Goal: Task Accomplishment & Management: Use online tool/utility

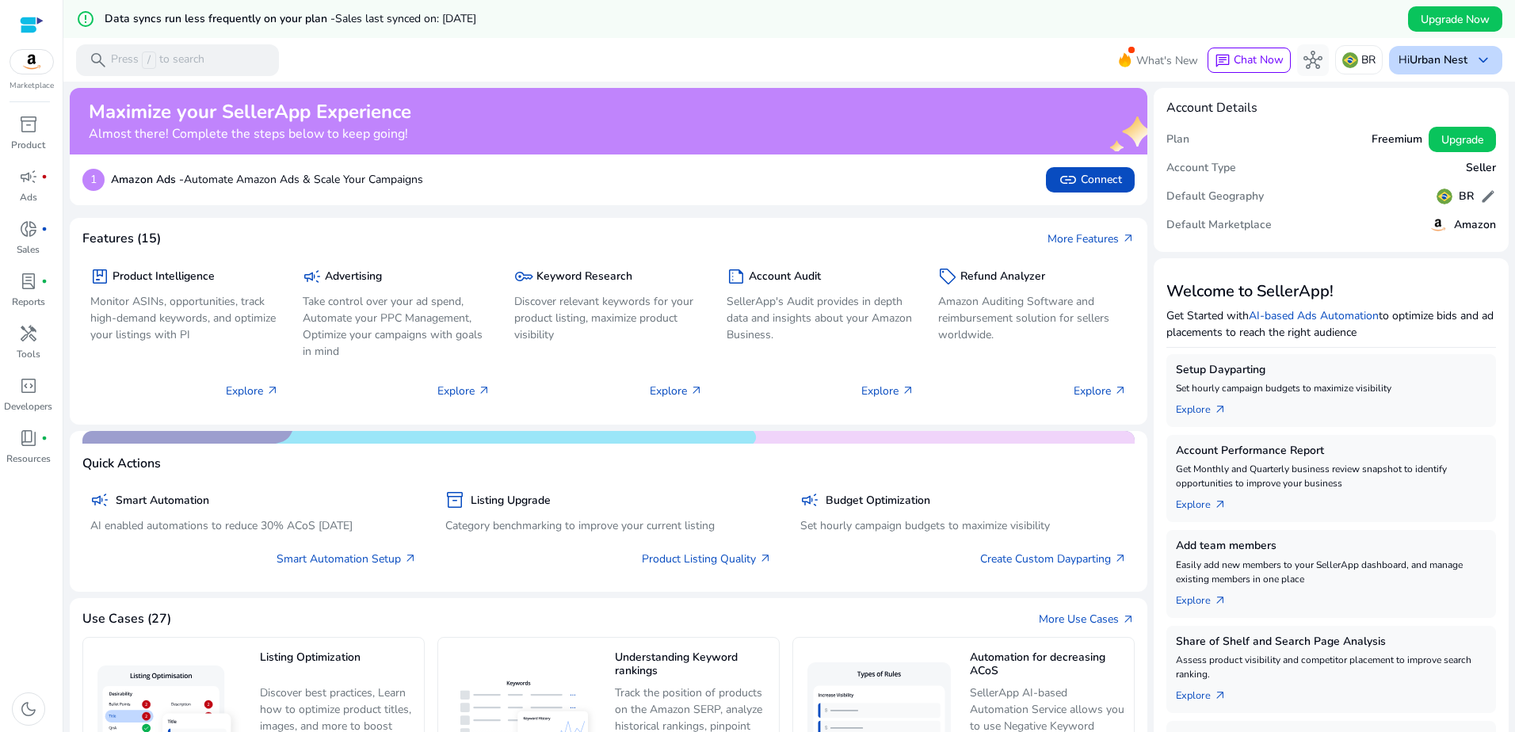
click at [1402, 61] on p "Hi Urban Nest" at bounding box center [1433, 60] width 69 height 11
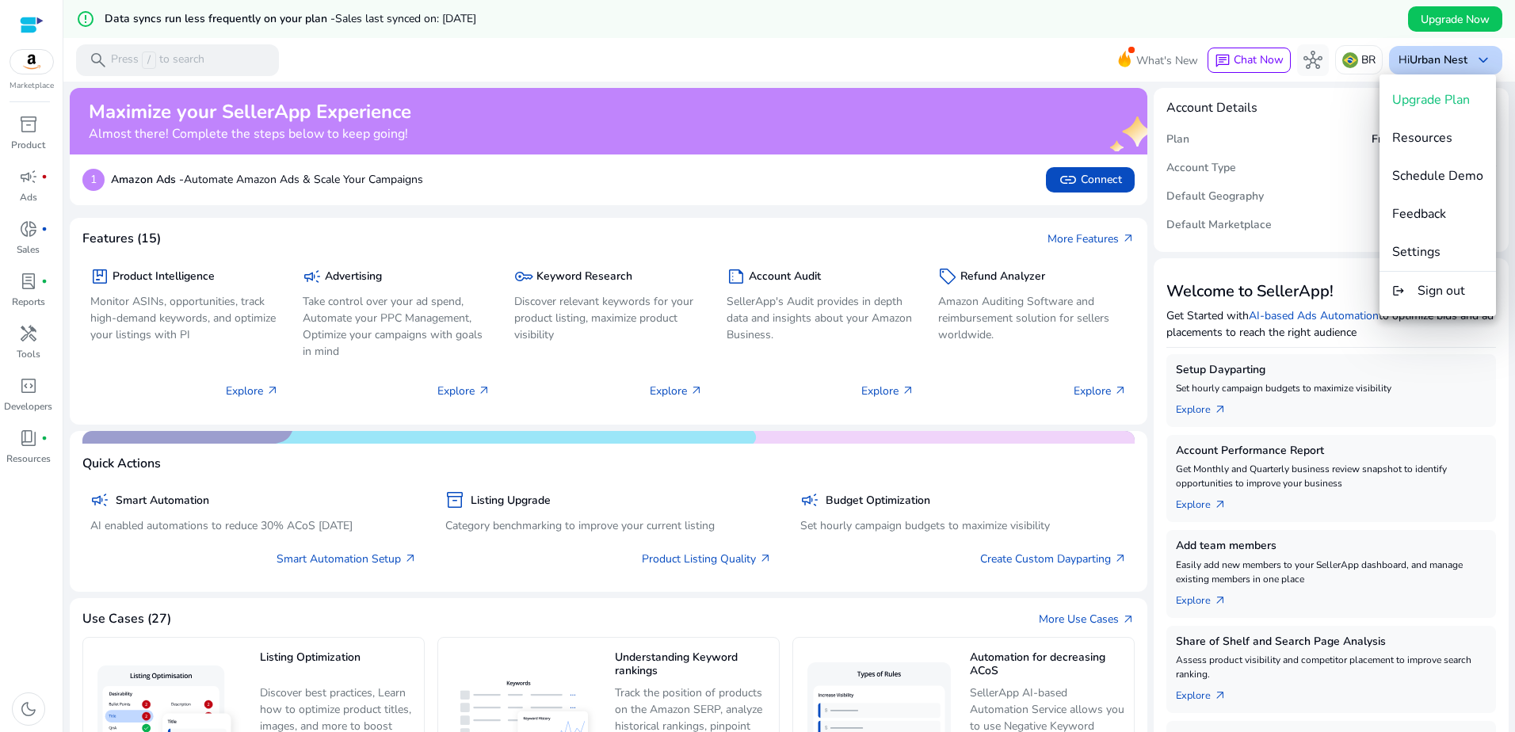
click at [1402, 61] on div at bounding box center [757, 366] width 1515 height 732
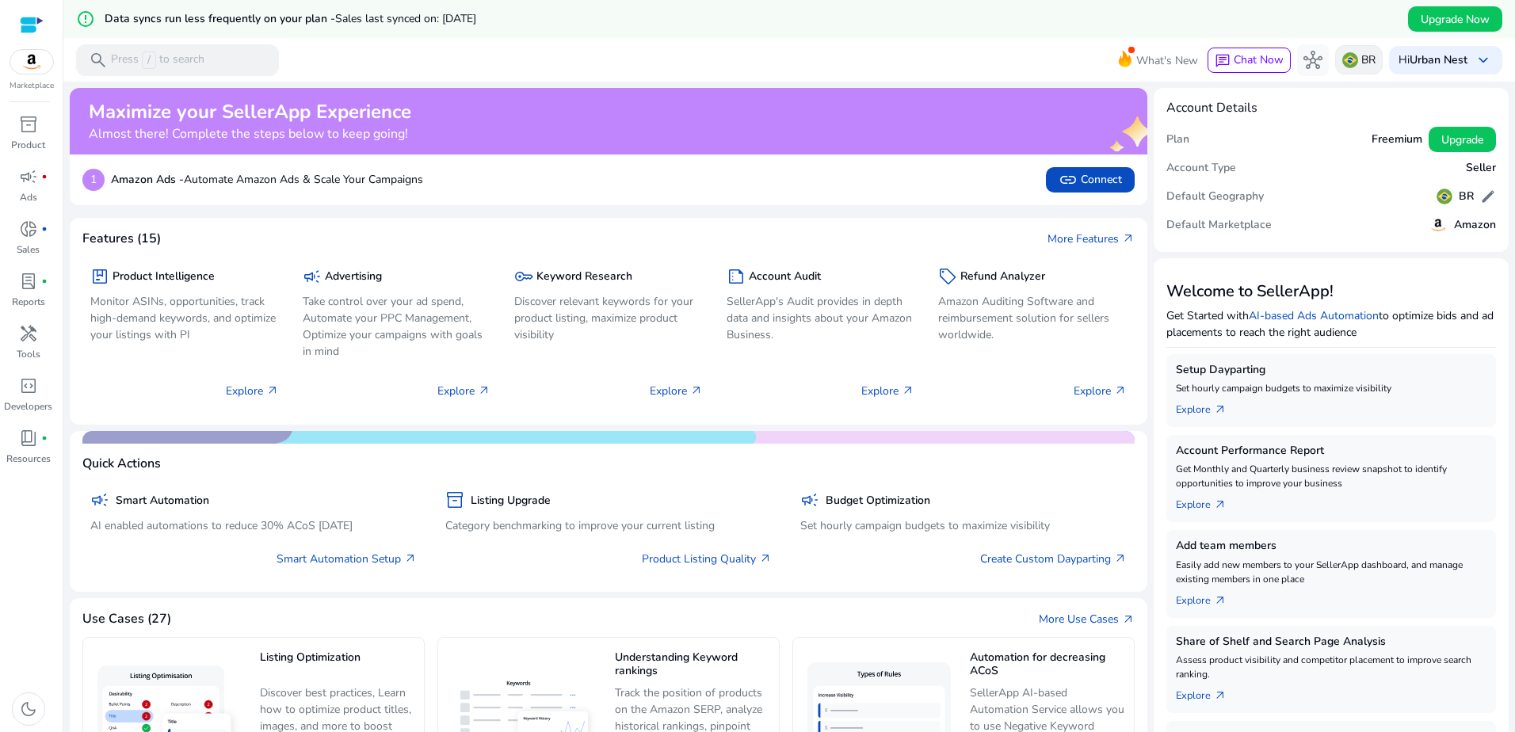
click at [1373, 59] on div "BR" at bounding box center [1360, 59] width 48 height 29
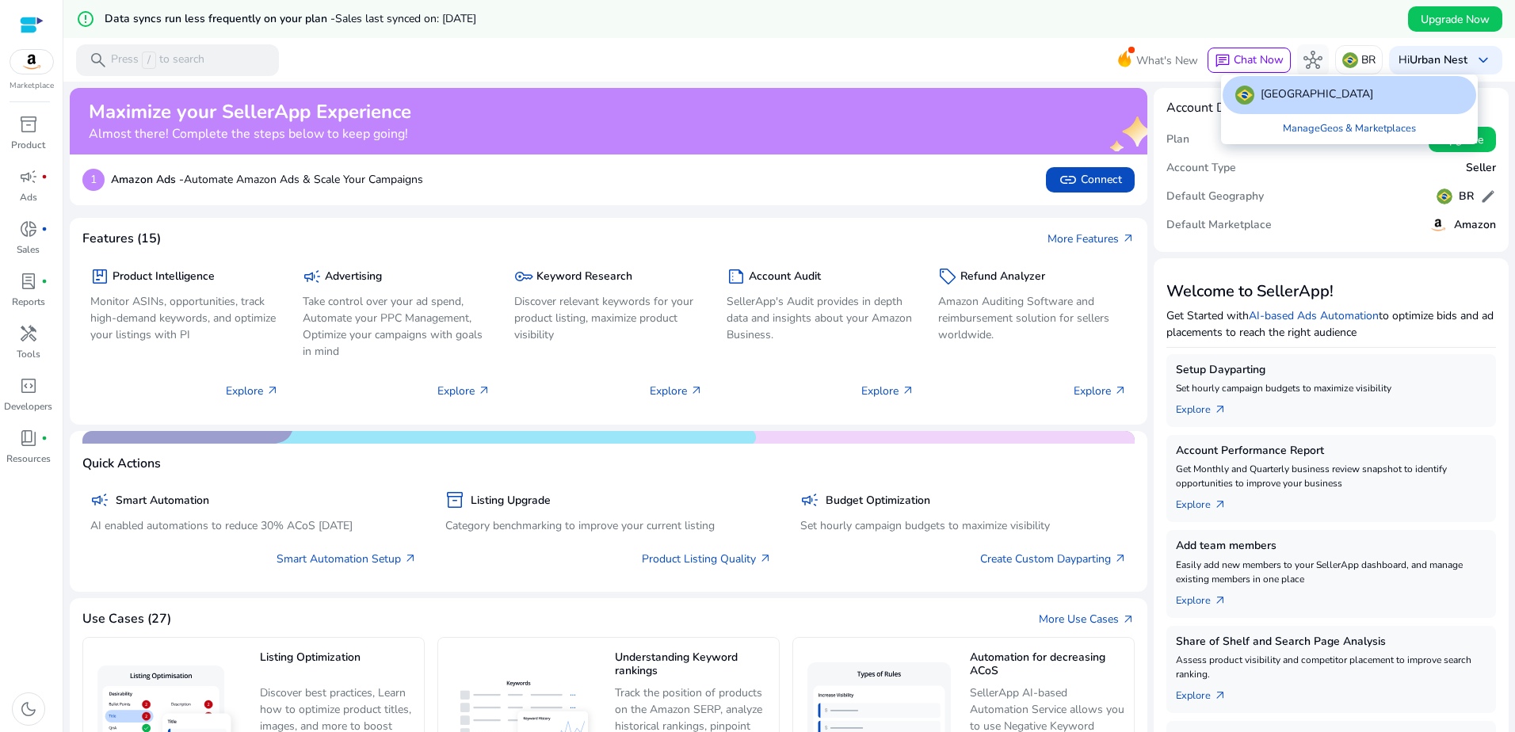
click at [1370, 59] on div at bounding box center [757, 366] width 1515 height 732
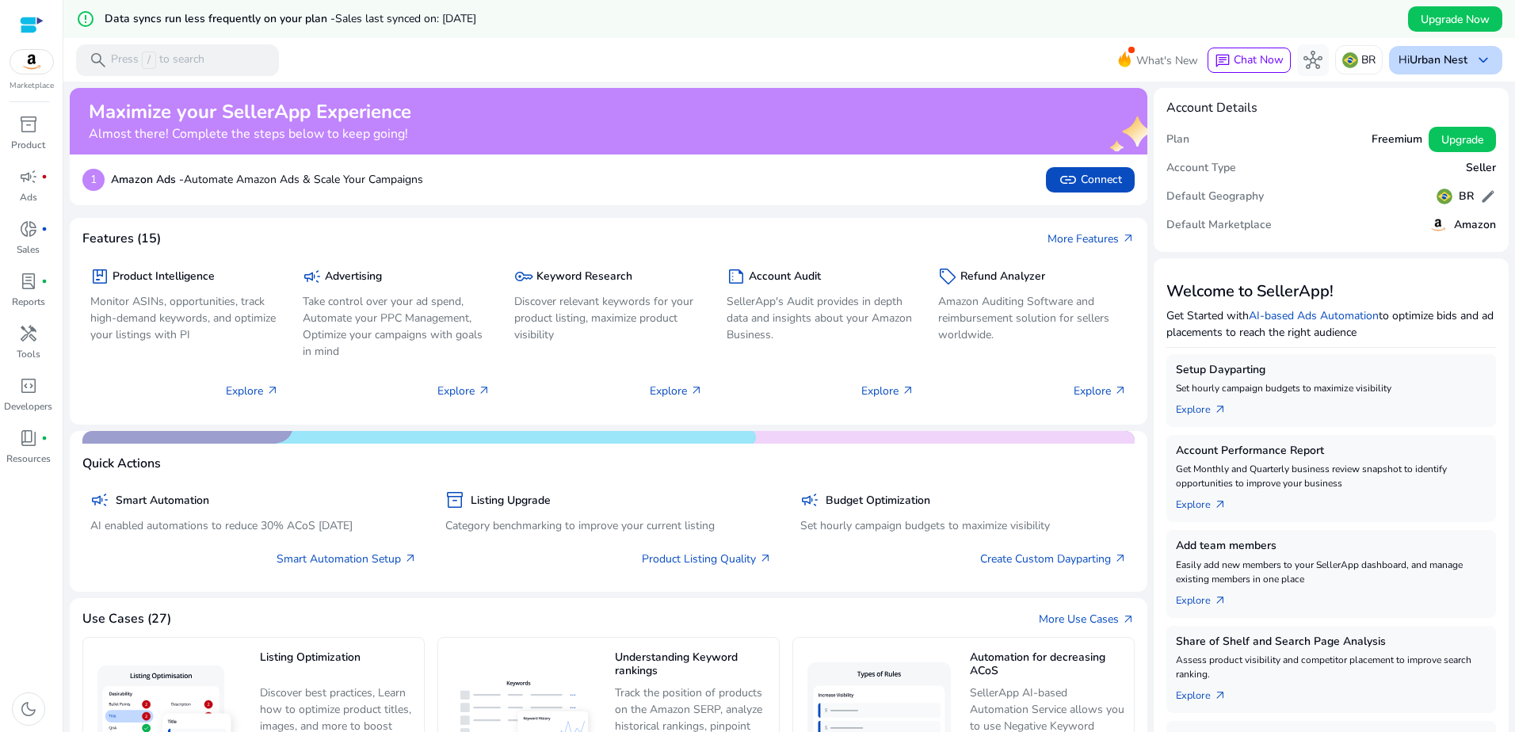
click at [1442, 55] on b "Urban Nest" at bounding box center [1439, 59] width 58 height 15
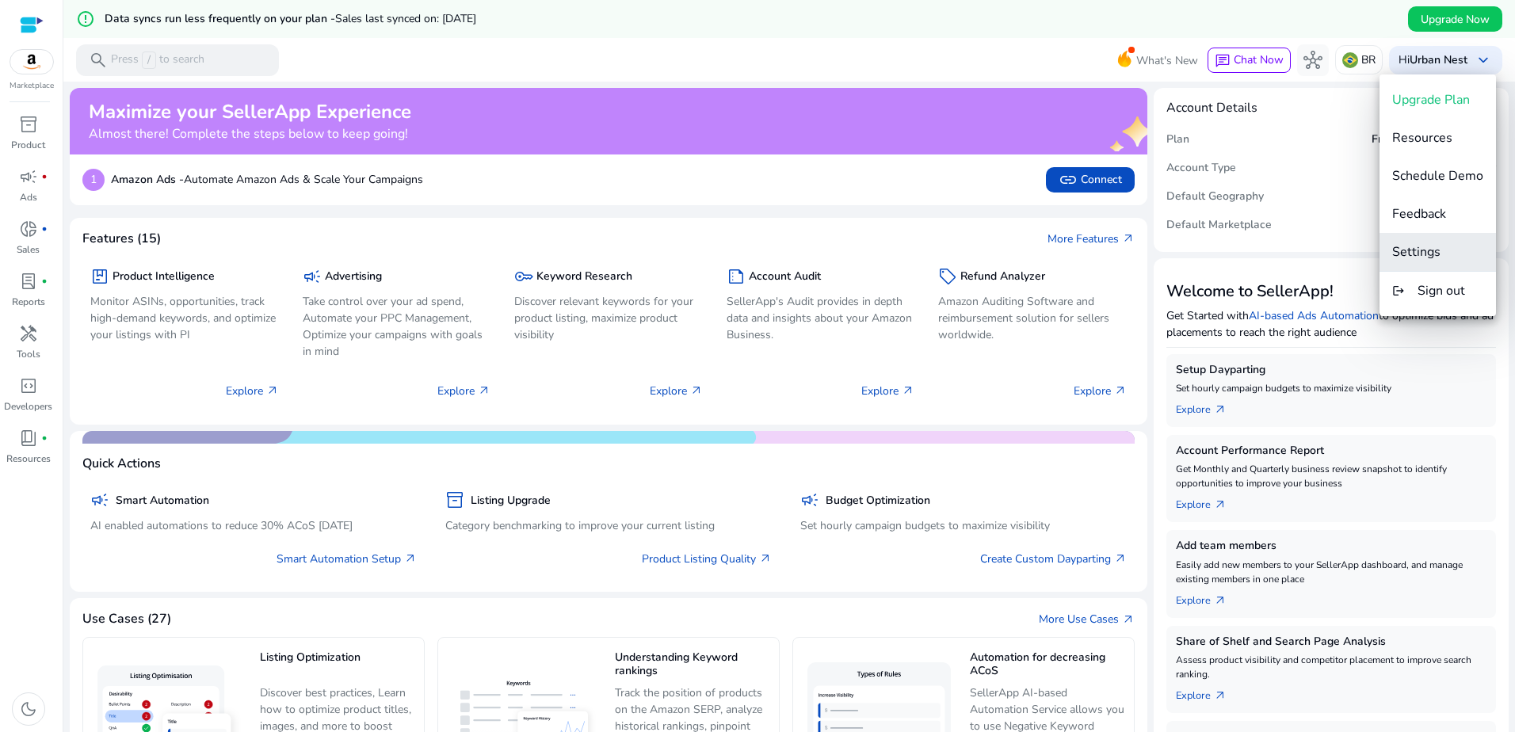
click at [1422, 244] on span "Settings" at bounding box center [1417, 251] width 48 height 17
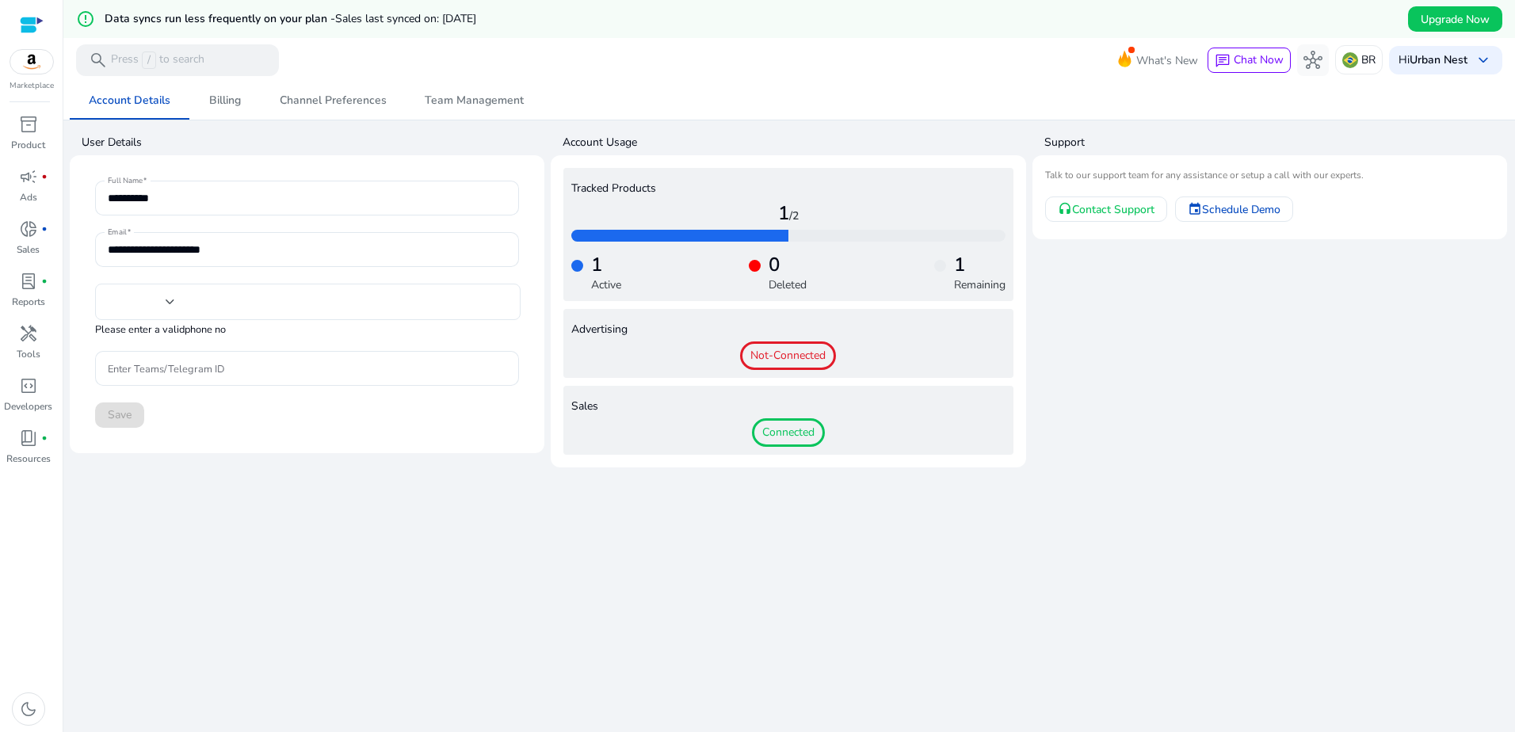
type input "***"
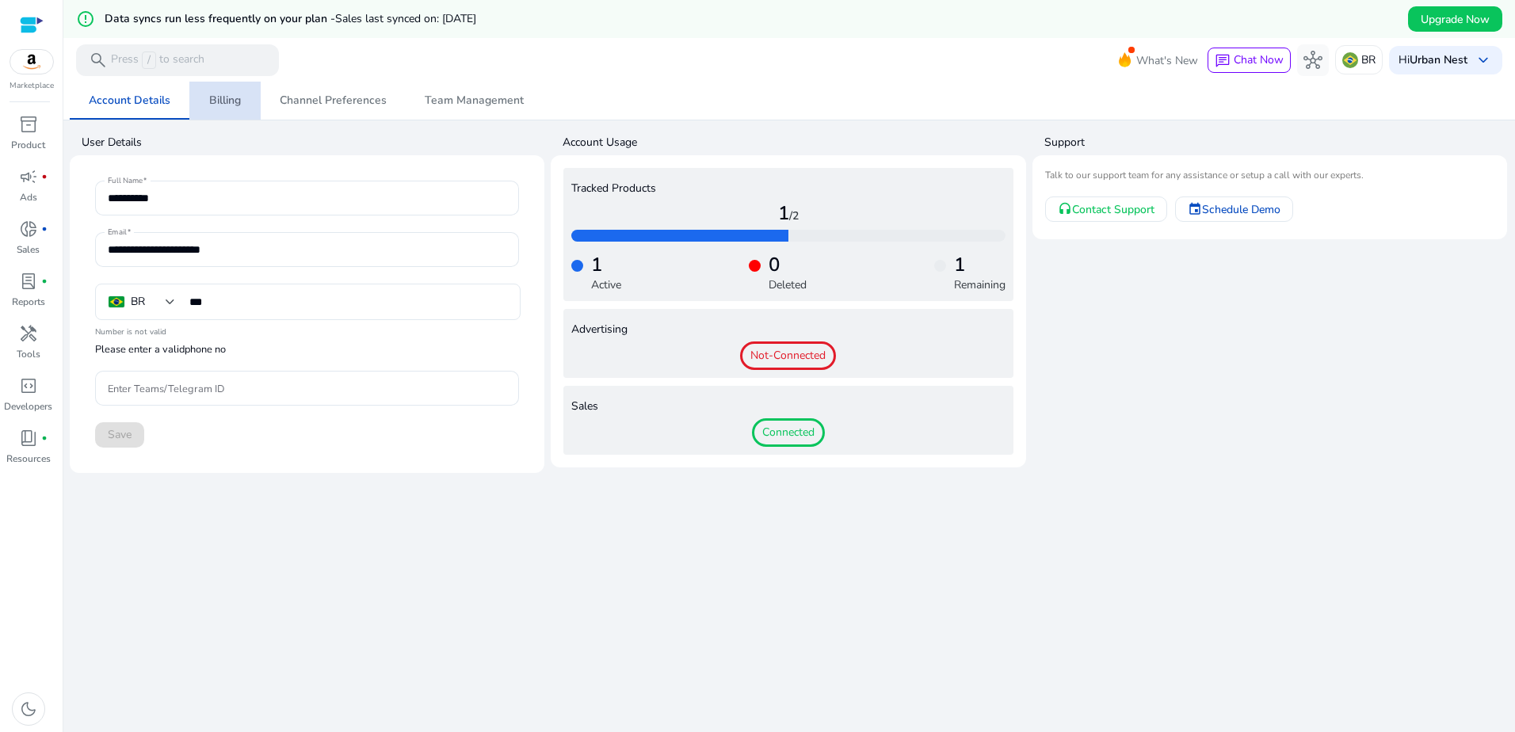
click at [238, 105] on span "Billing" at bounding box center [225, 100] width 32 height 11
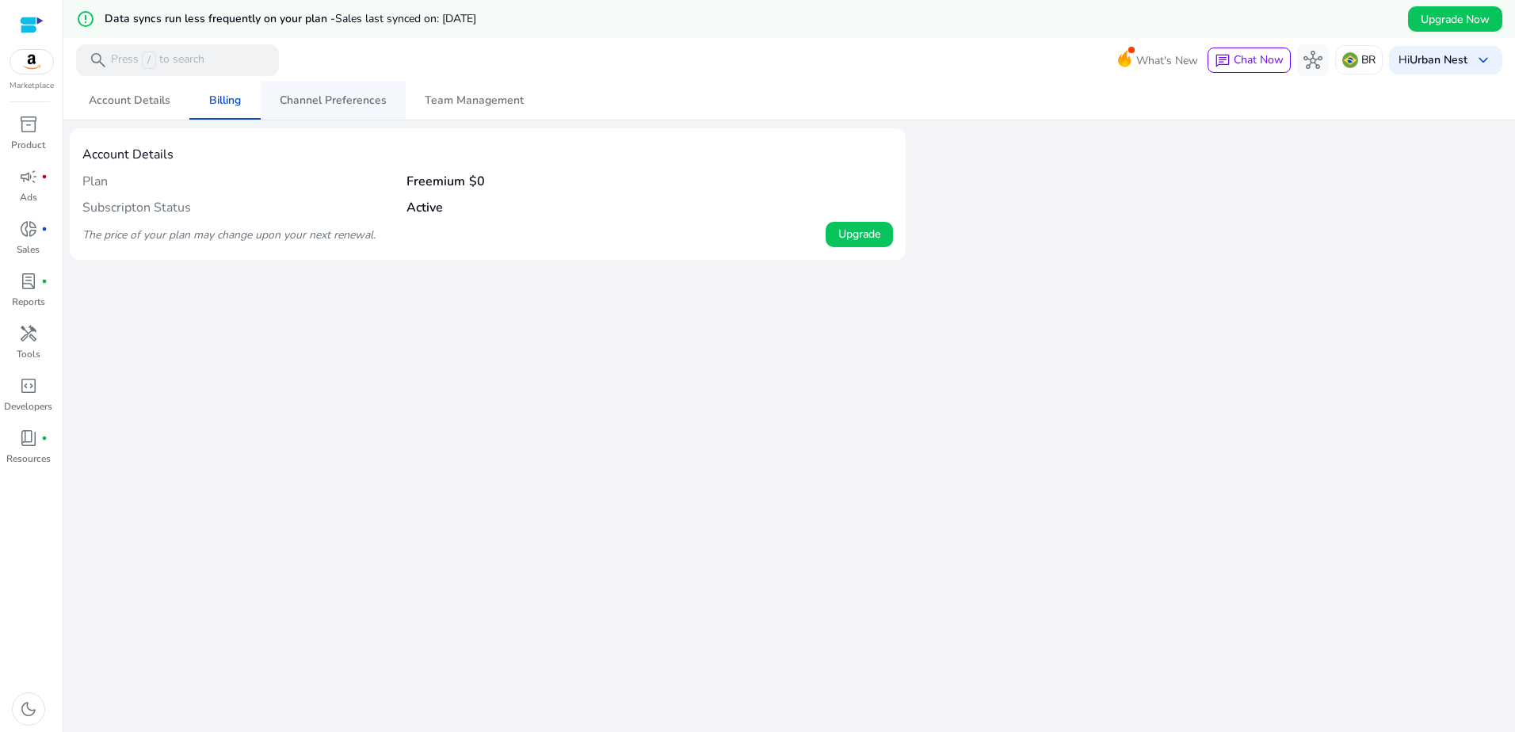
click at [365, 113] on span "Channel Preferences" at bounding box center [333, 101] width 107 height 38
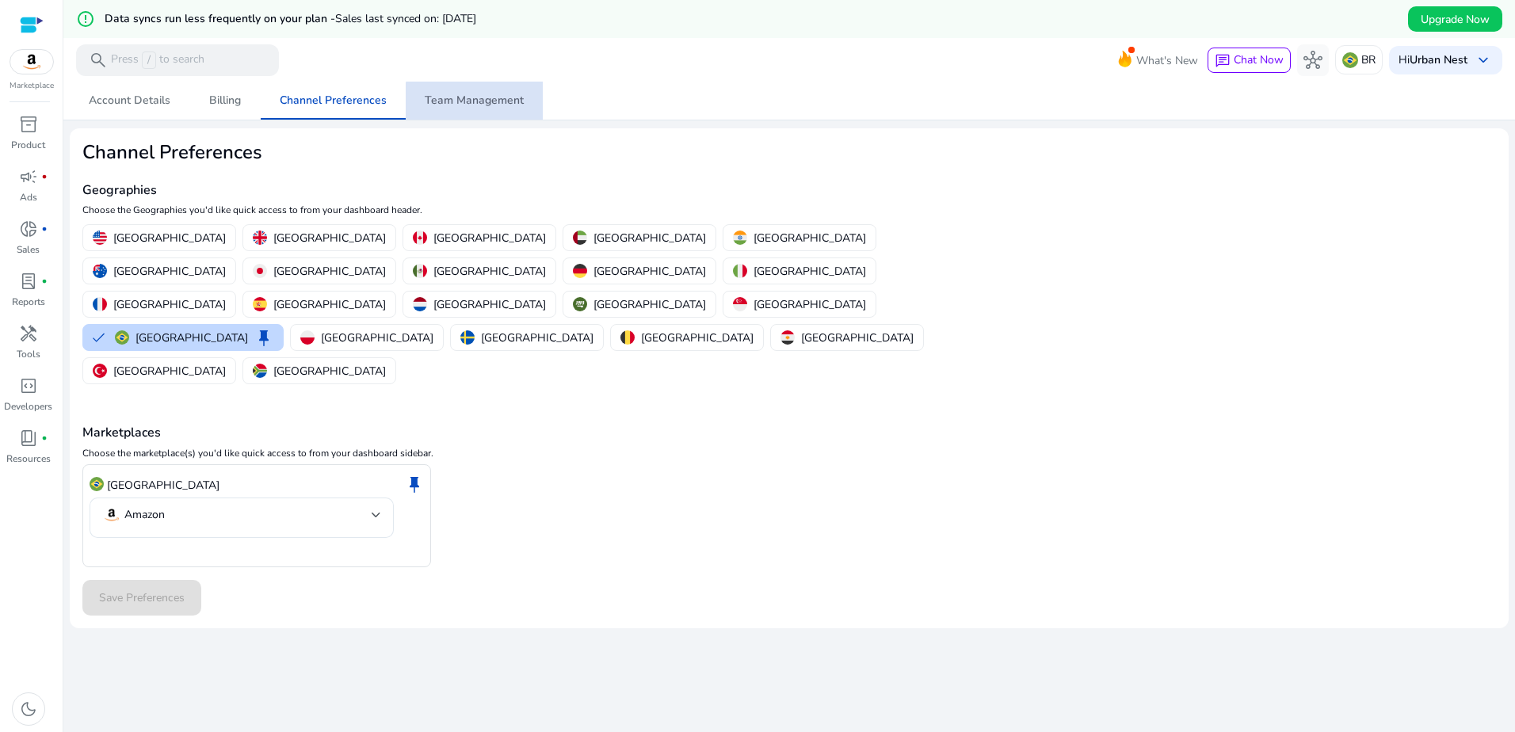
click at [510, 102] on span "Team Management" at bounding box center [474, 100] width 99 height 11
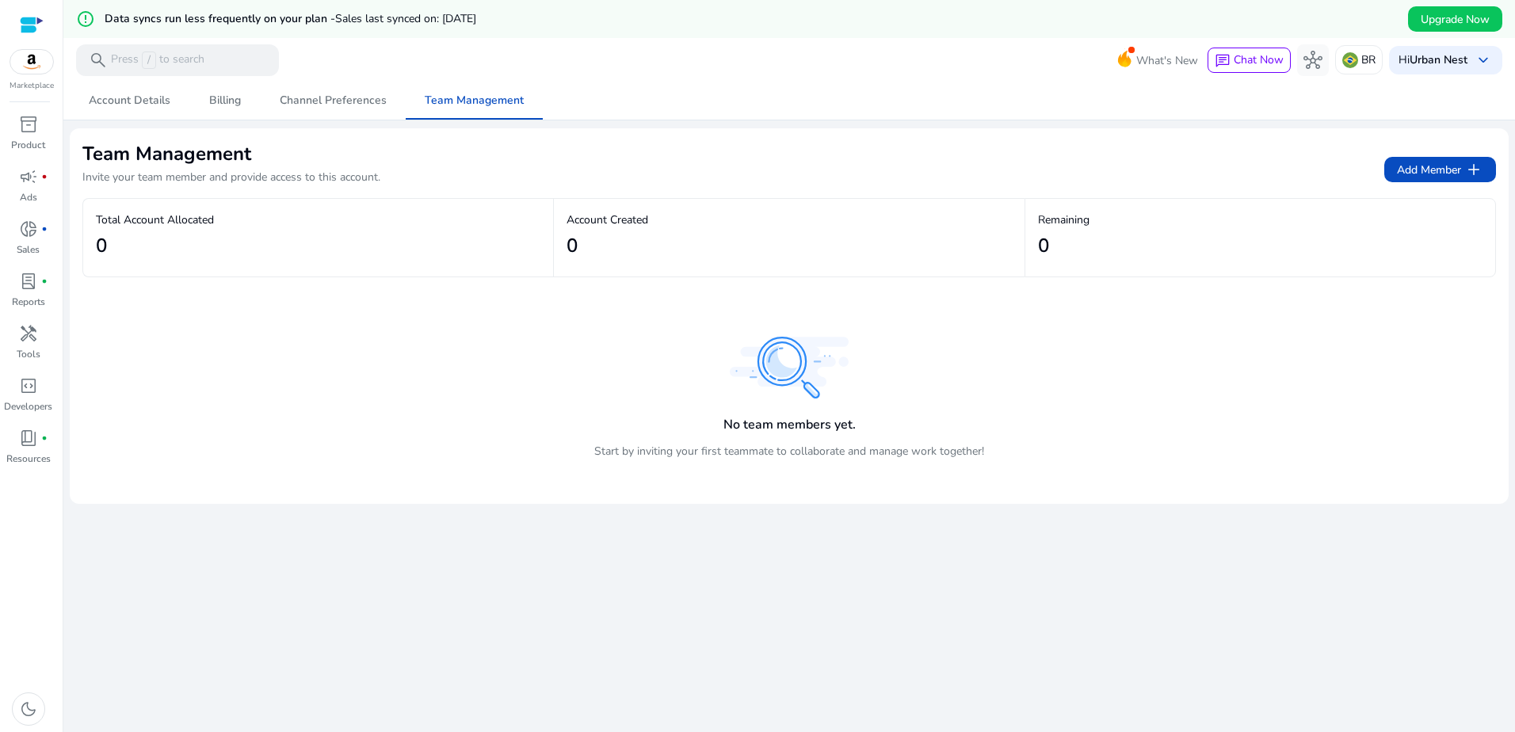
click at [39, 67] on img at bounding box center [31, 62] width 43 height 24
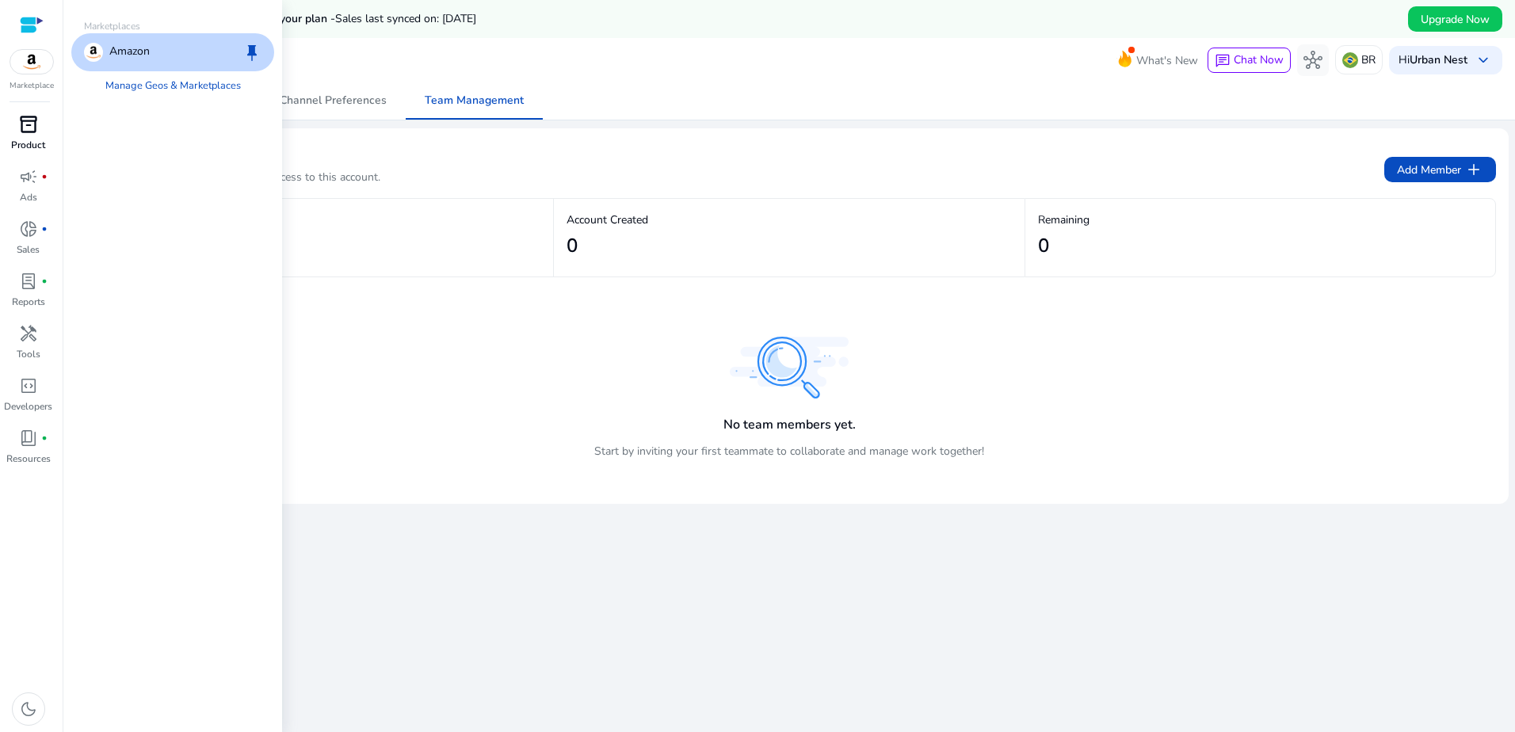
click at [35, 122] on span "inventory_2" at bounding box center [28, 124] width 19 height 19
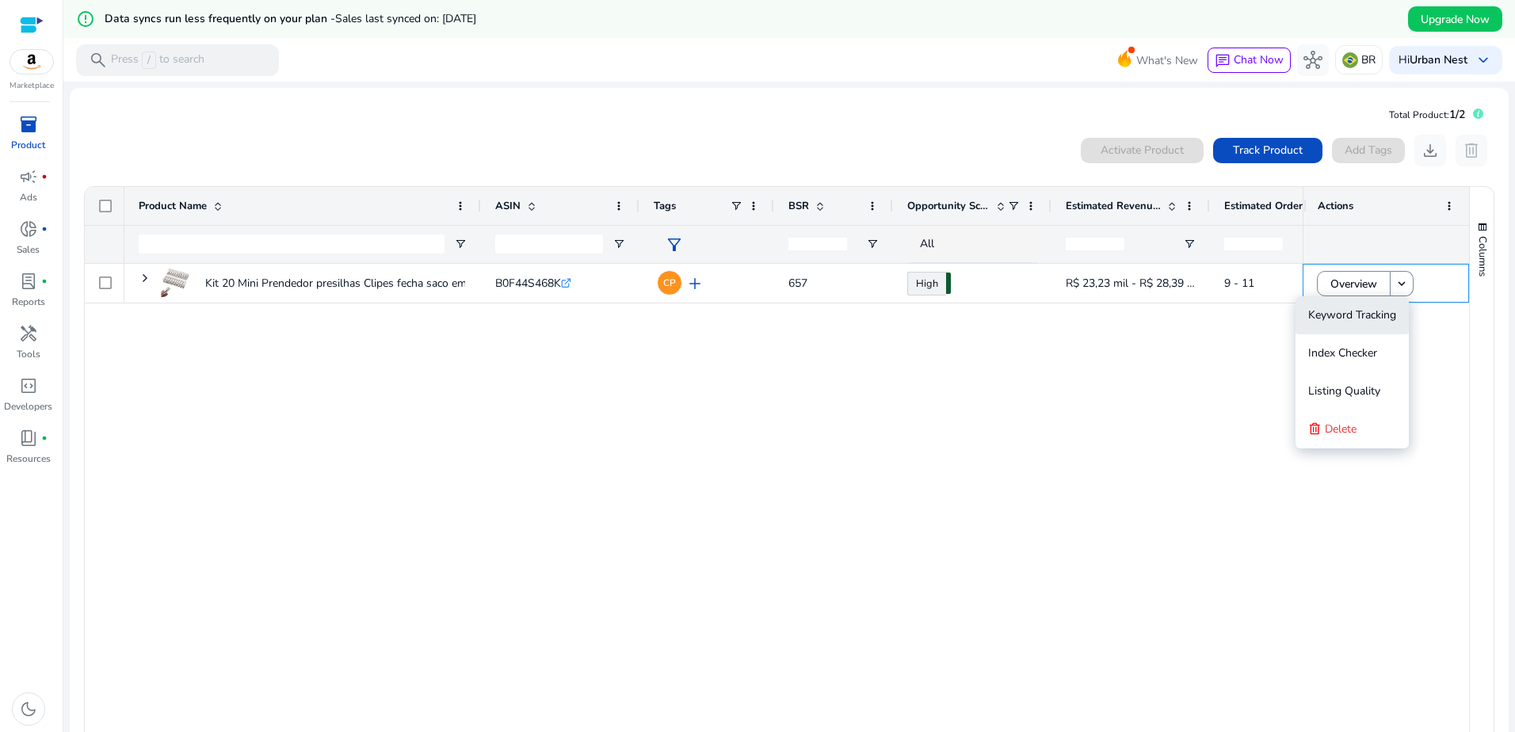
drag, startPoint x: 1390, startPoint y: 285, endPoint x: 1369, endPoint y: 312, distance: 35.0
click at [1369, 312] on body "We recommend switching to desktop view for the best experience. Marketplace inv…" at bounding box center [757, 366] width 1515 height 732
click at [1369, 312] on span "Keyword Tracking" at bounding box center [1353, 315] width 88 height 15
click at [1353, 426] on span "Delete" at bounding box center [1341, 429] width 32 height 15
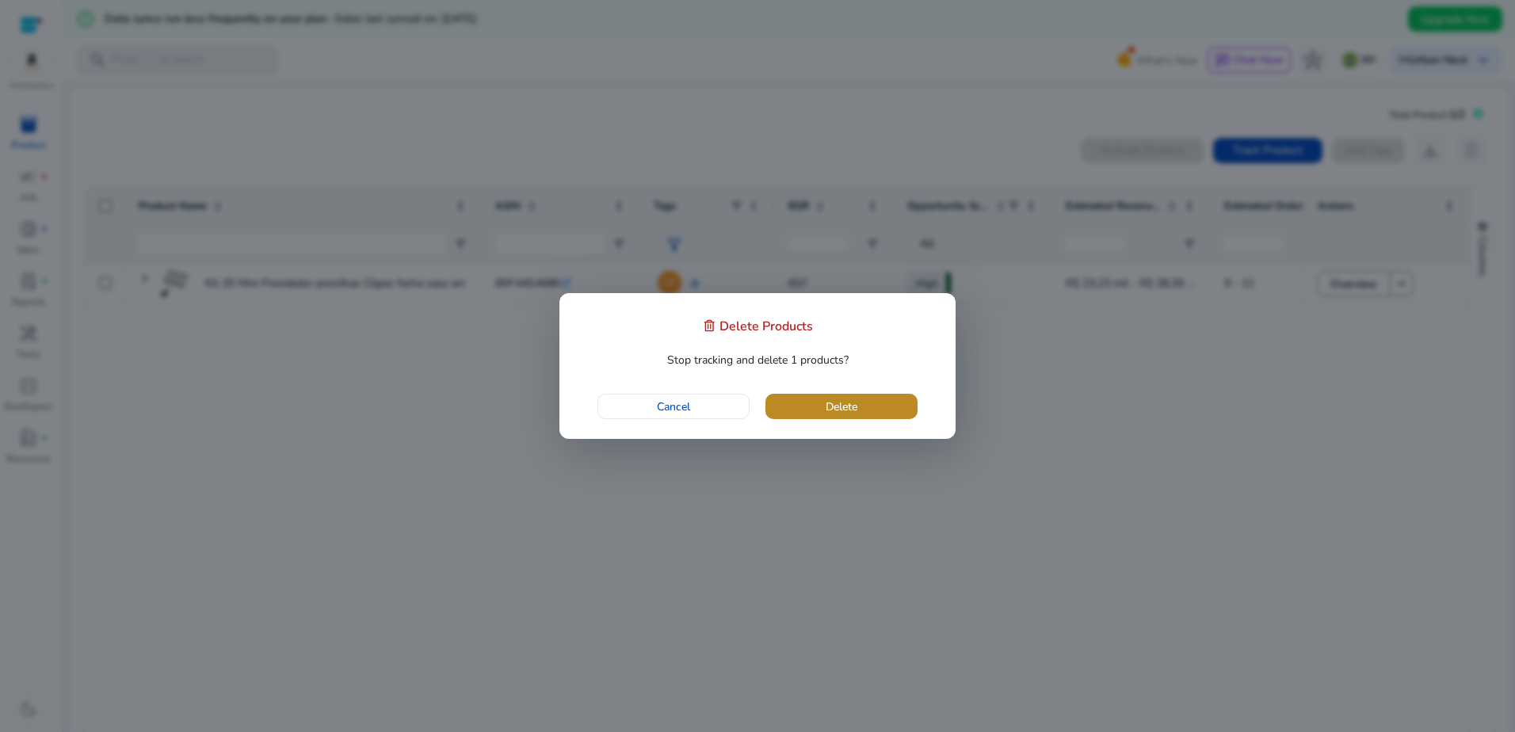
click at [858, 406] on span "button" at bounding box center [842, 407] width 152 height 38
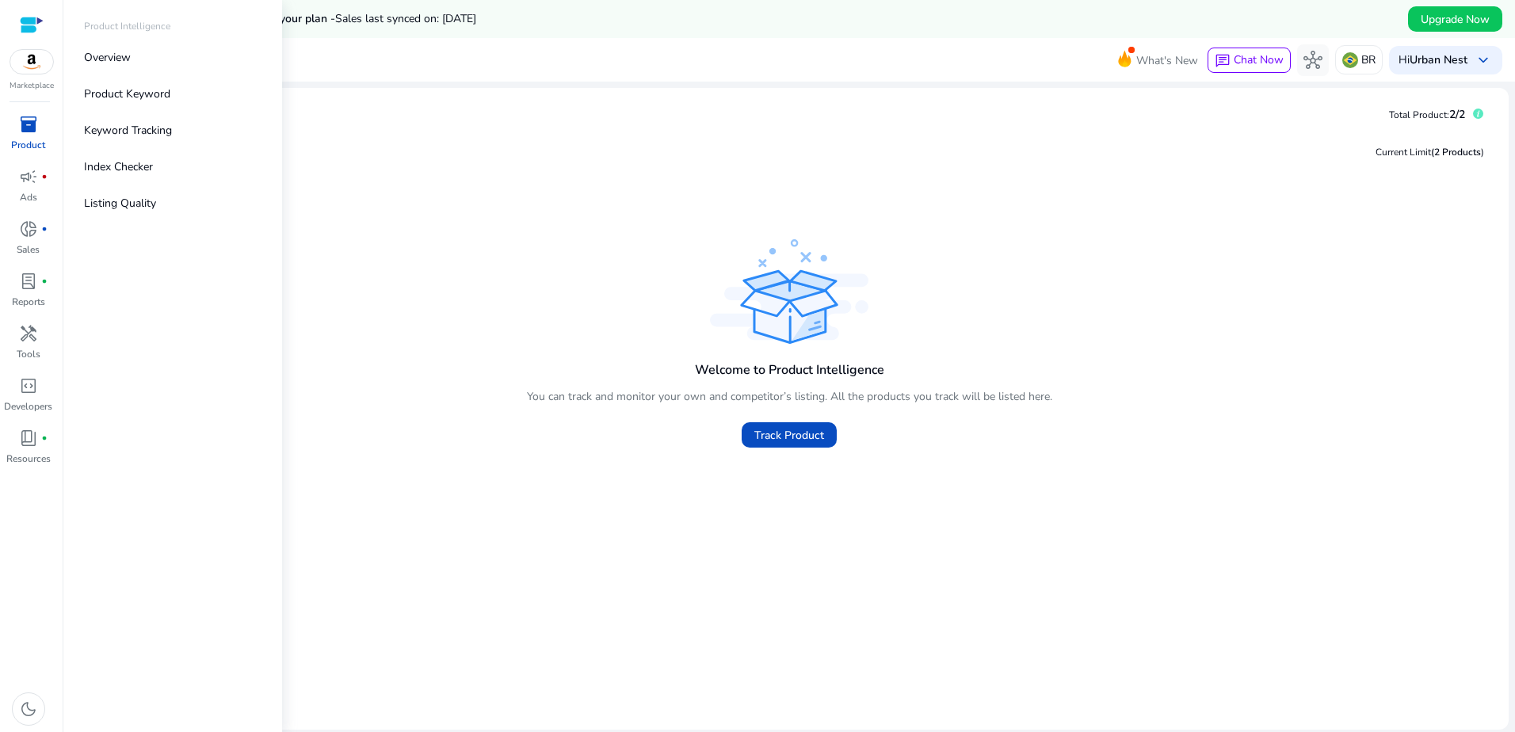
click at [39, 130] on div "inventory_2" at bounding box center [28, 124] width 44 height 25
click at [187, 94] on link "Product Keyword" at bounding box center [172, 94] width 203 height 36
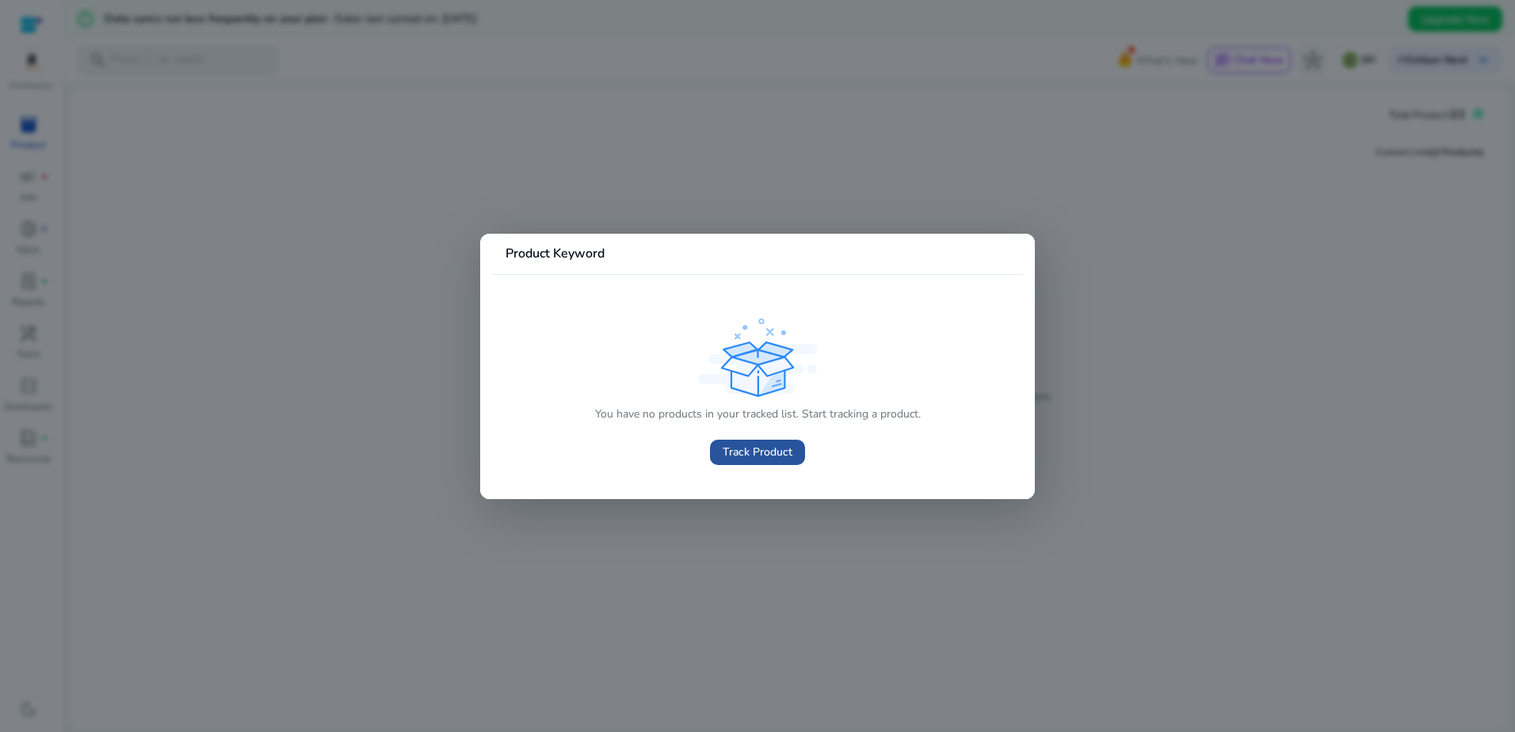
click at [741, 454] on span "Track Product" at bounding box center [758, 452] width 70 height 17
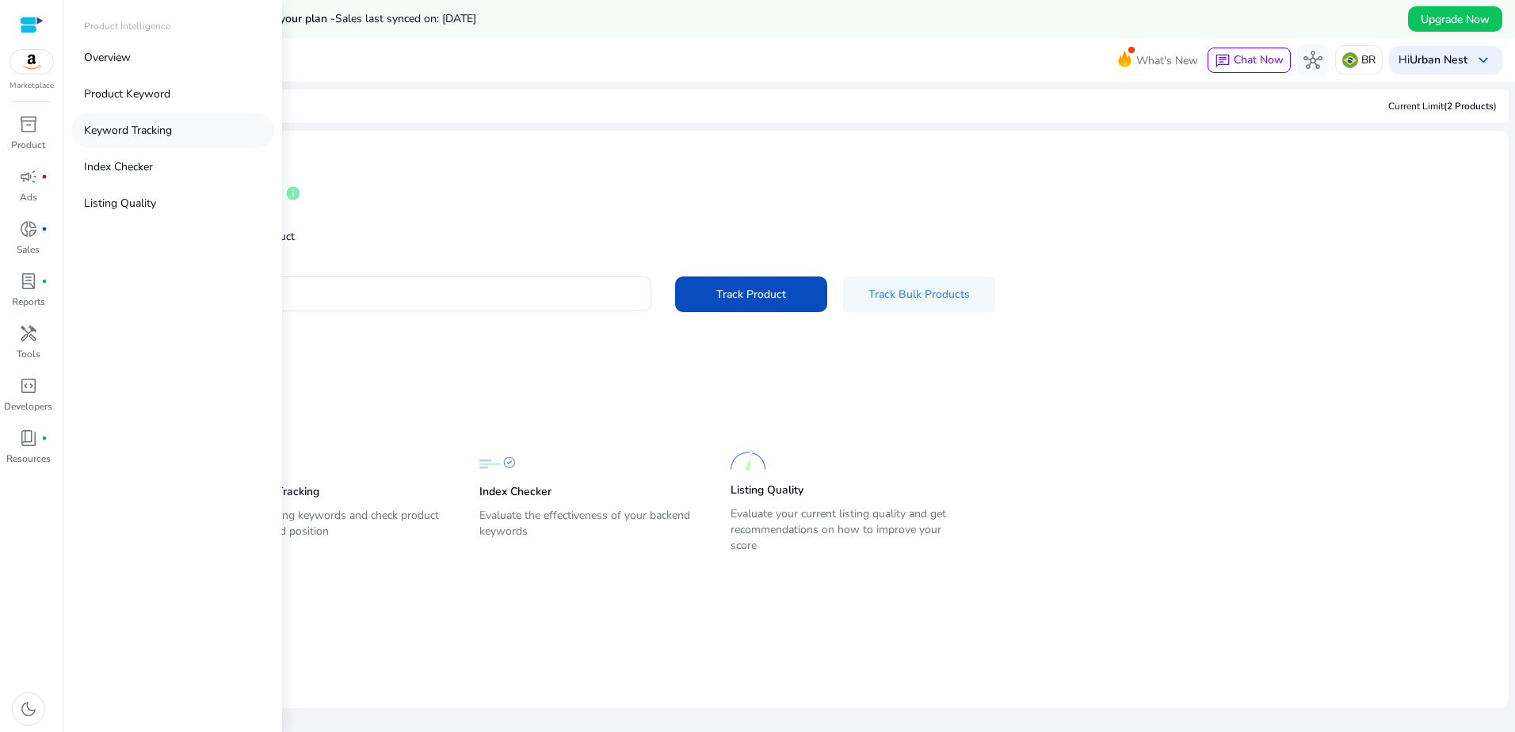
click at [143, 132] on p "Keyword Tracking" at bounding box center [128, 130] width 88 height 17
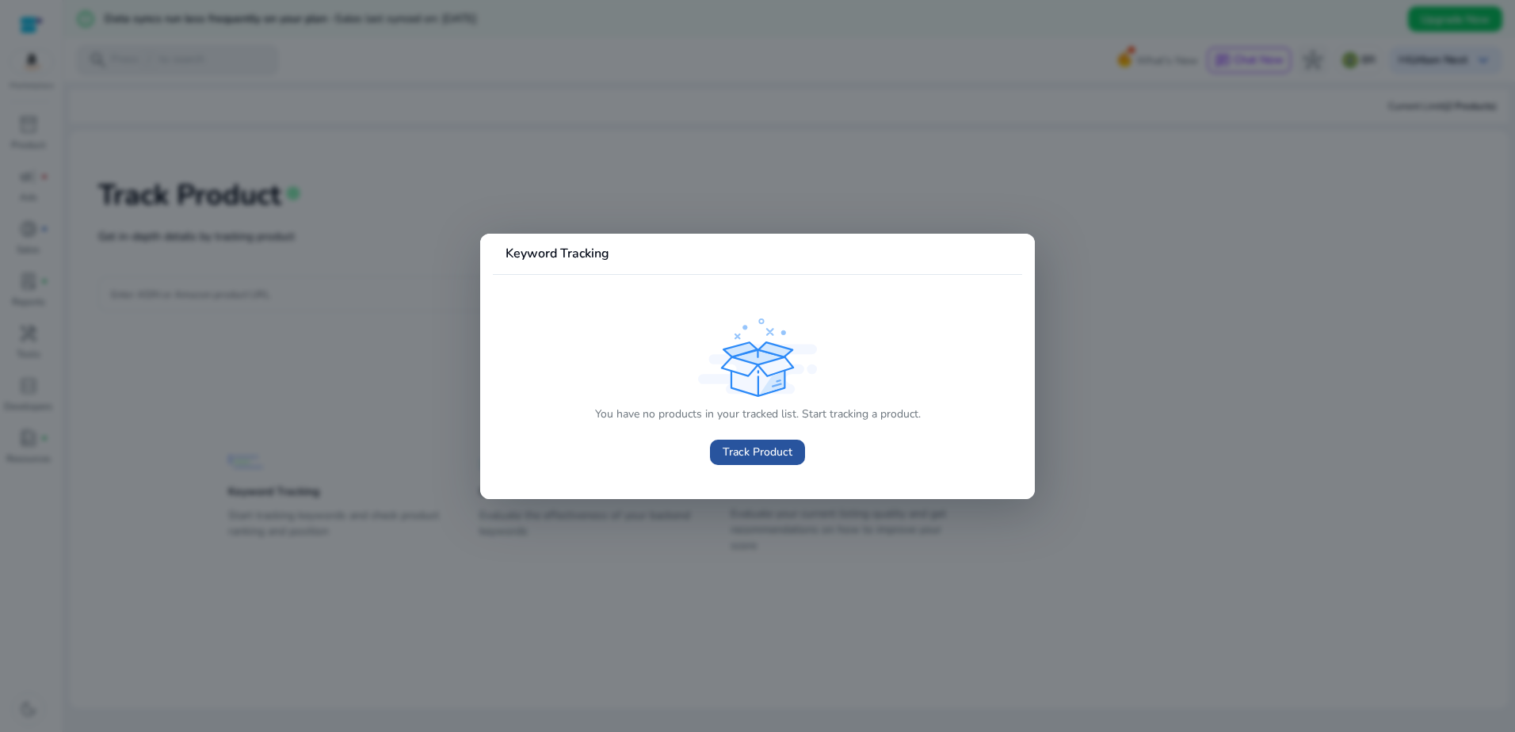
click at [756, 446] on span "Track Product" at bounding box center [758, 452] width 70 height 17
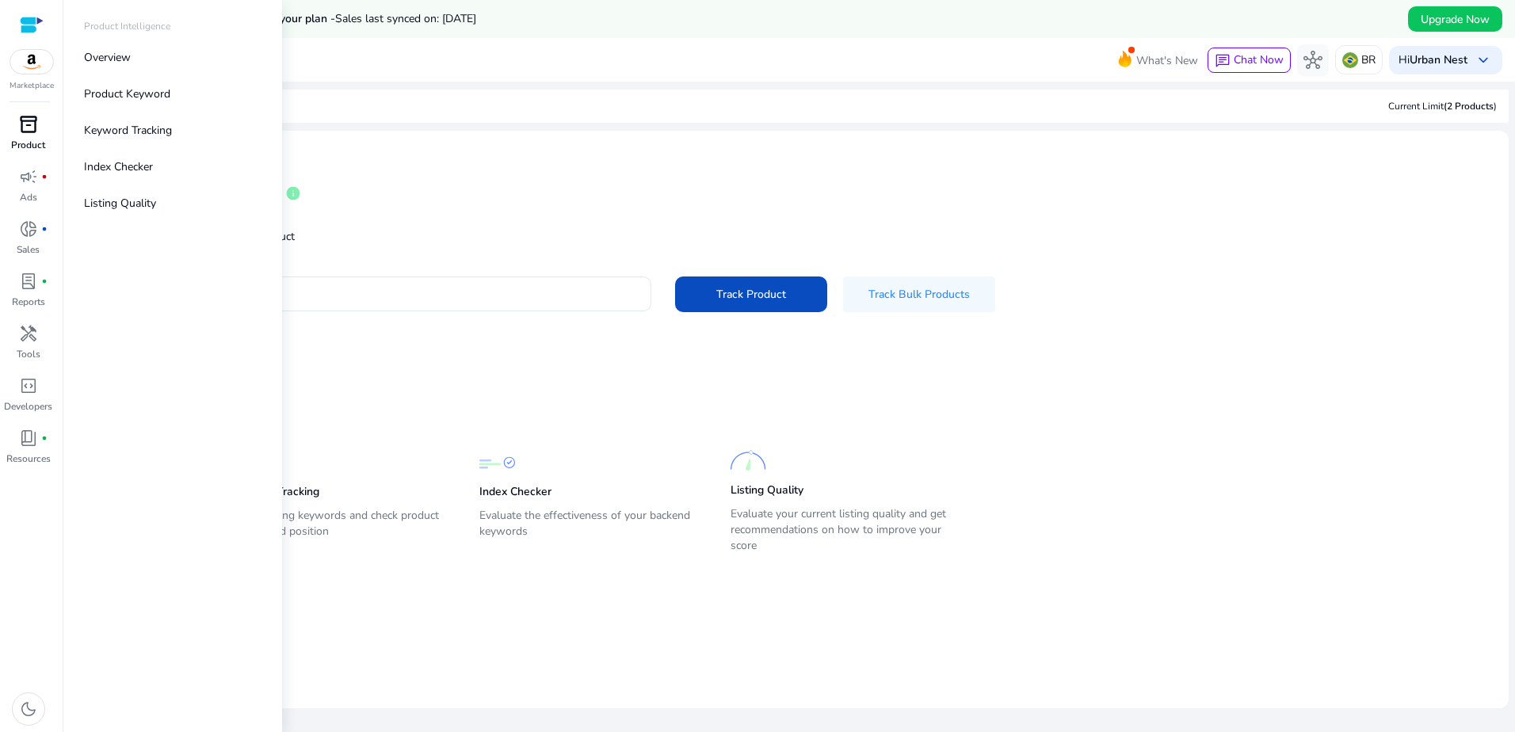
click at [29, 120] on span "inventory_2" at bounding box center [28, 124] width 19 height 19
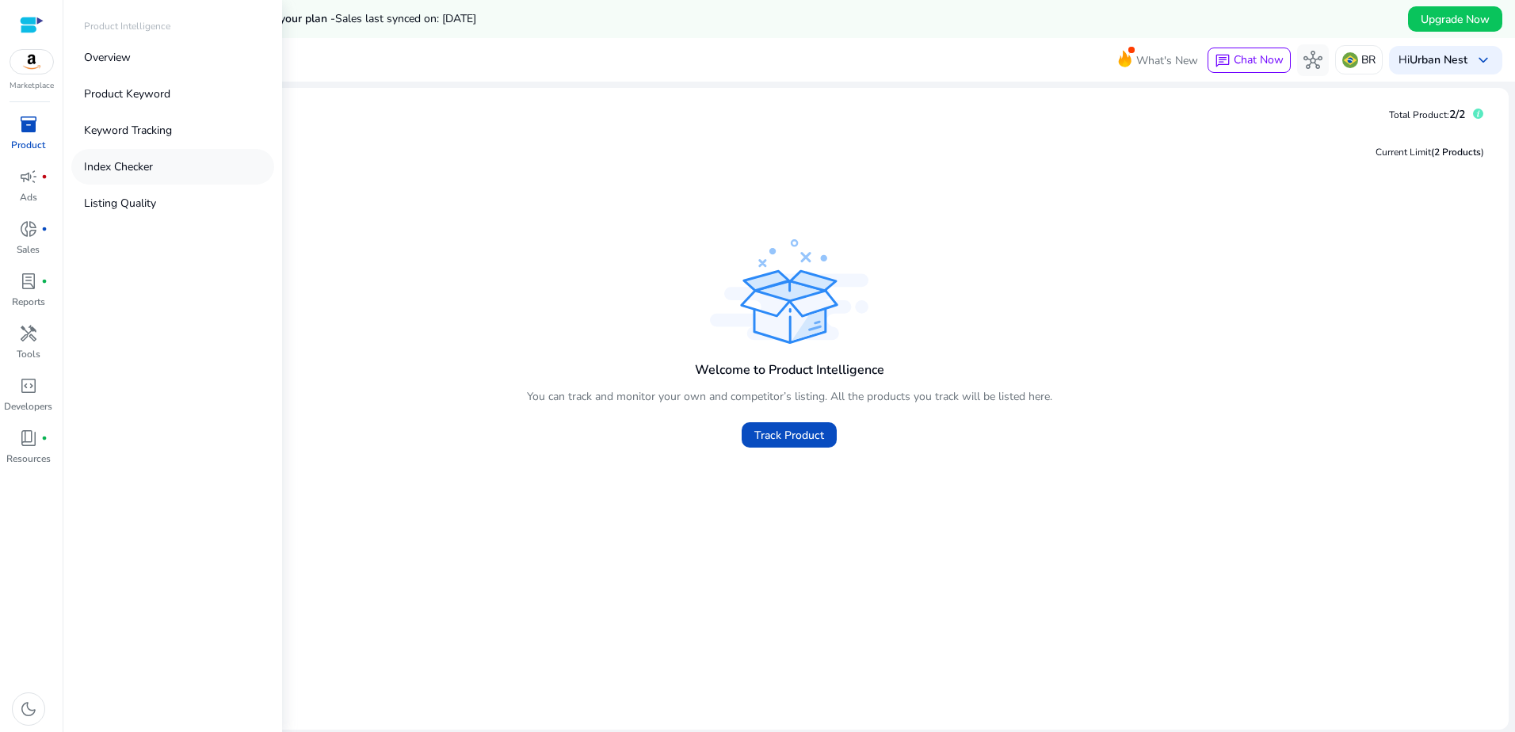
click at [145, 171] on p "Index Checker" at bounding box center [118, 167] width 69 height 17
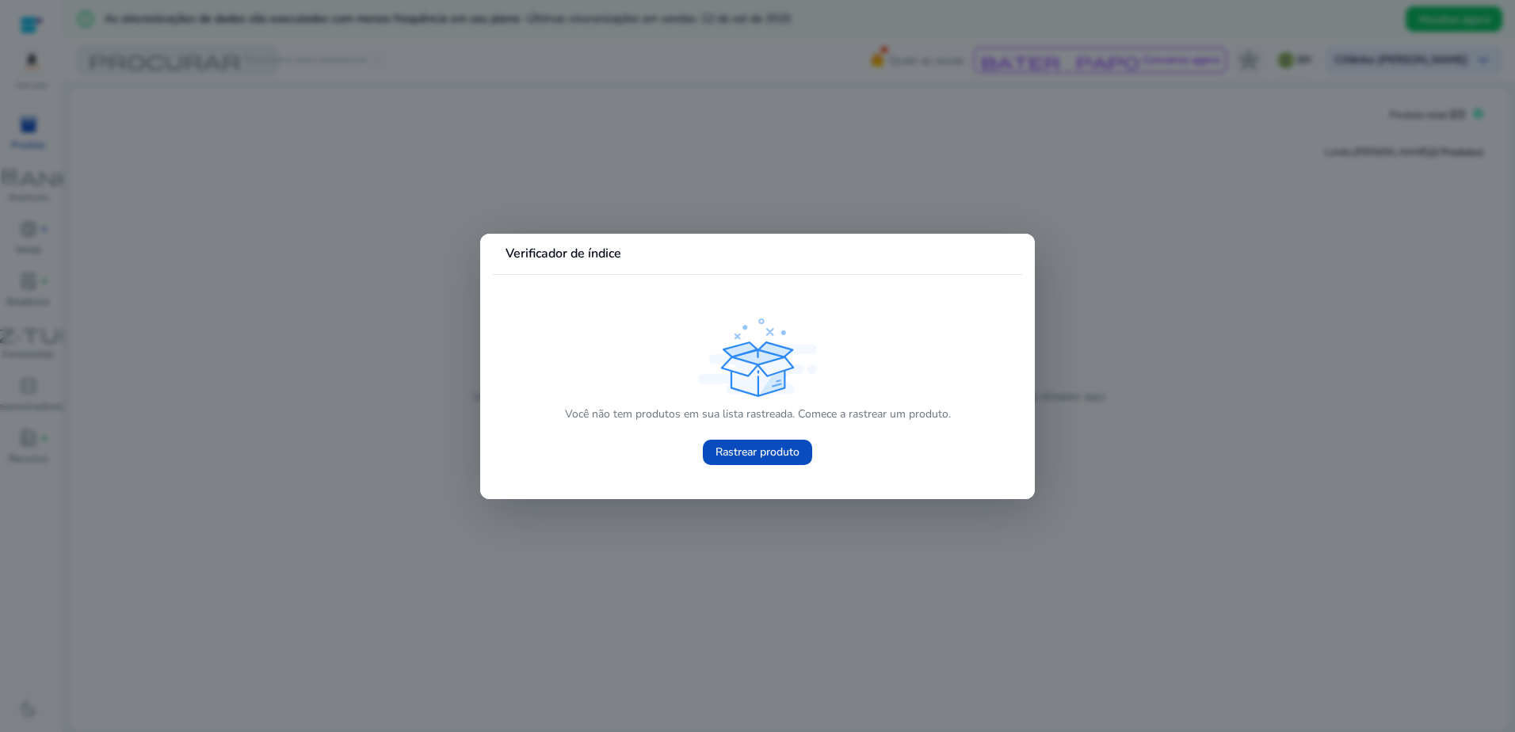
click at [34, 129] on div at bounding box center [757, 366] width 1515 height 732
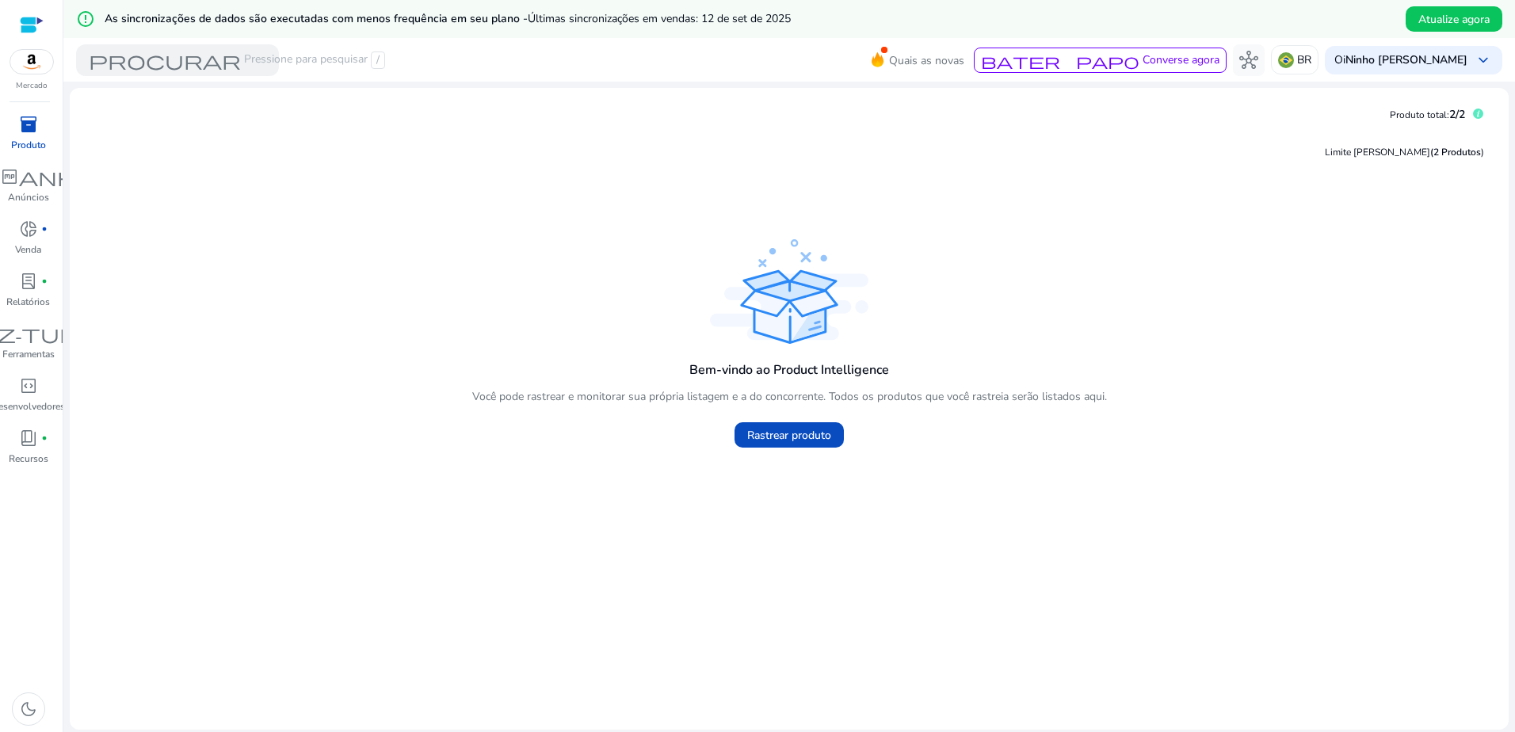
click at [27, 141] on p "Produto" at bounding box center [28, 145] width 35 height 14
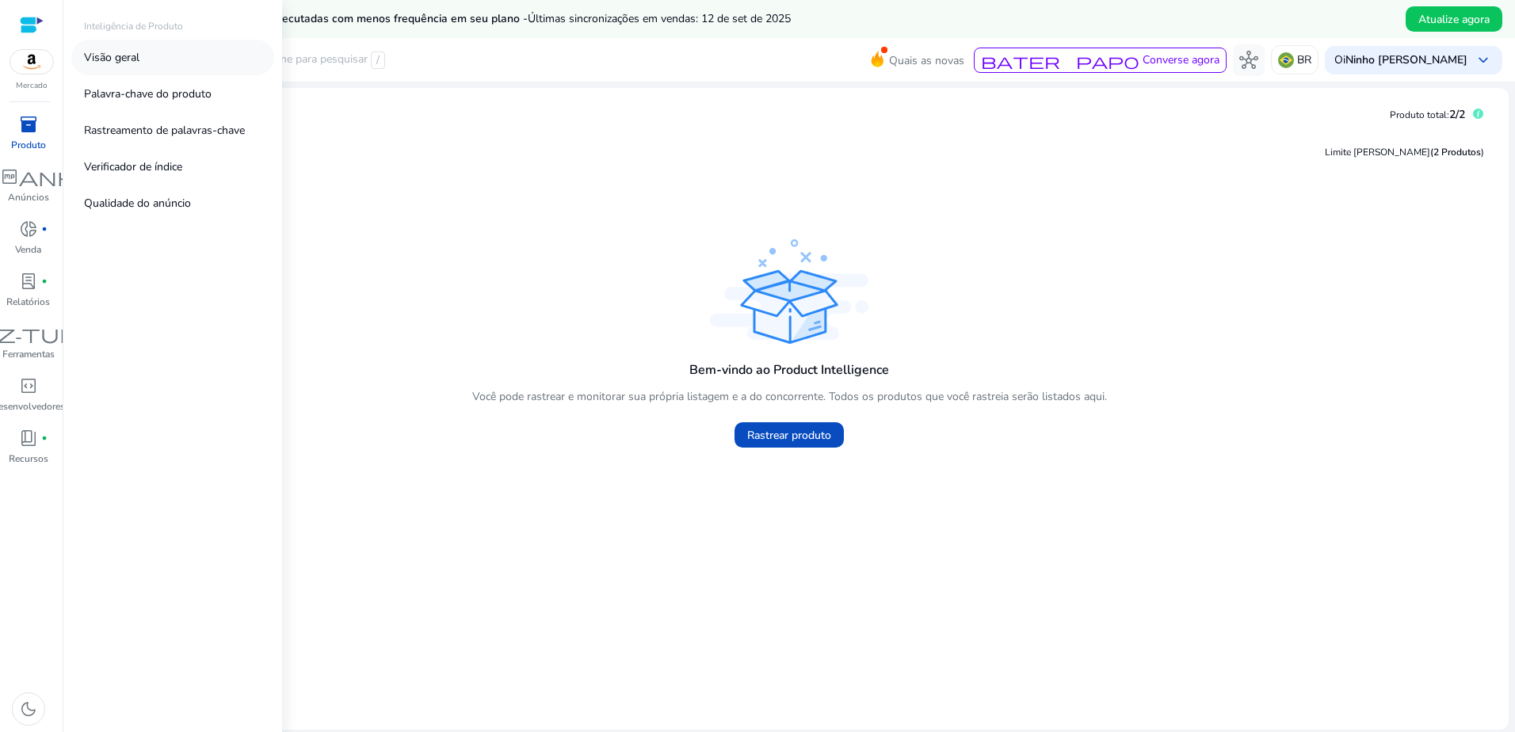
click at [144, 65] on link "Visão geral" at bounding box center [172, 58] width 203 height 36
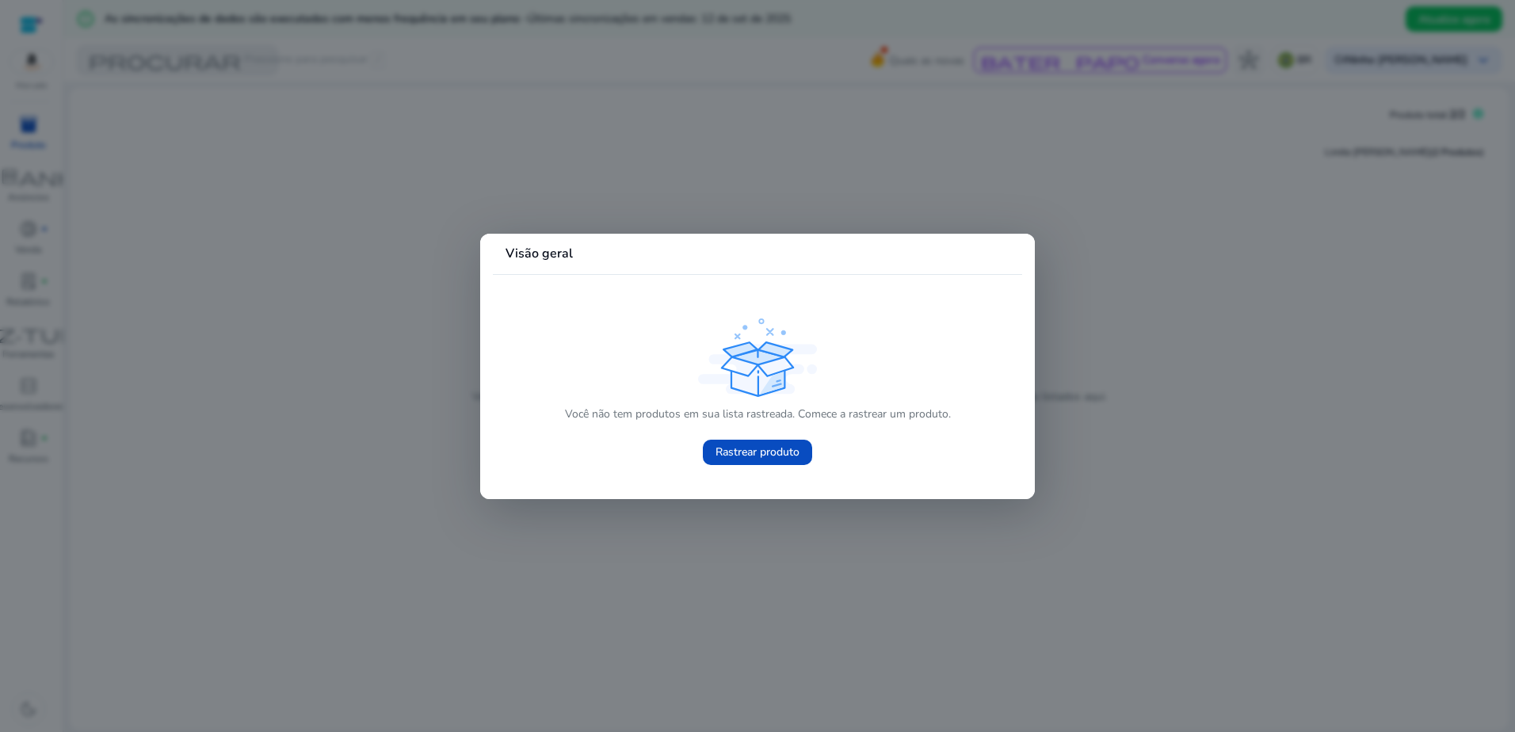
click at [409, 285] on div at bounding box center [757, 366] width 1515 height 732
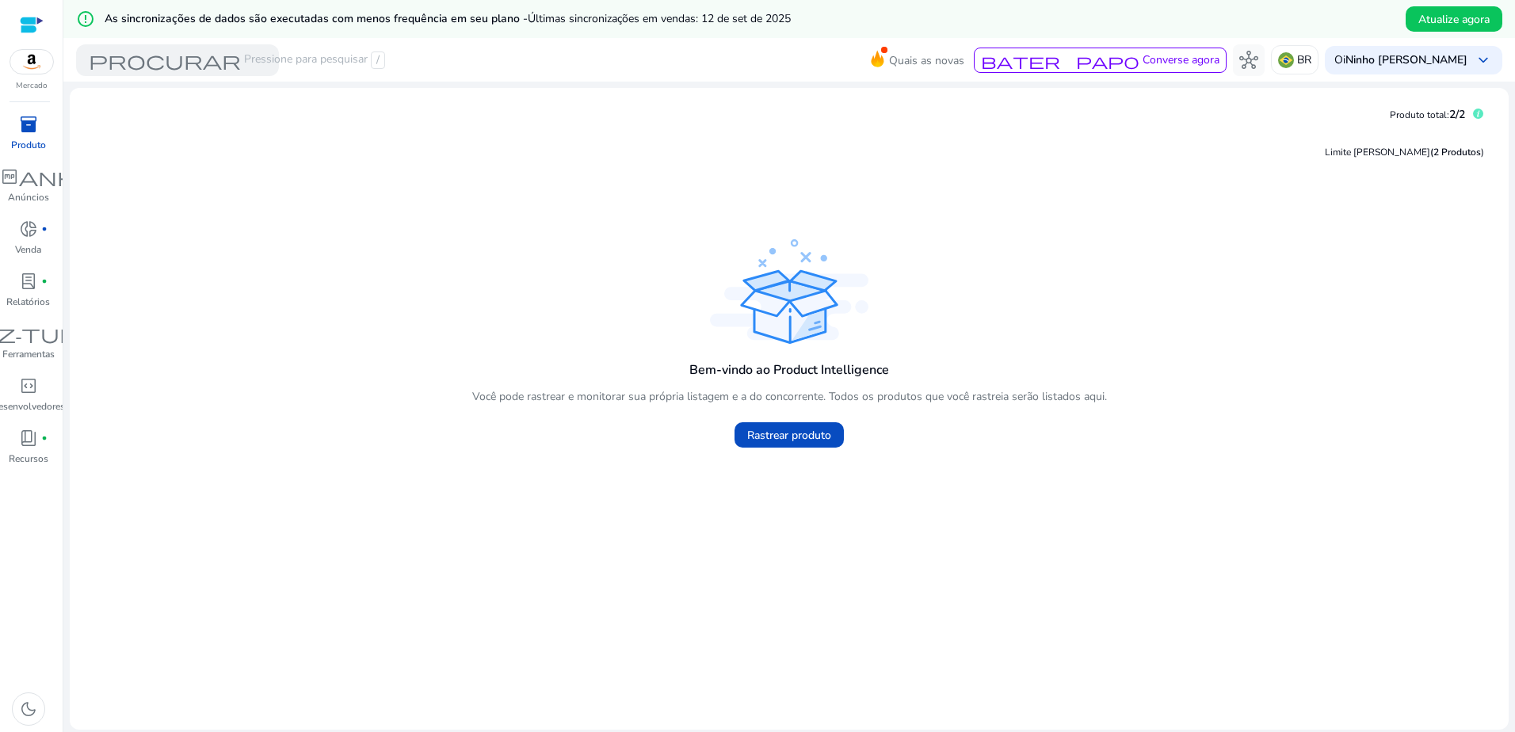
click at [36, 68] on img at bounding box center [31, 62] width 43 height 24
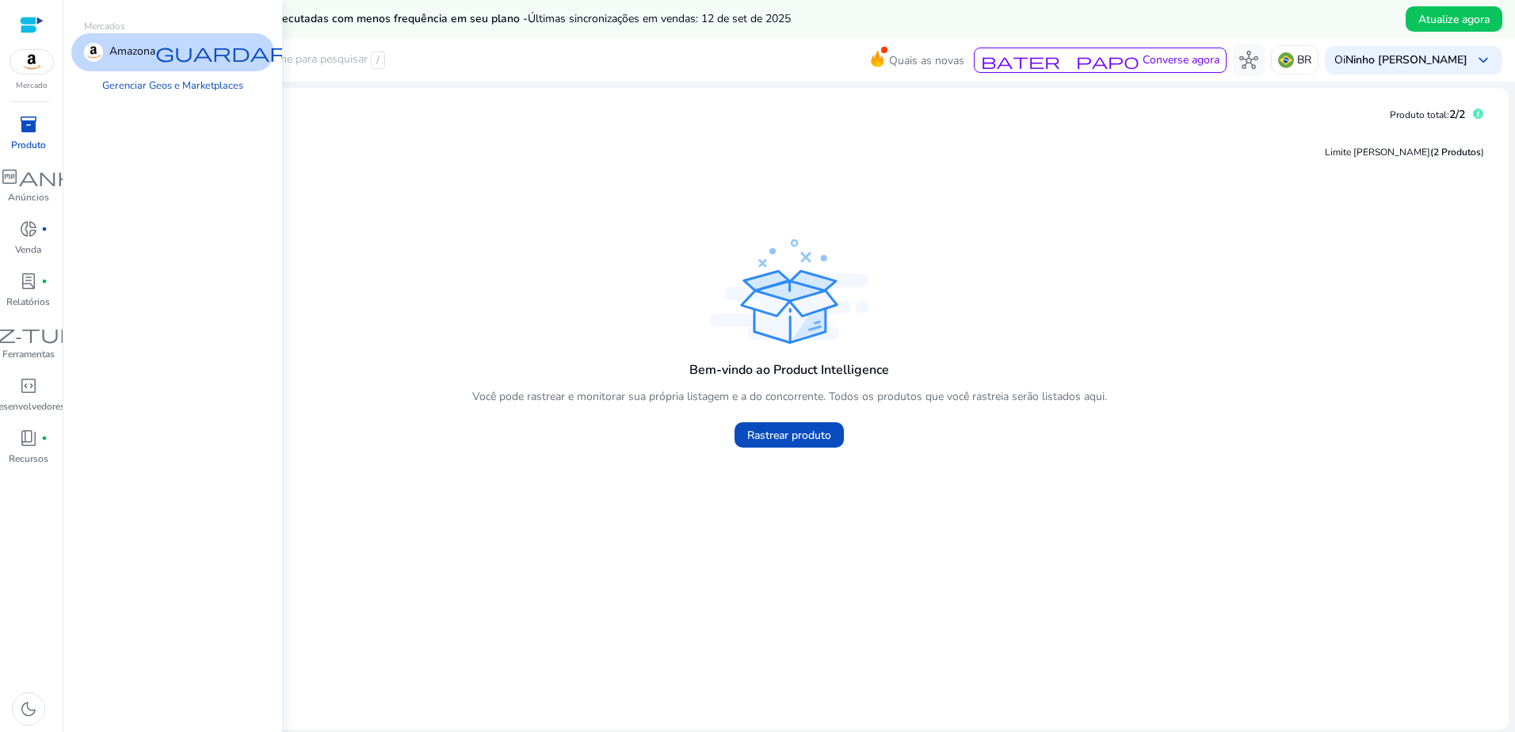
click at [125, 51] on p "Amazona" at bounding box center [132, 52] width 46 height 19
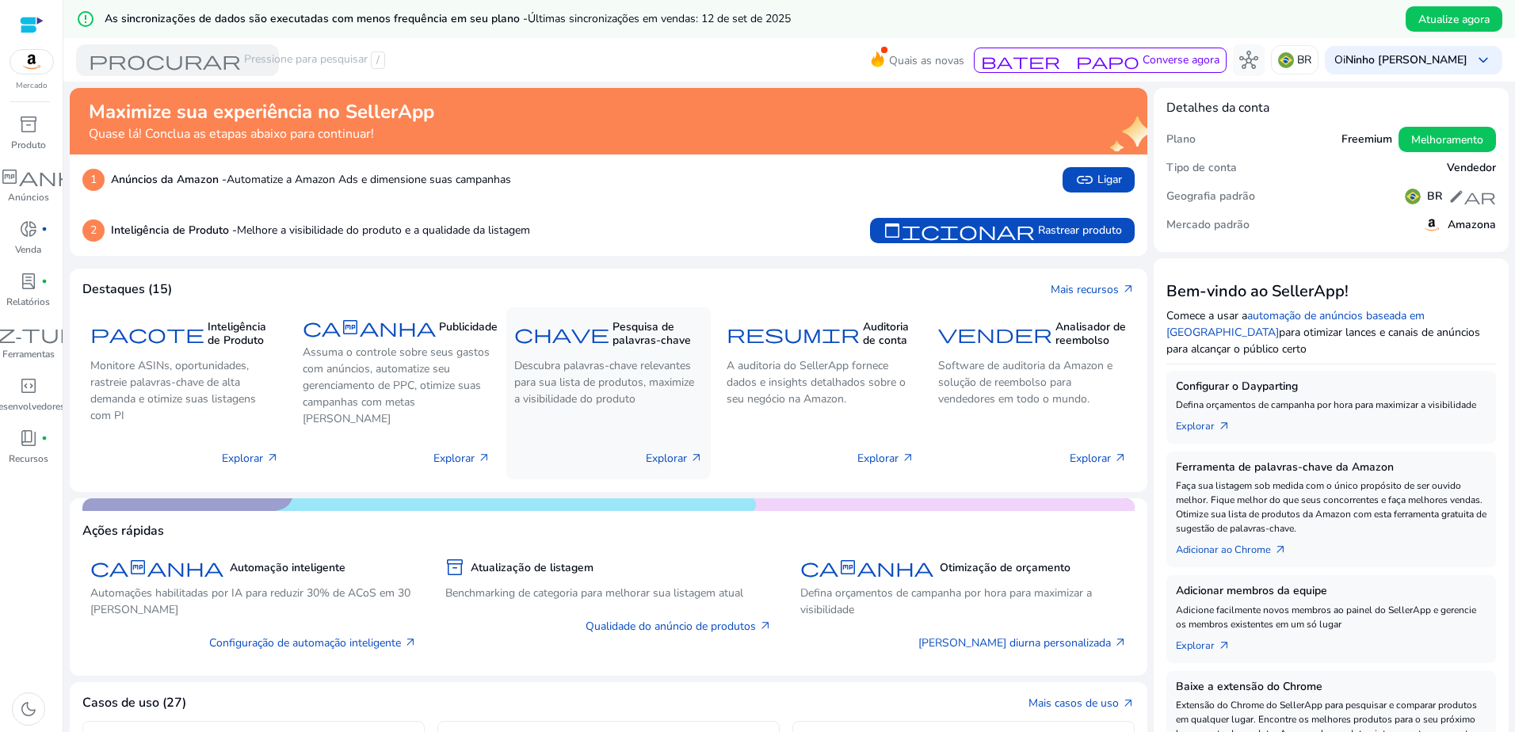
click at [676, 450] on font "Explorar" at bounding box center [666, 458] width 41 height 17
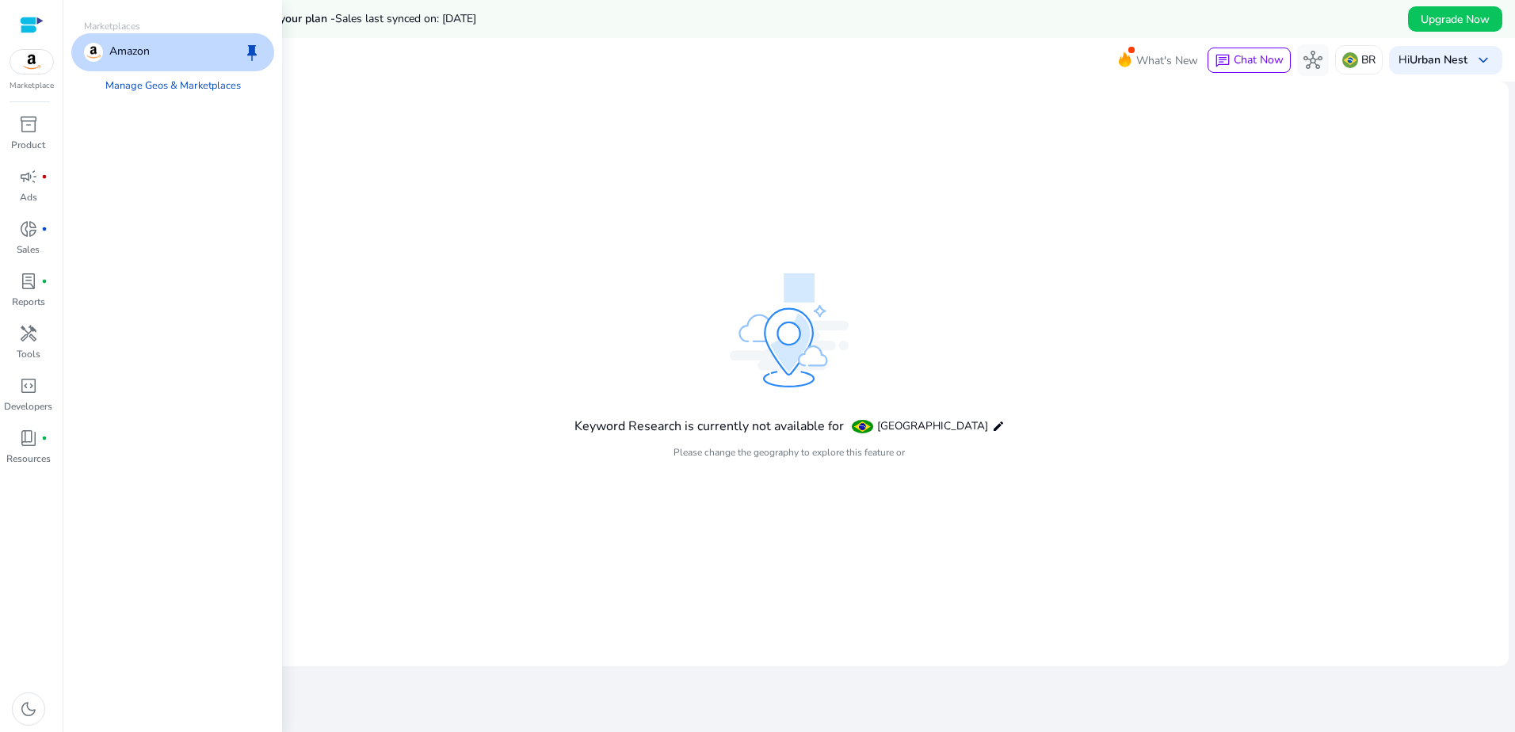
click at [32, 66] on img at bounding box center [31, 62] width 43 height 24
click at [118, 46] on p "Amazon" at bounding box center [129, 52] width 40 height 19
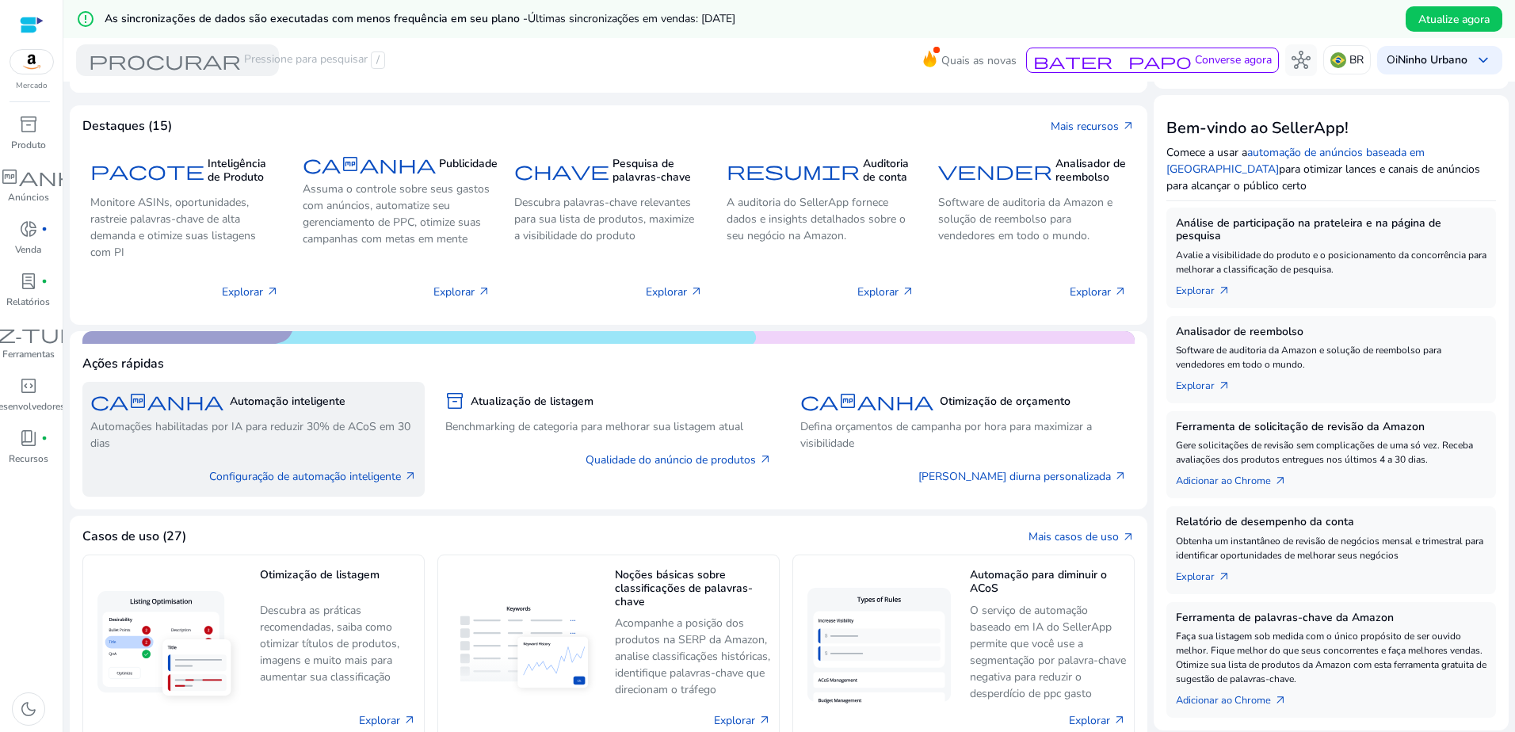
scroll to position [159, 0]
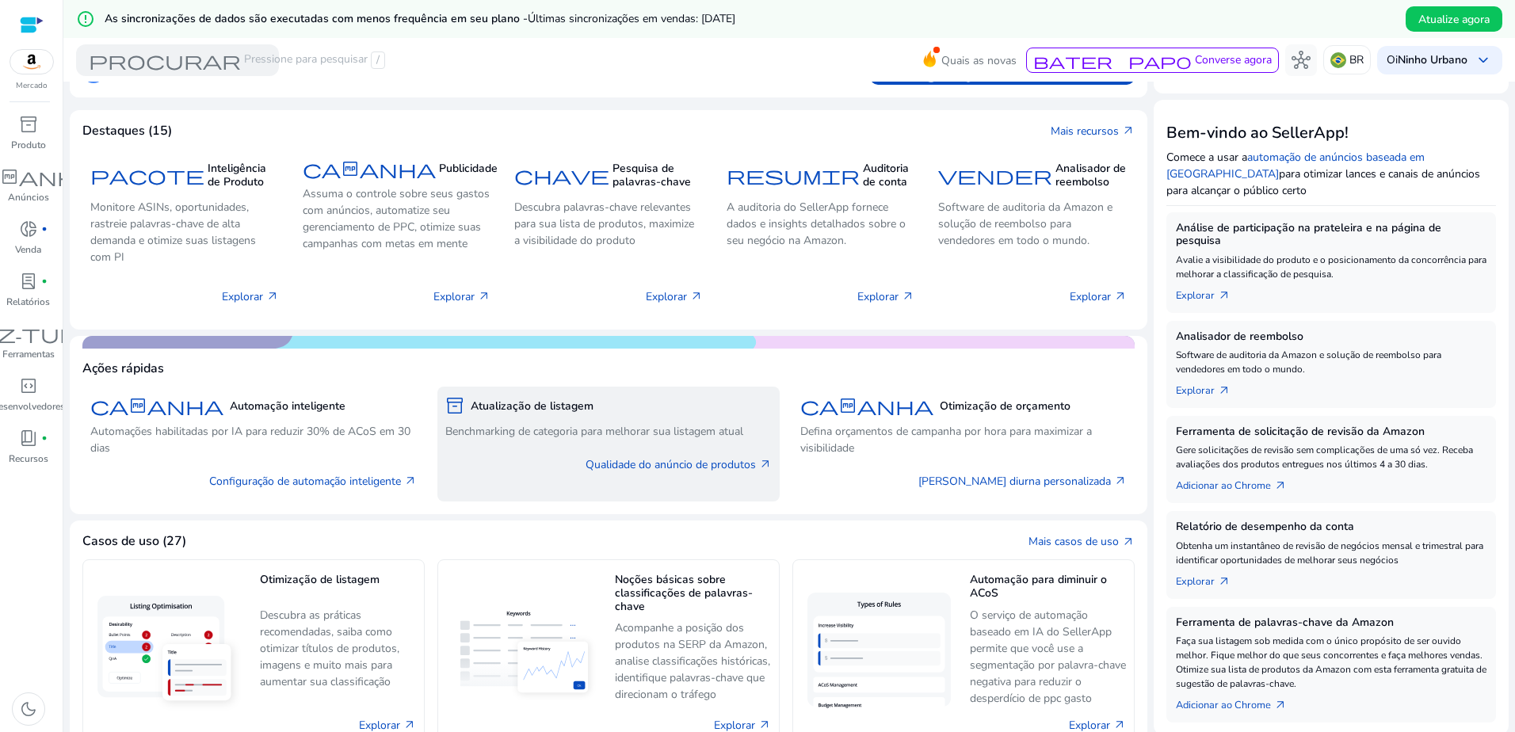
click at [744, 437] on p "Benchmarking de categoria para melhorar sua listagem atual" at bounding box center [608, 431] width 327 height 17
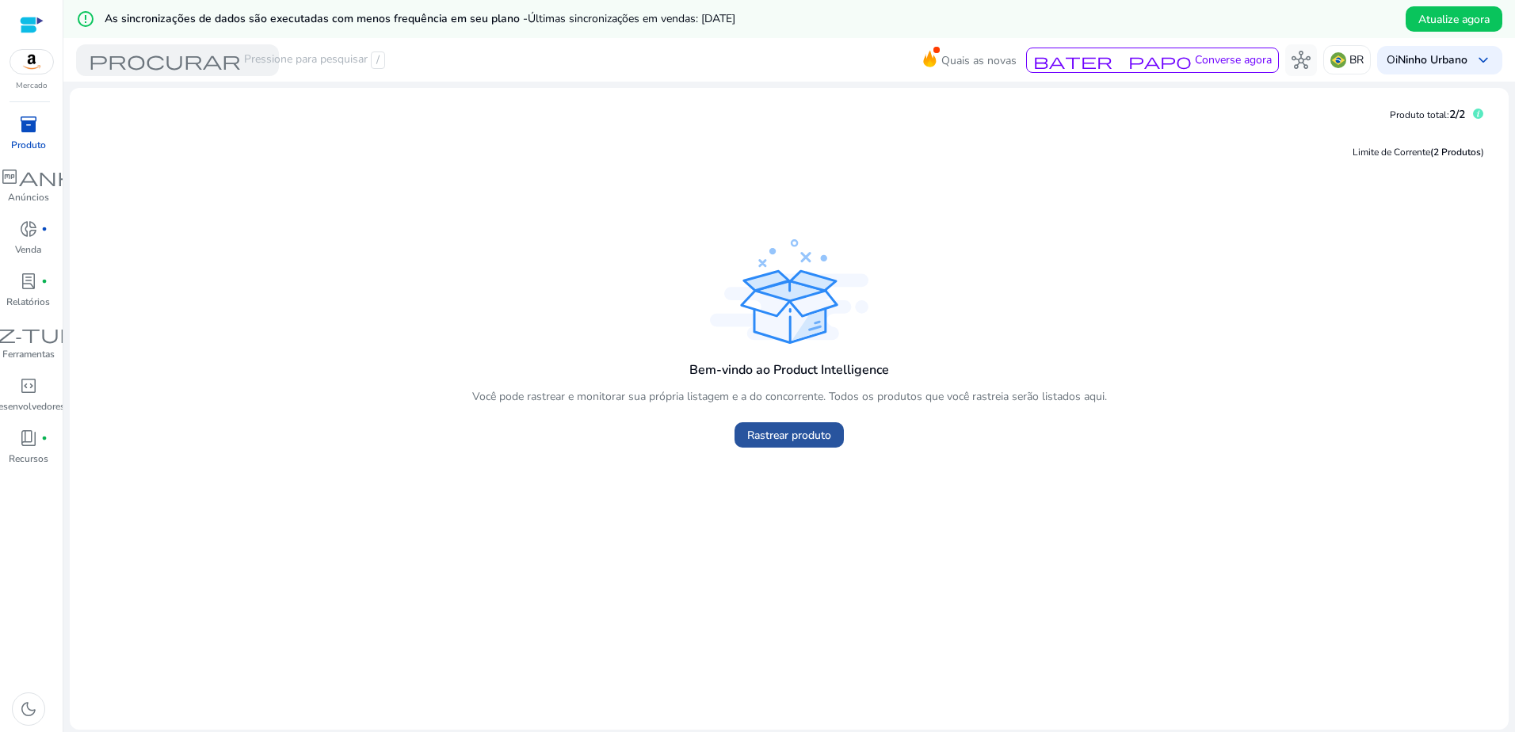
click at [766, 427] on span "Rastrear produto" at bounding box center [789, 435] width 84 height 17
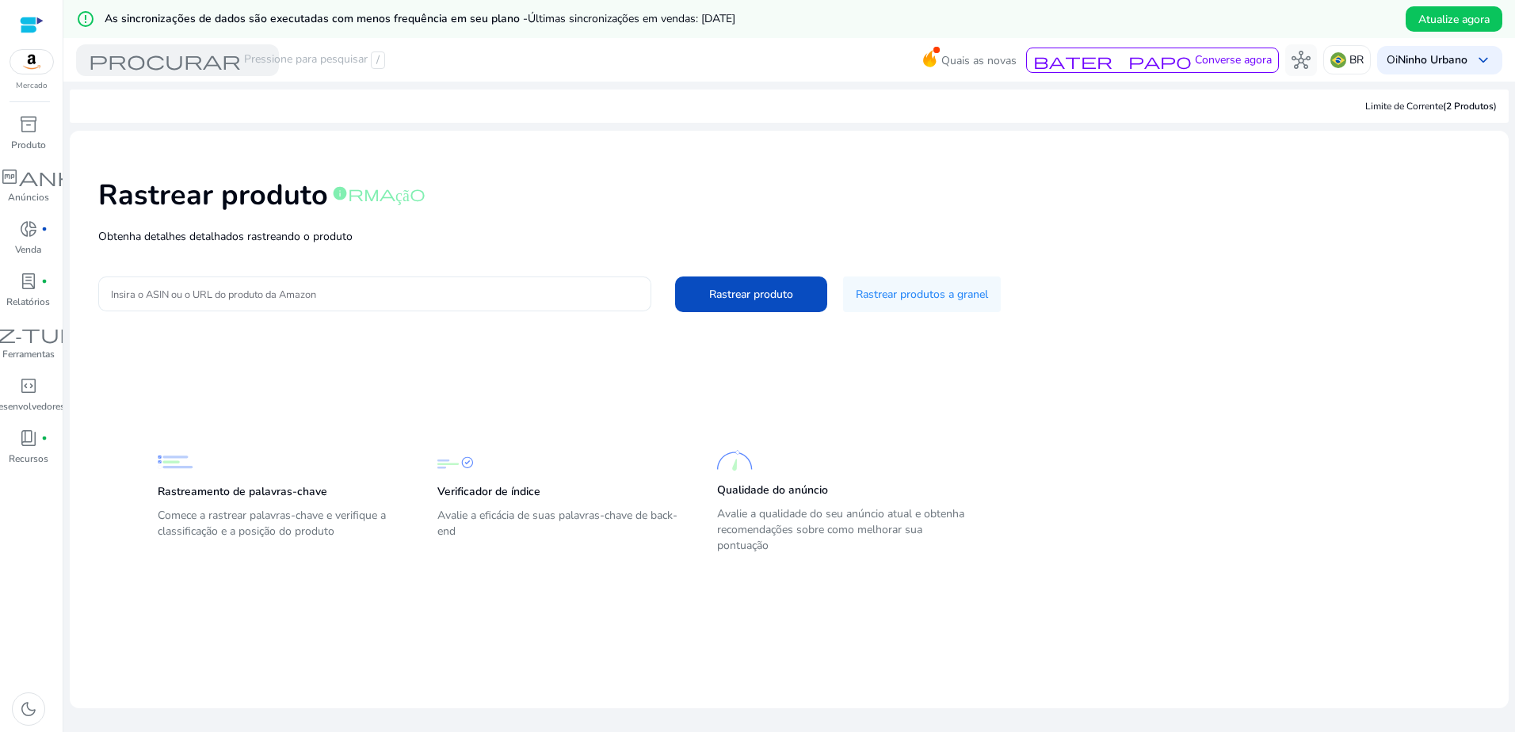
click at [449, 292] on input "Insira o ASIN ou o URL do produto da Amazon" at bounding box center [375, 293] width 528 height 17
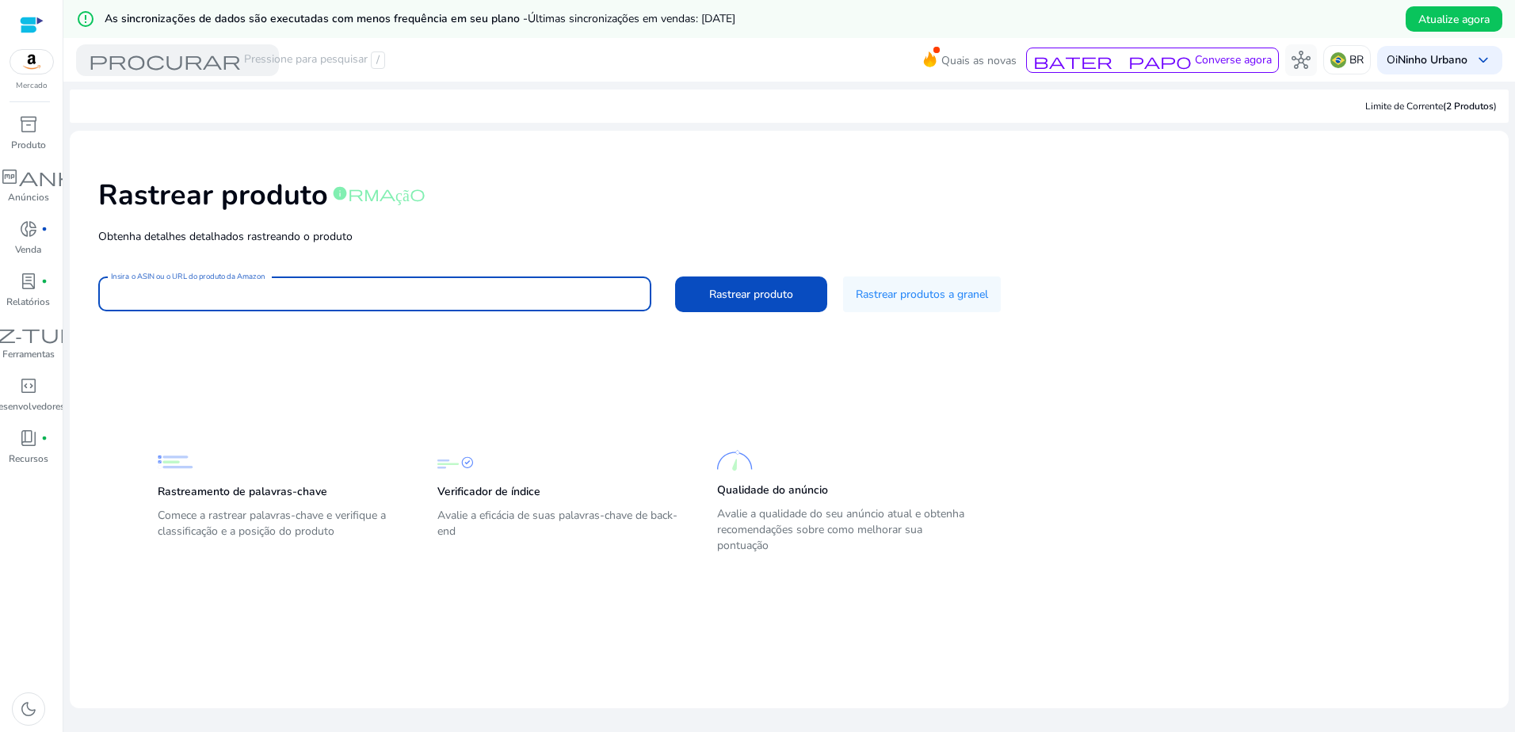
paste input "**********"
type input "**********"
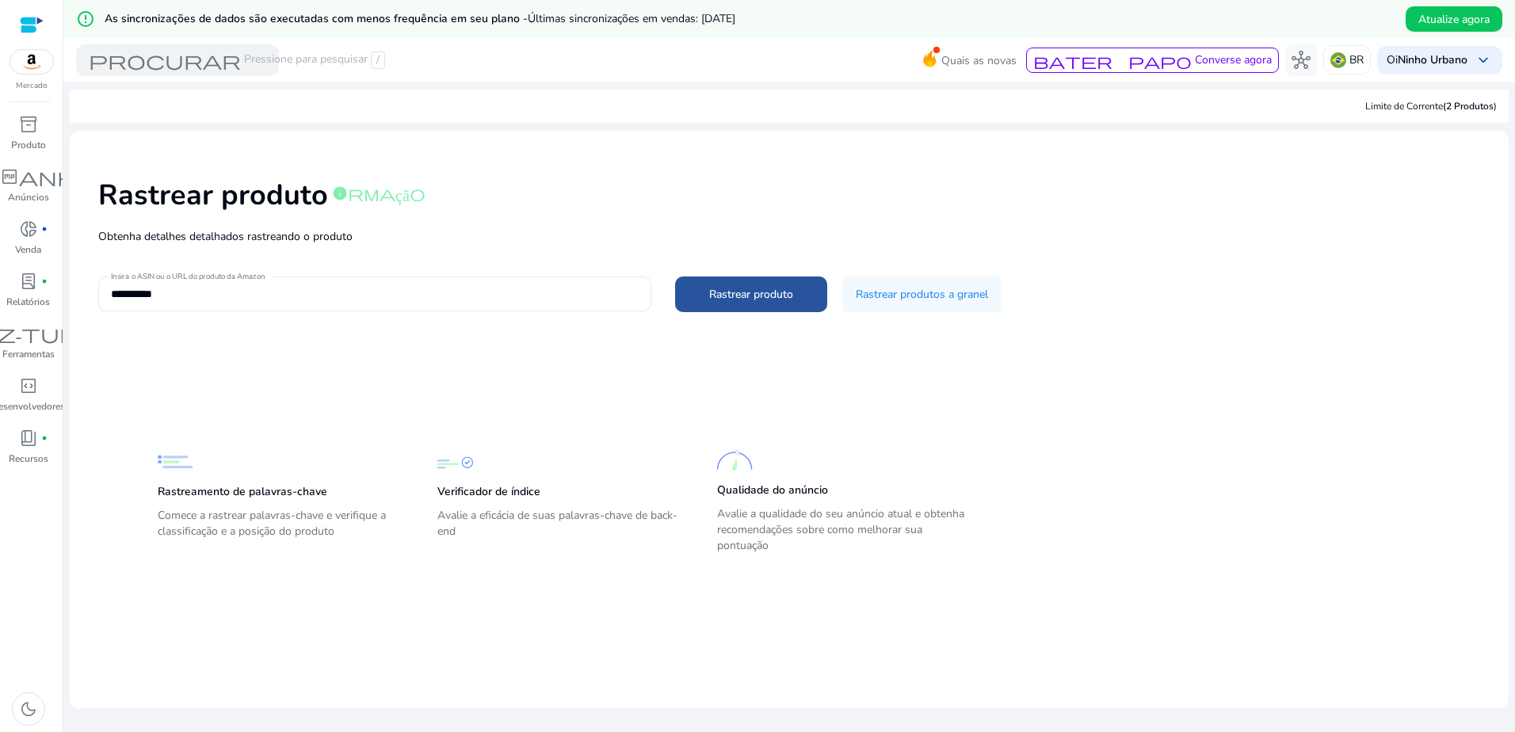
click at [709, 289] on span "Rastrear produto" at bounding box center [751, 294] width 84 height 17
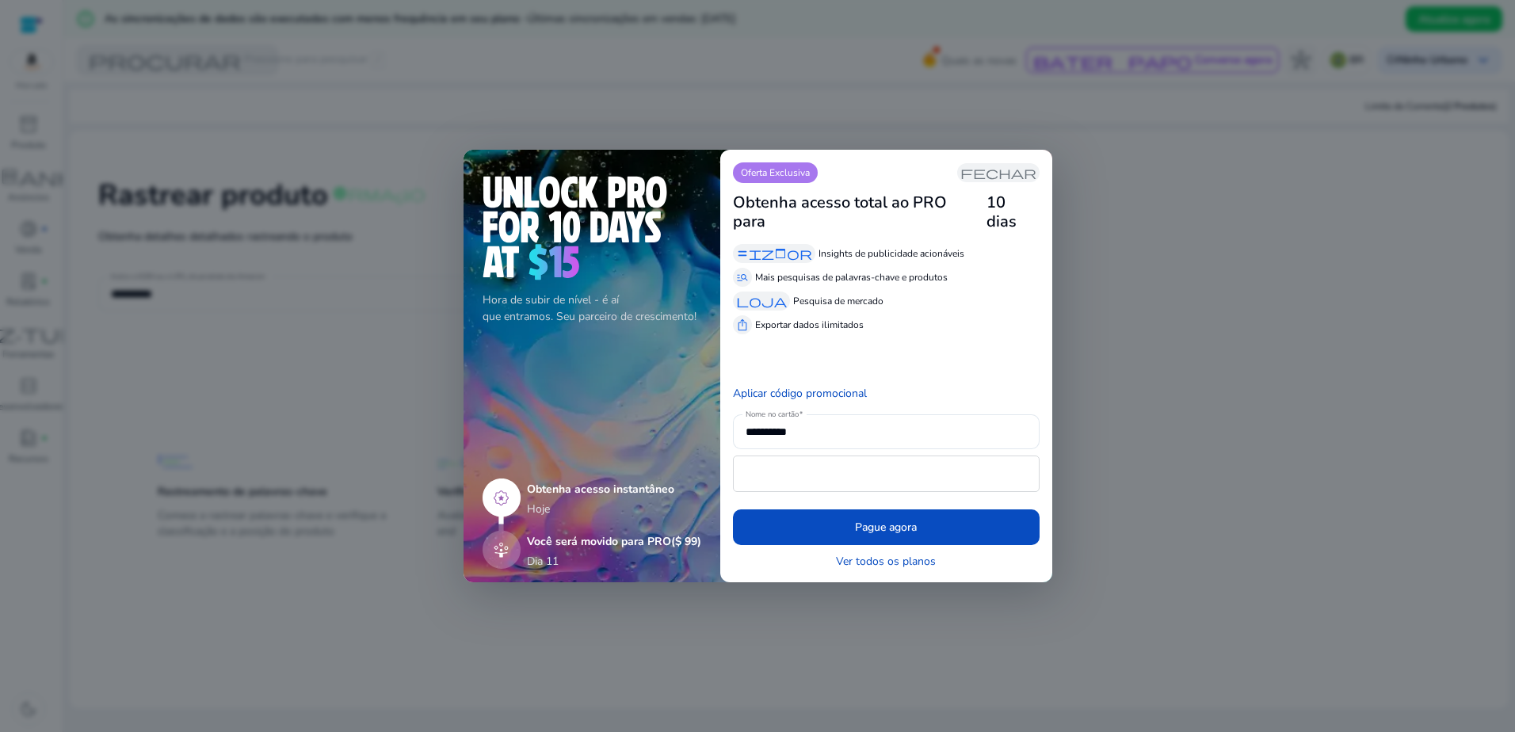
click at [1148, 397] on div at bounding box center [757, 366] width 1515 height 732
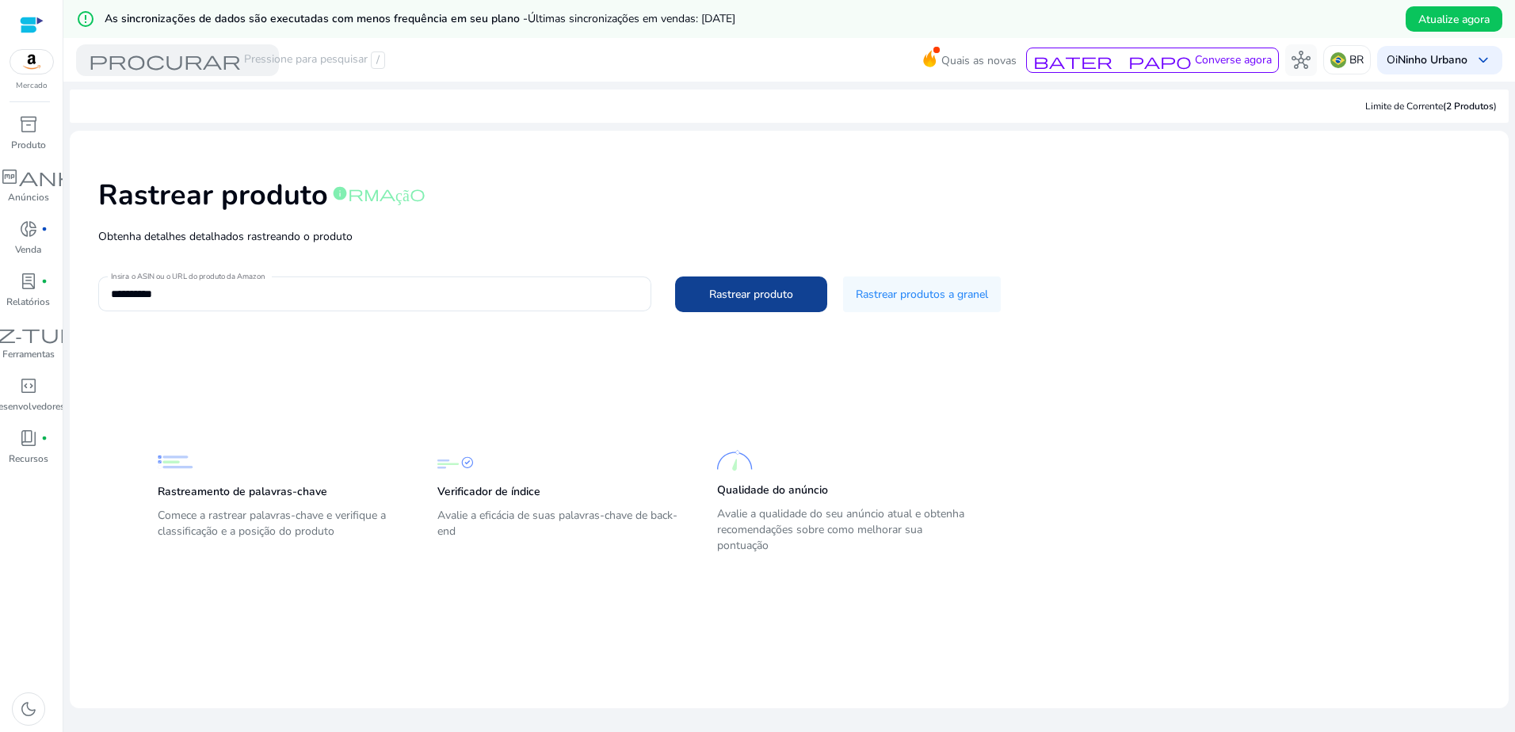
click at [778, 304] on span at bounding box center [751, 294] width 152 height 38
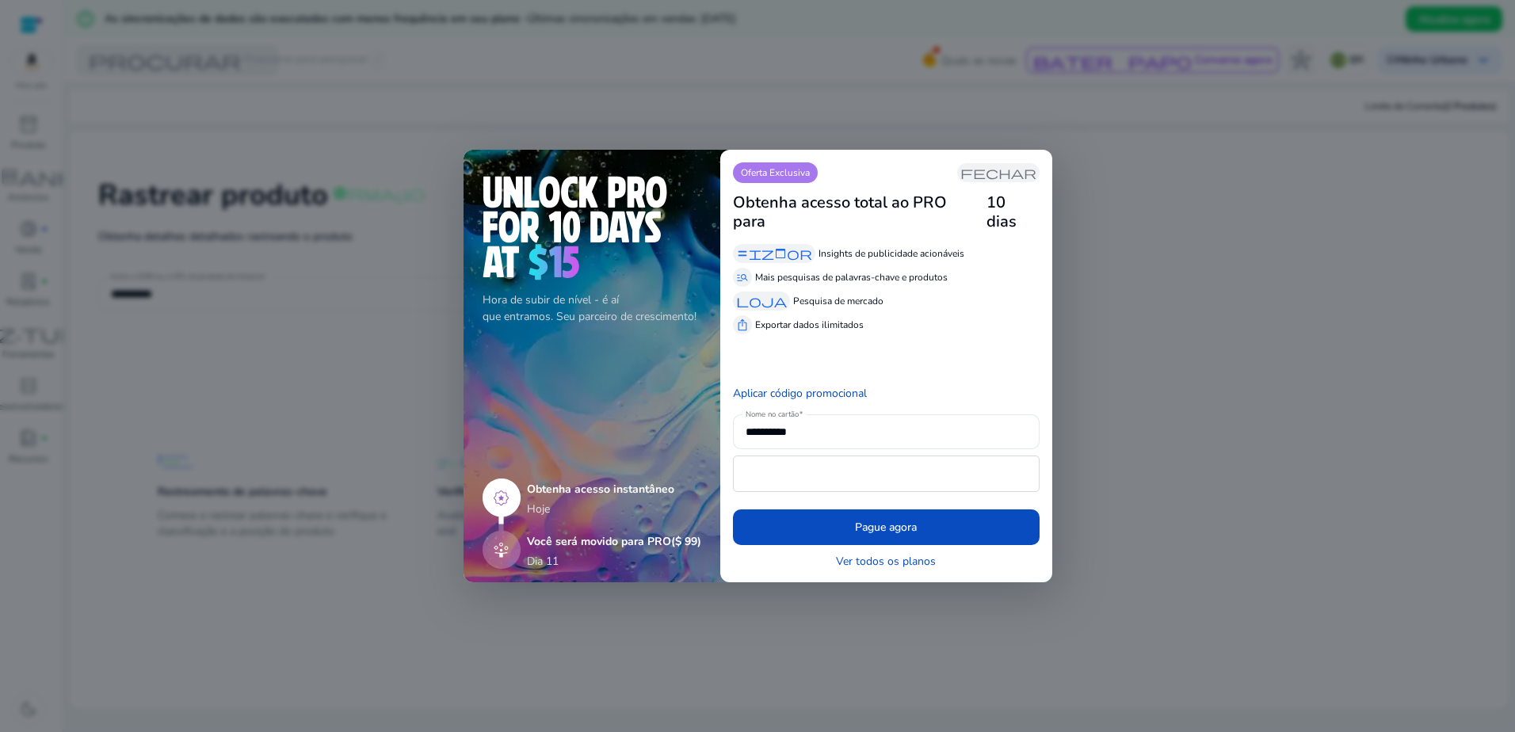
click at [1118, 321] on div at bounding box center [757, 366] width 1515 height 732
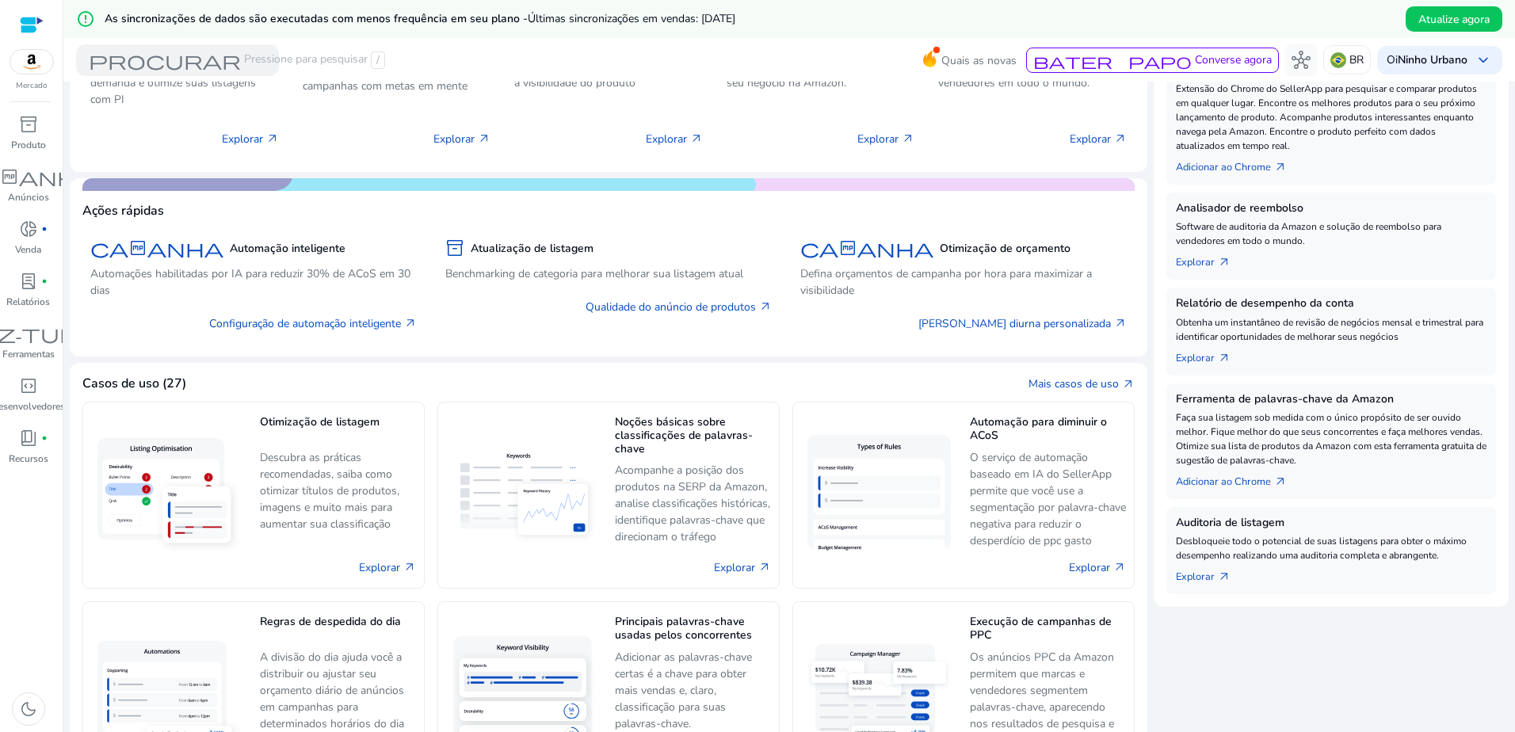
scroll to position [317, 0]
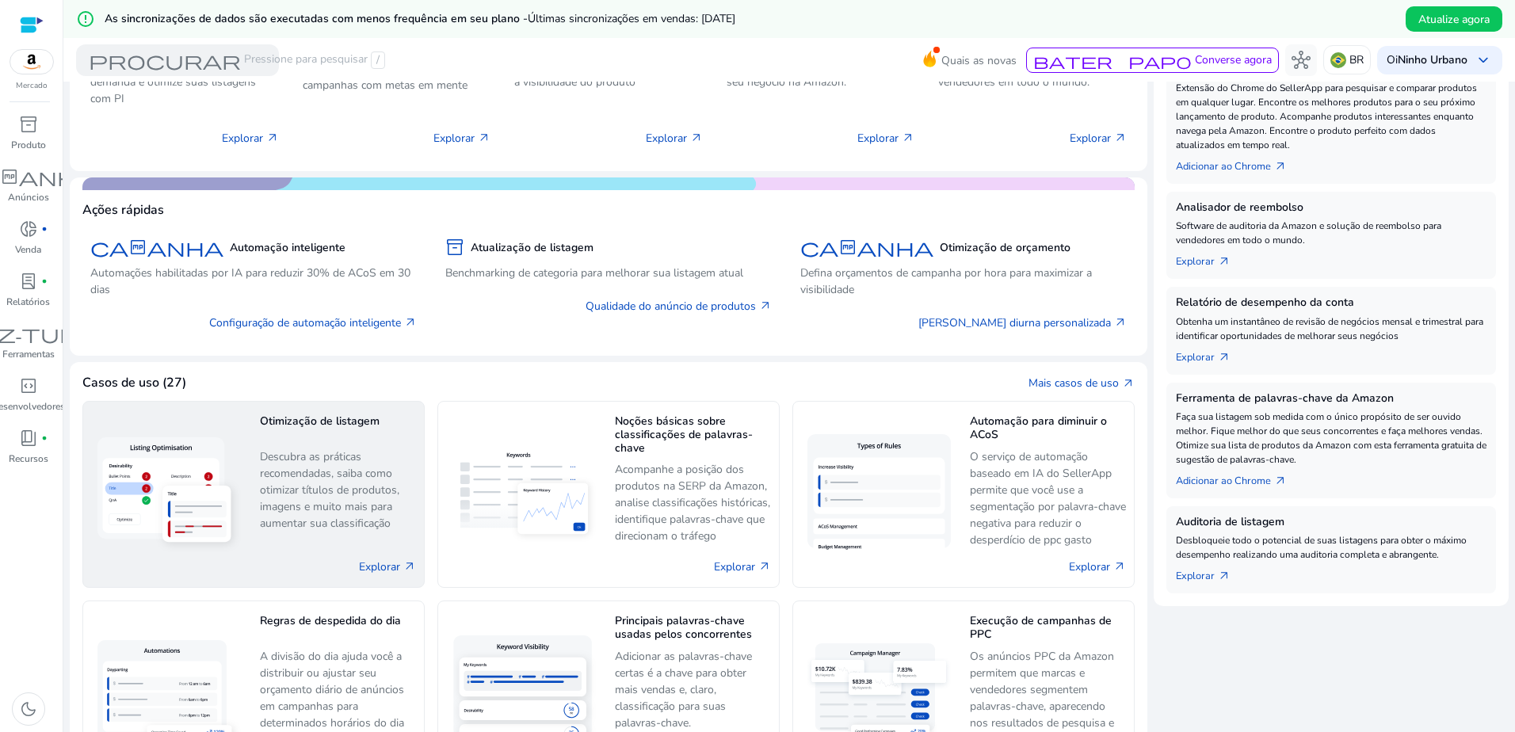
click at [367, 424] on h5 "Otimização de listagem" at bounding box center [338, 429] width 156 height 28
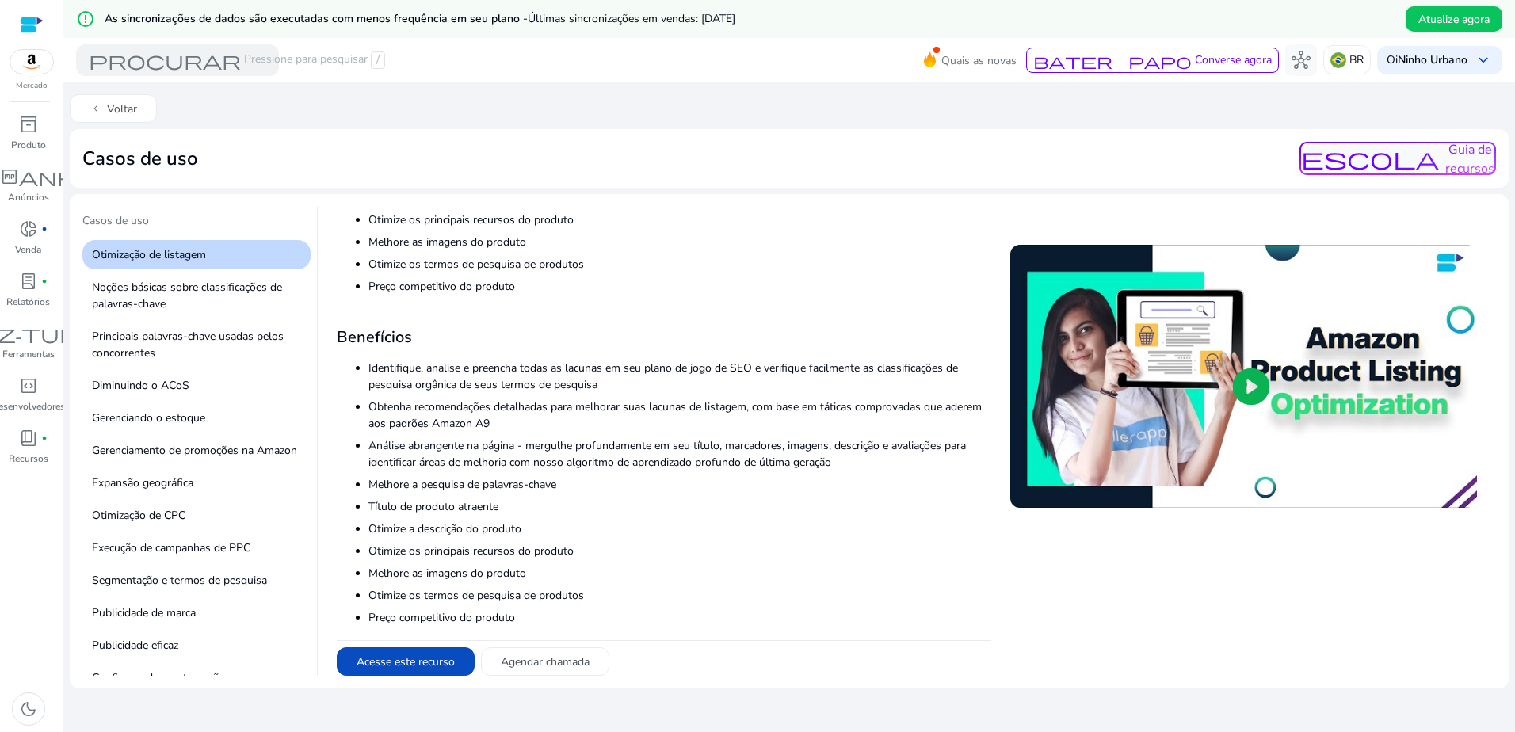
scroll to position [239, 0]
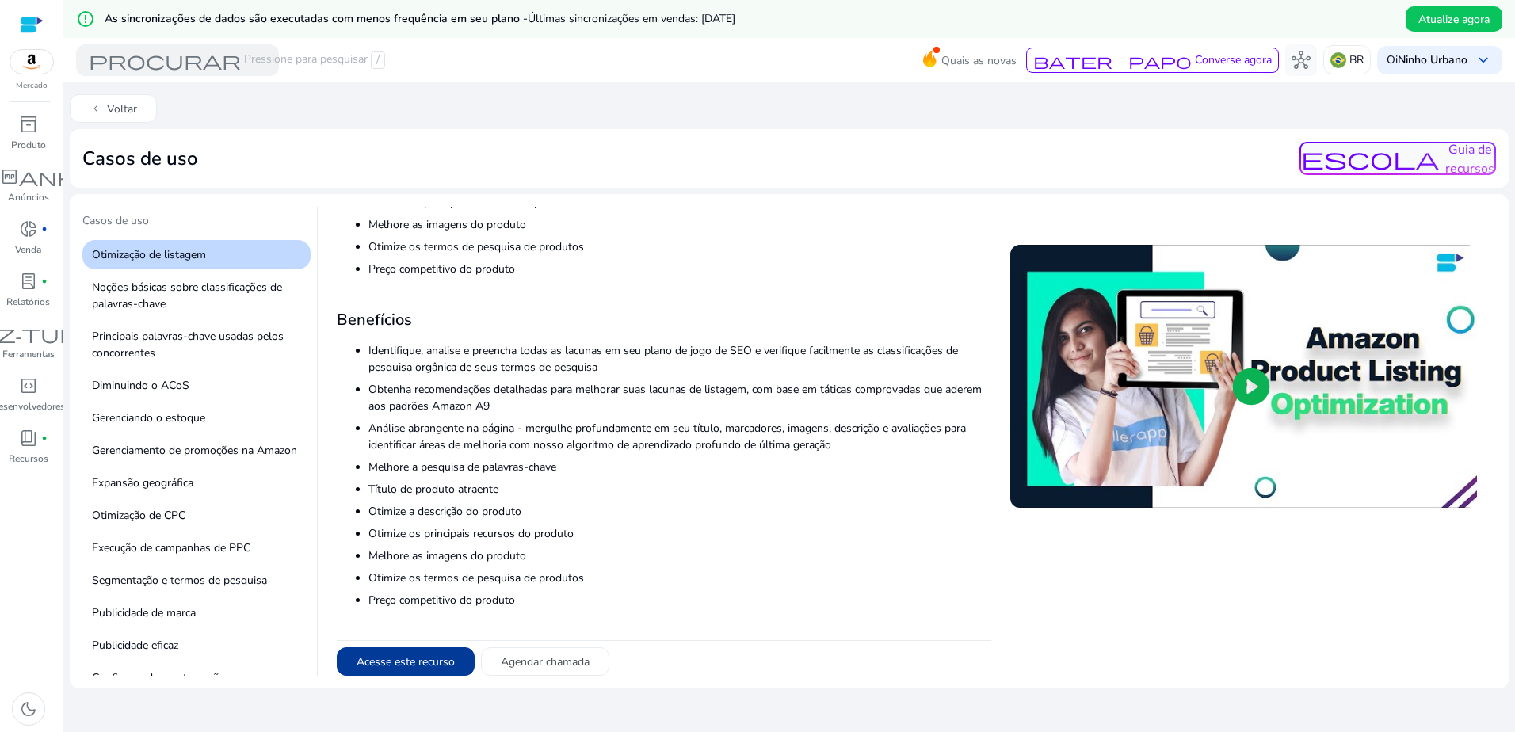
click at [408, 660] on button "Acesse este recurso" at bounding box center [406, 662] width 138 height 29
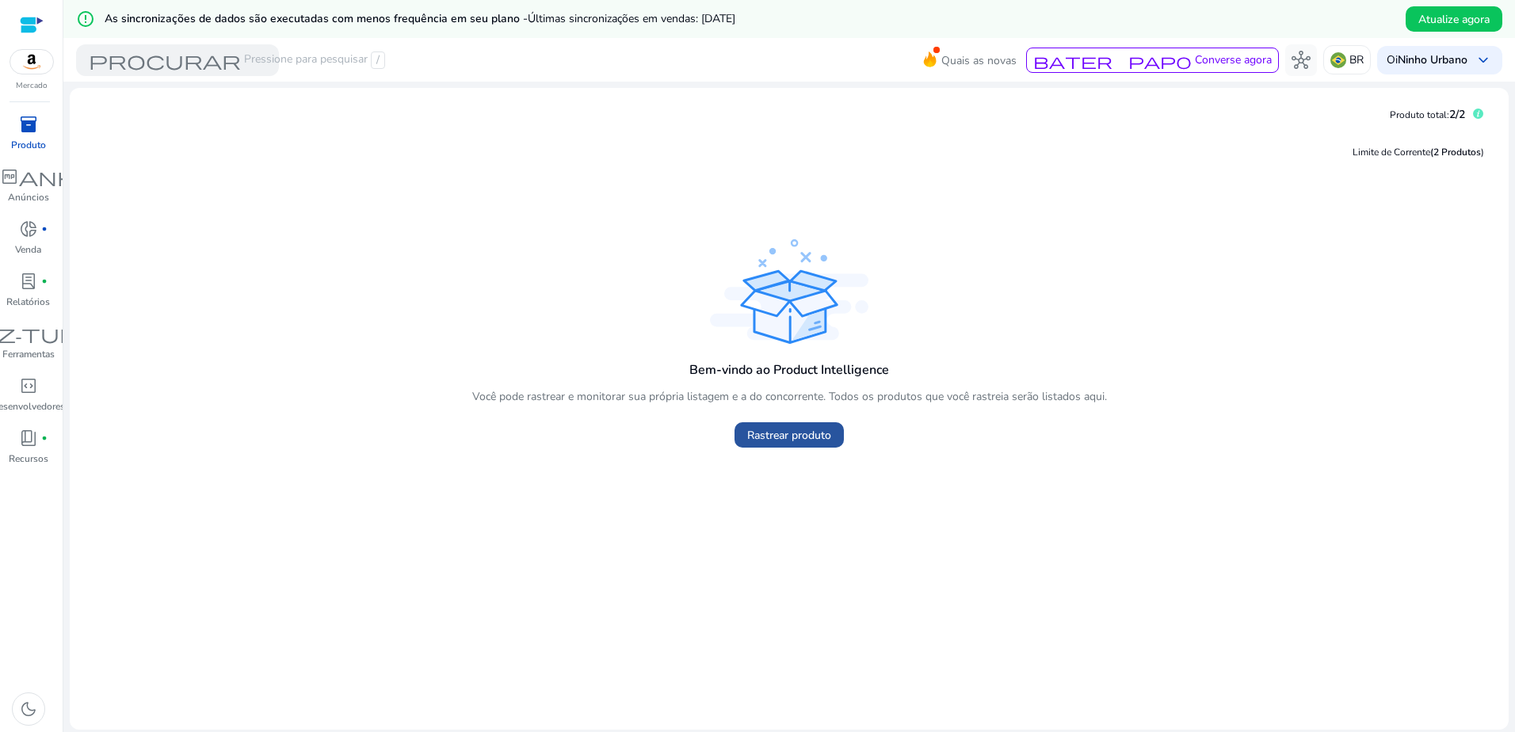
click at [796, 429] on span "Rastrear produto" at bounding box center [789, 435] width 84 height 17
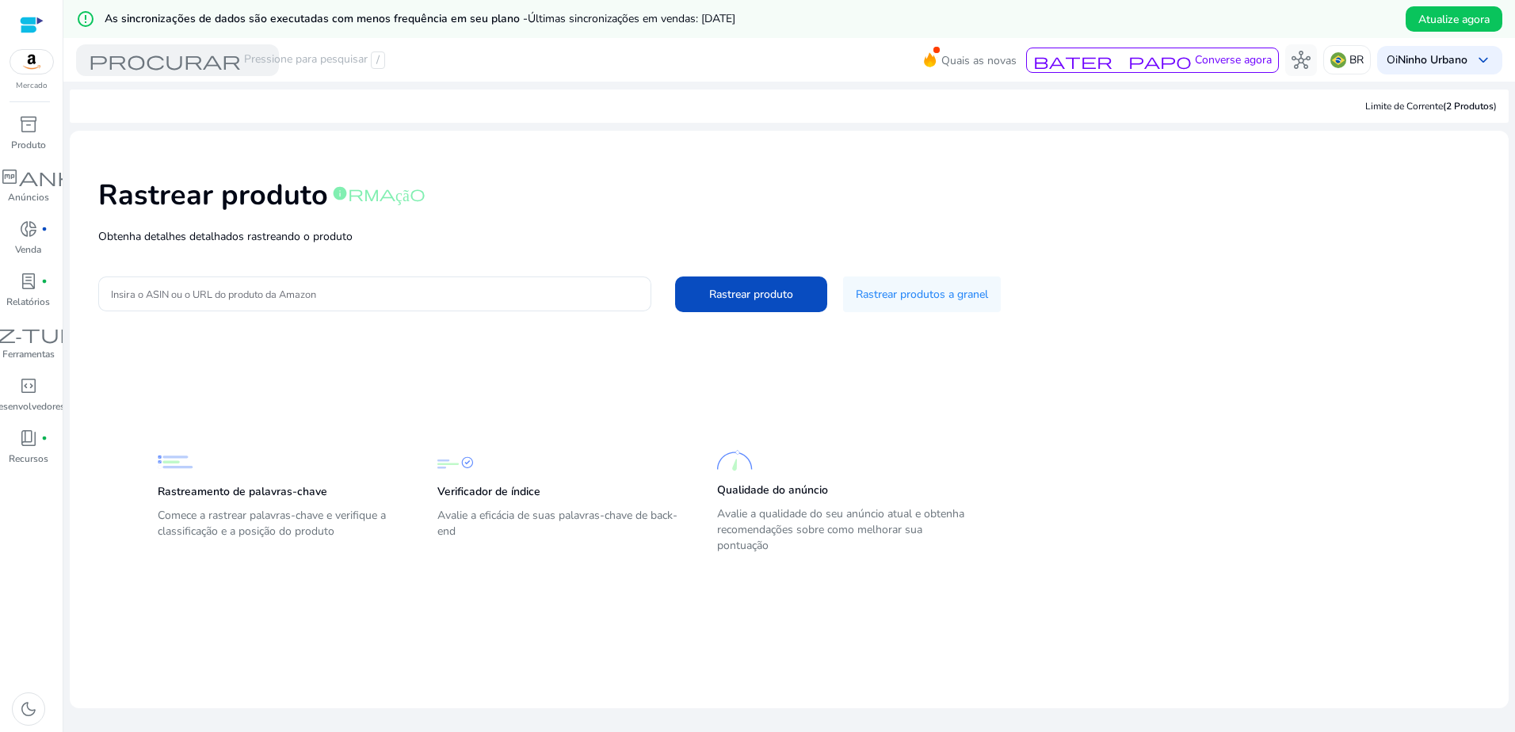
click at [553, 262] on div "Rastrear produto informação Obtenha detalhes detalhados rastreando o produto In…" at bounding box center [789, 243] width 1414 height 201
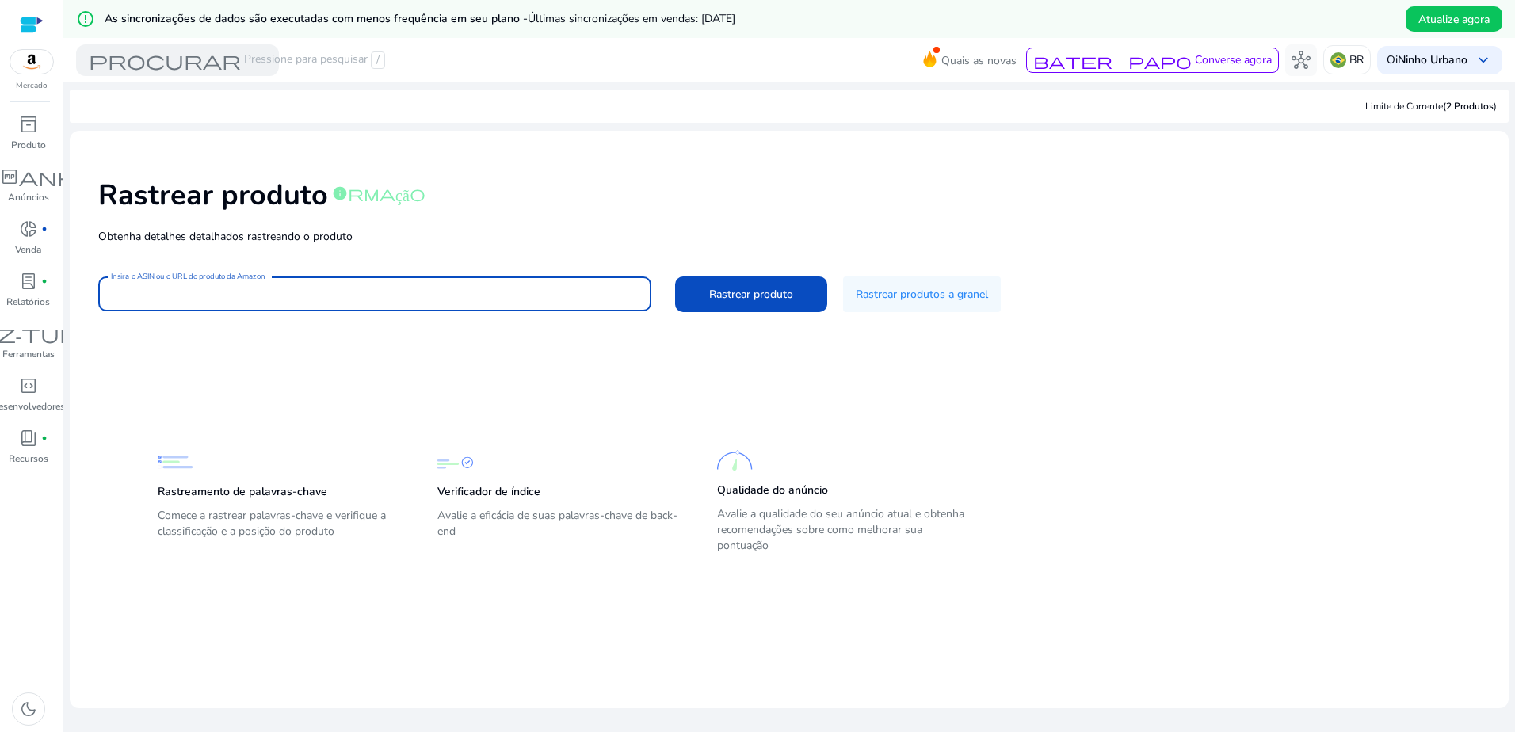
click at [545, 285] on input "Insira o ASIN ou o URL do produto da Amazon" at bounding box center [375, 293] width 528 height 17
paste input "**********"
click at [697, 306] on span at bounding box center [751, 294] width 152 height 38
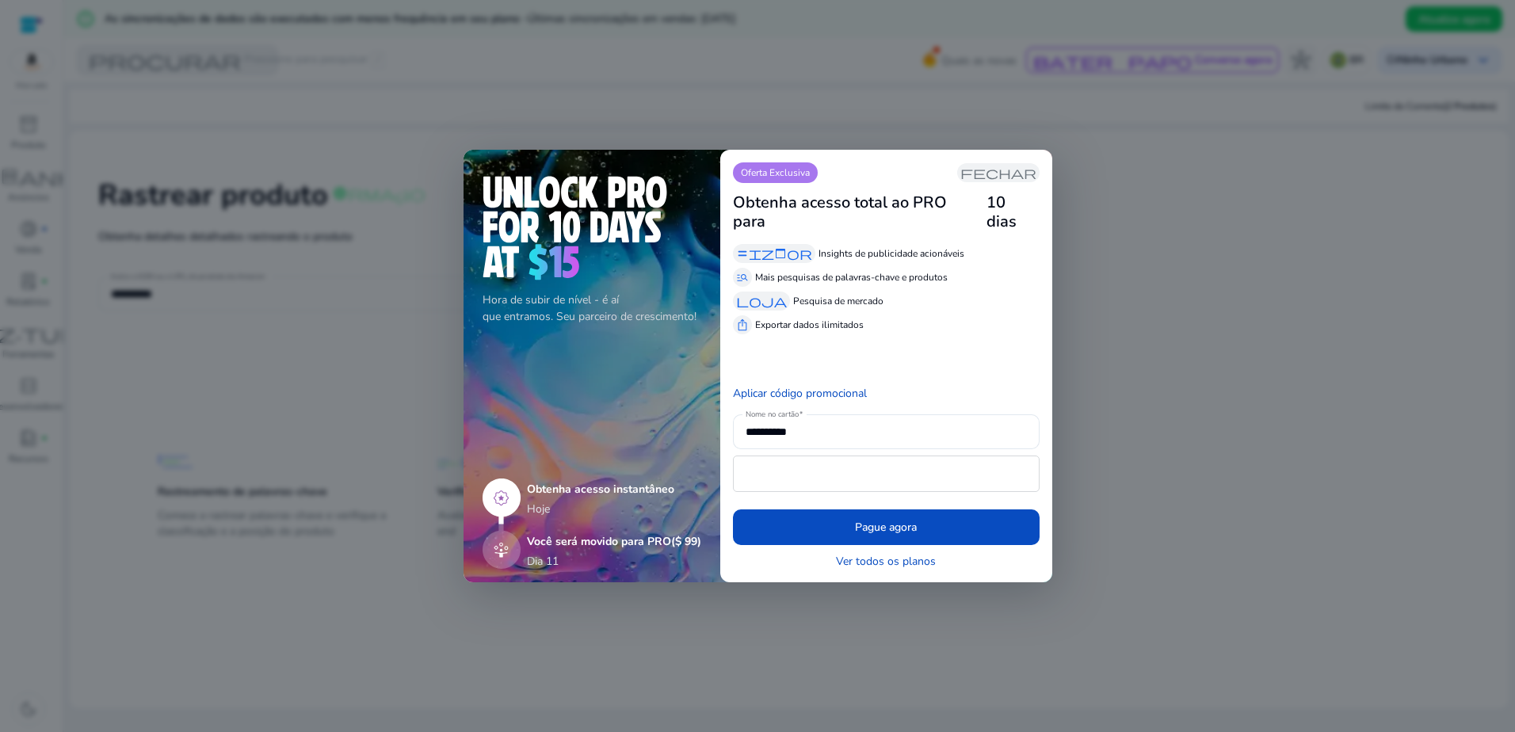
click at [836, 556] on div "Ver todos os planos" at bounding box center [886, 561] width 307 height 17
click at [824, 579] on div at bounding box center [757, 366] width 1515 height 732
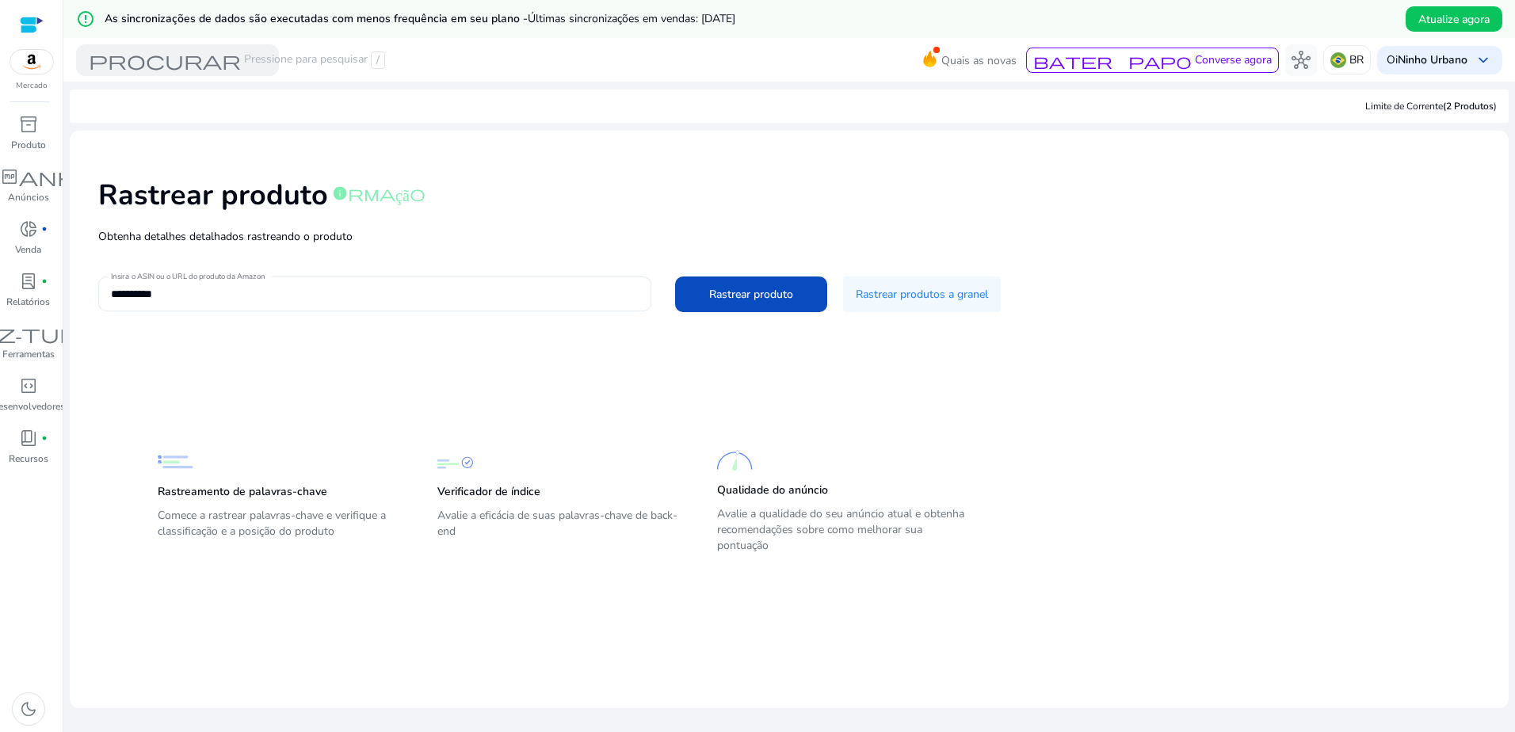
click at [510, 281] on div "**********" at bounding box center [375, 294] width 528 height 35
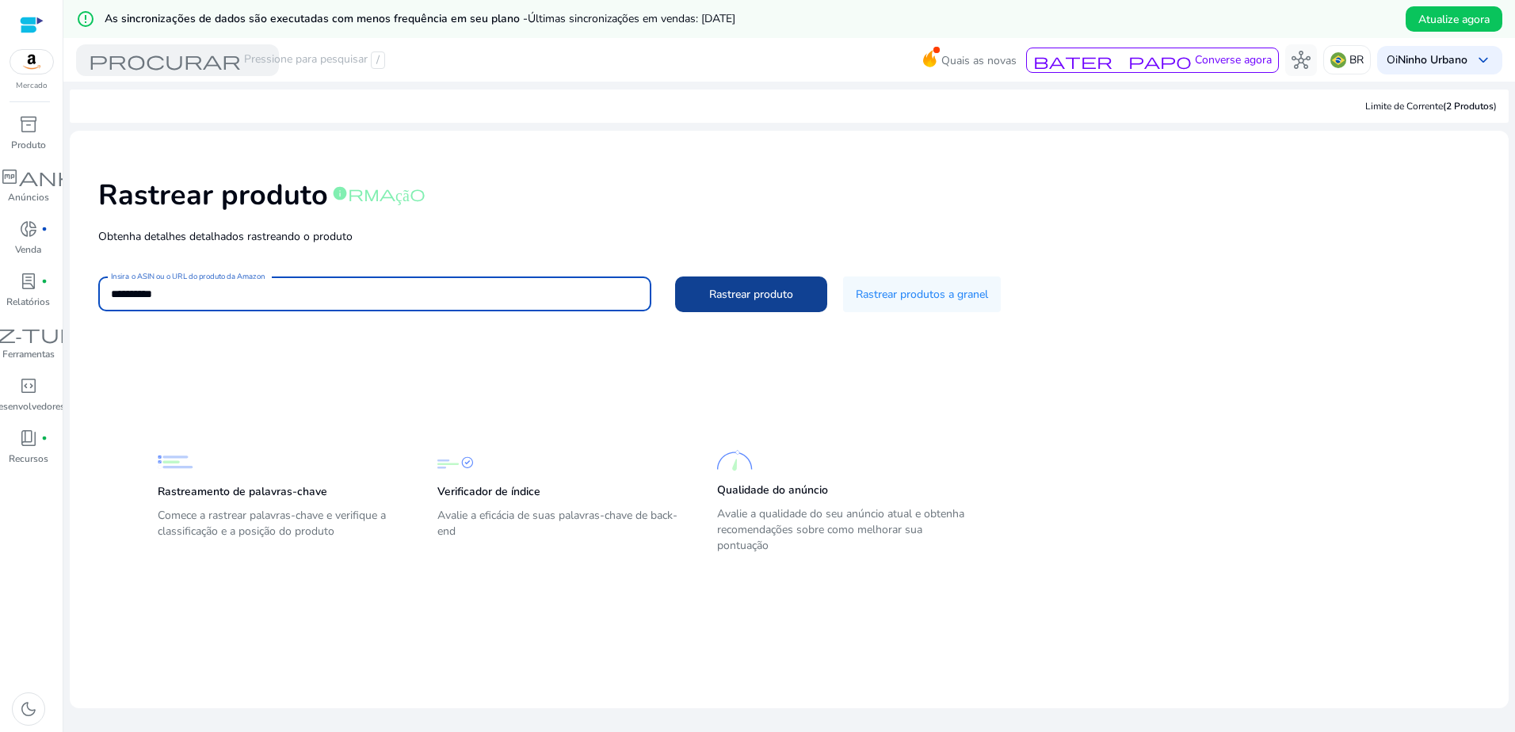
paste input "**********"
type input "**********"
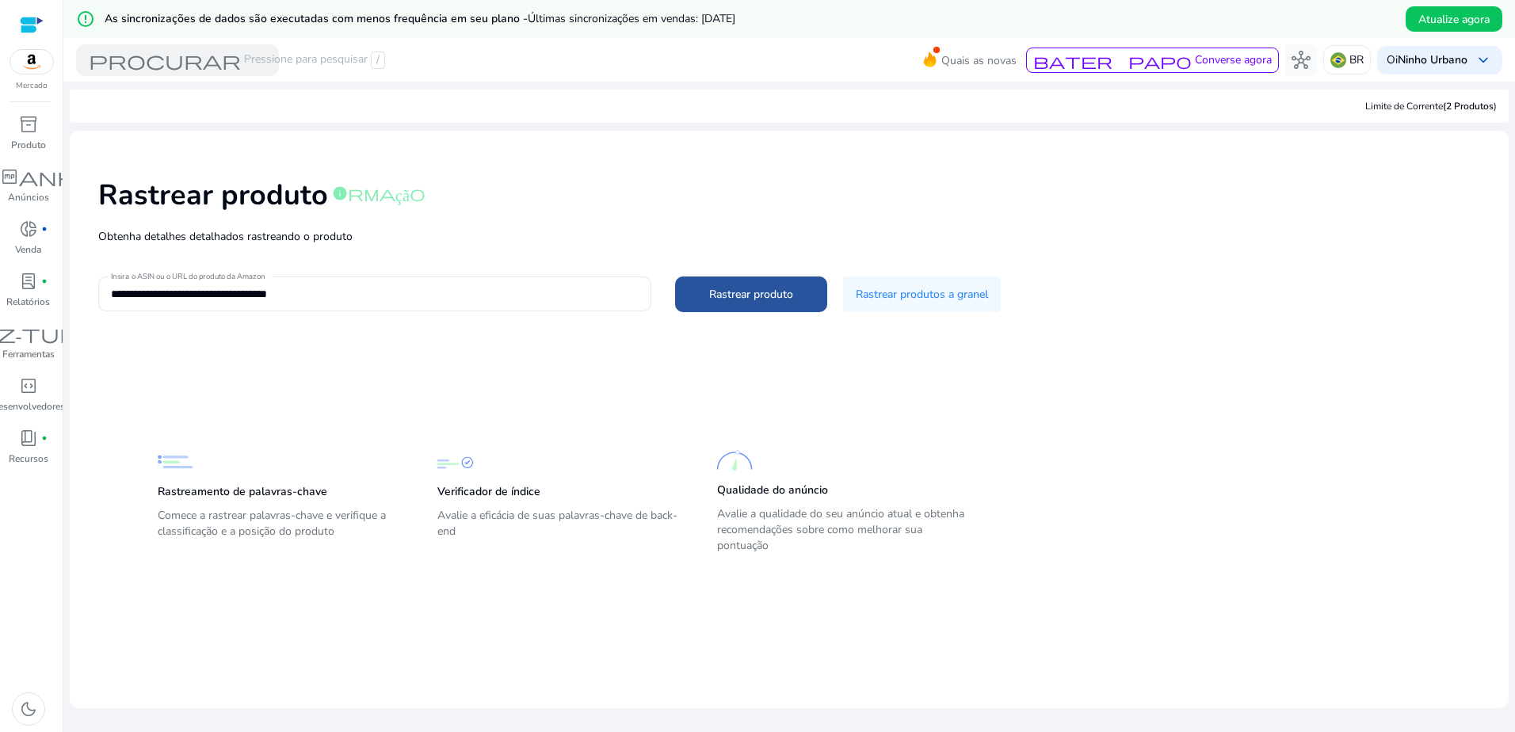
click at [709, 288] on span "Rastrear produto" at bounding box center [751, 294] width 84 height 17
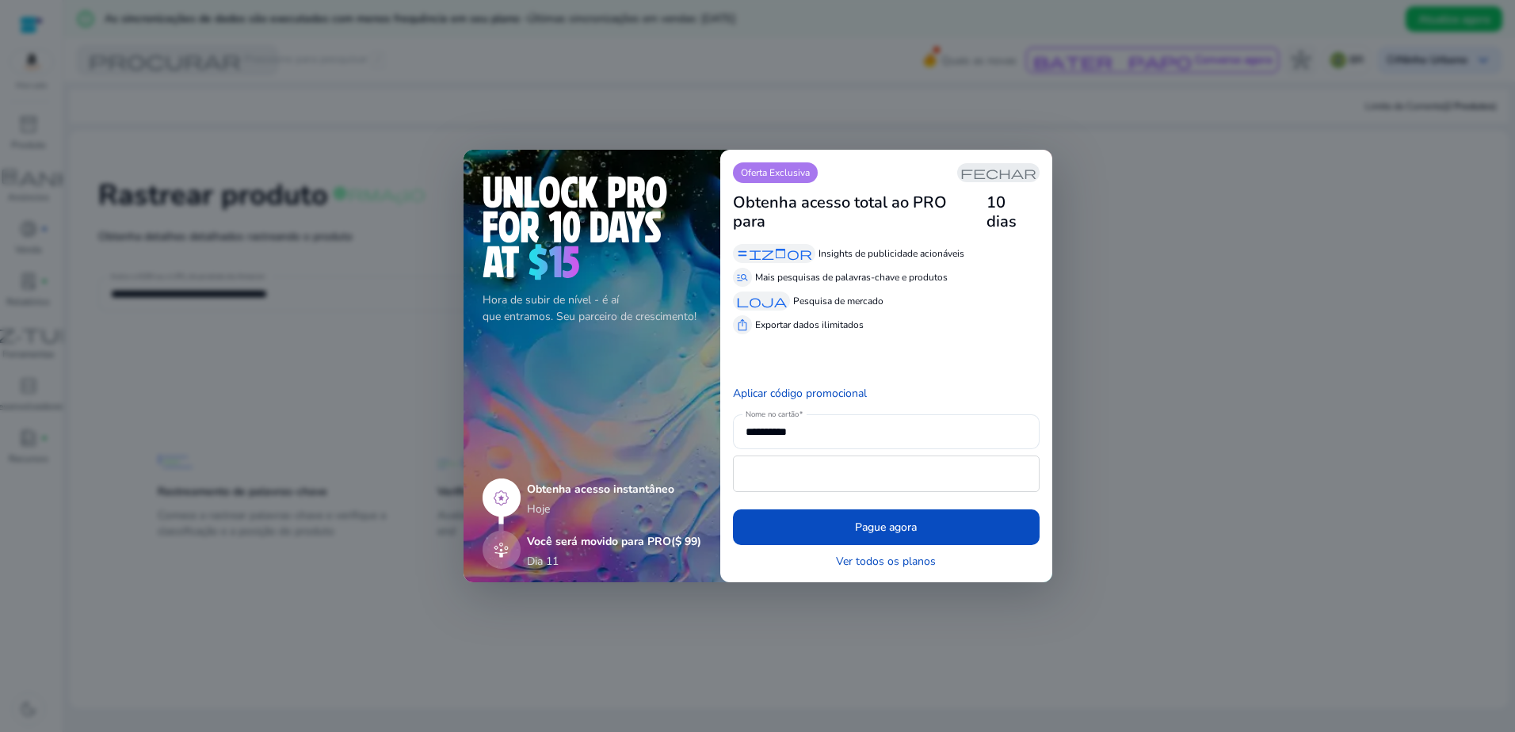
click at [1015, 179] on span "fechar" at bounding box center [999, 172] width 76 height 13
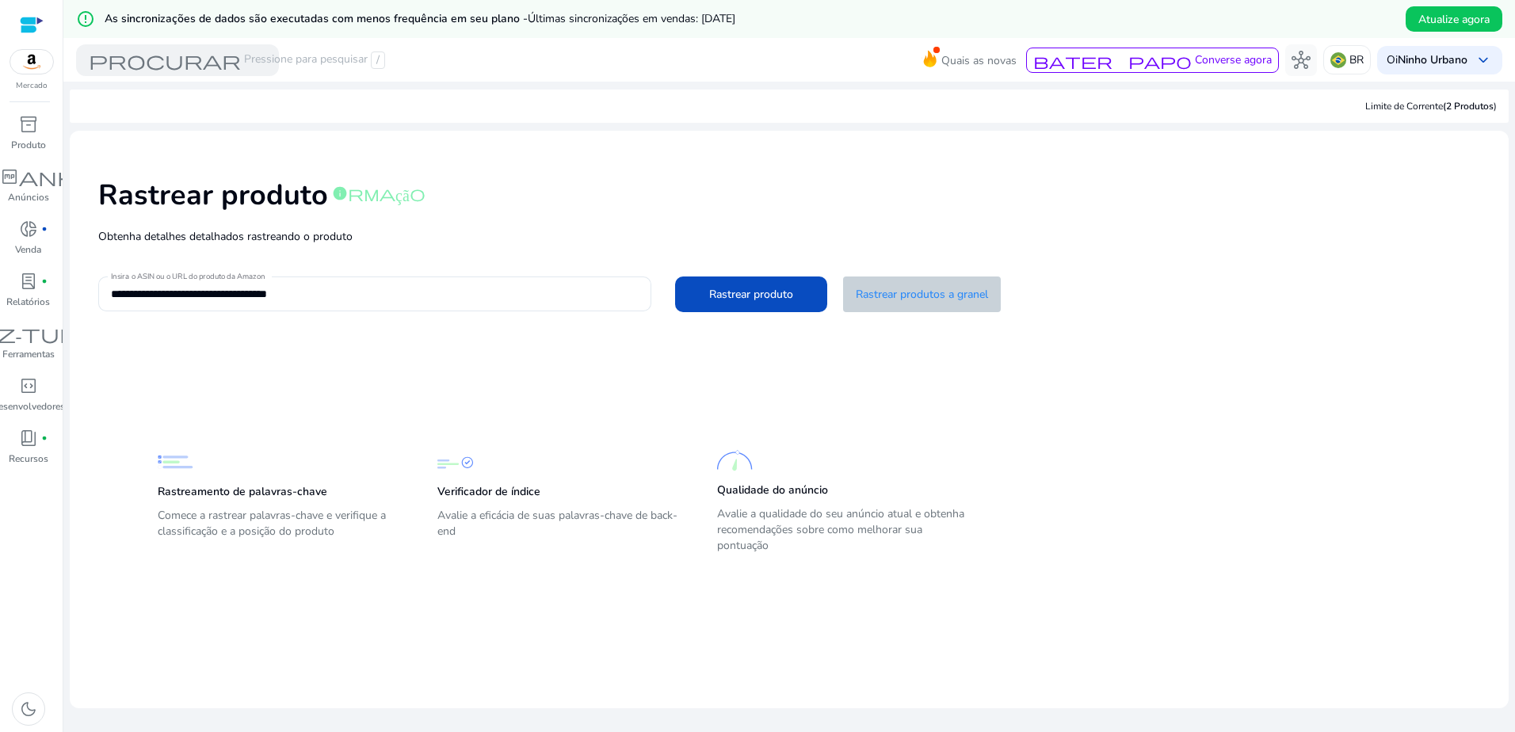
click at [872, 290] on span "Rastrear produtos a granel" at bounding box center [922, 294] width 132 height 17
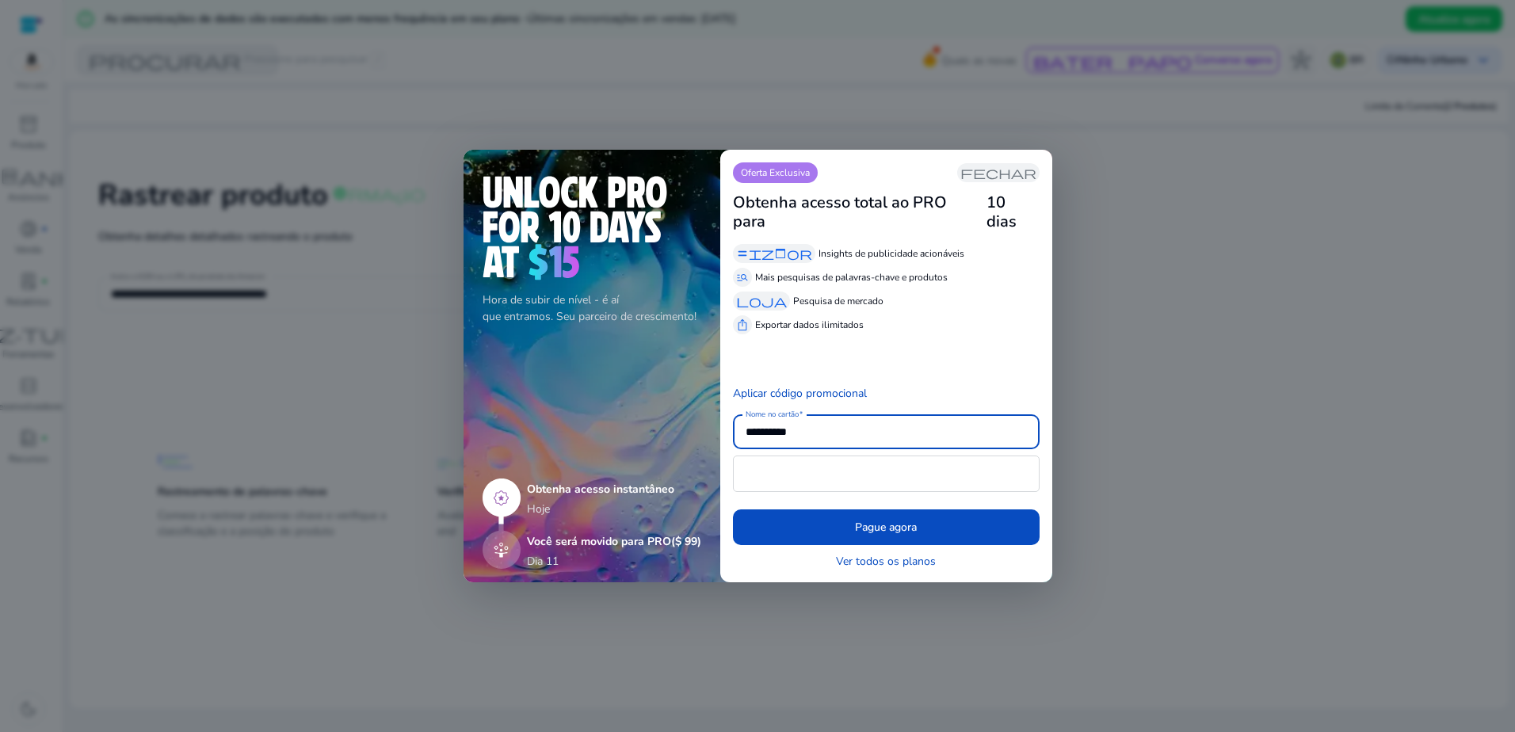
drag, startPoint x: 1014, startPoint y: 189, endPoint x: 997, endPoint y: 201, distance: 20.0
click at [1012, 182] on app-icon "fechar" at bounding box center [998, 172] width 82 height 19
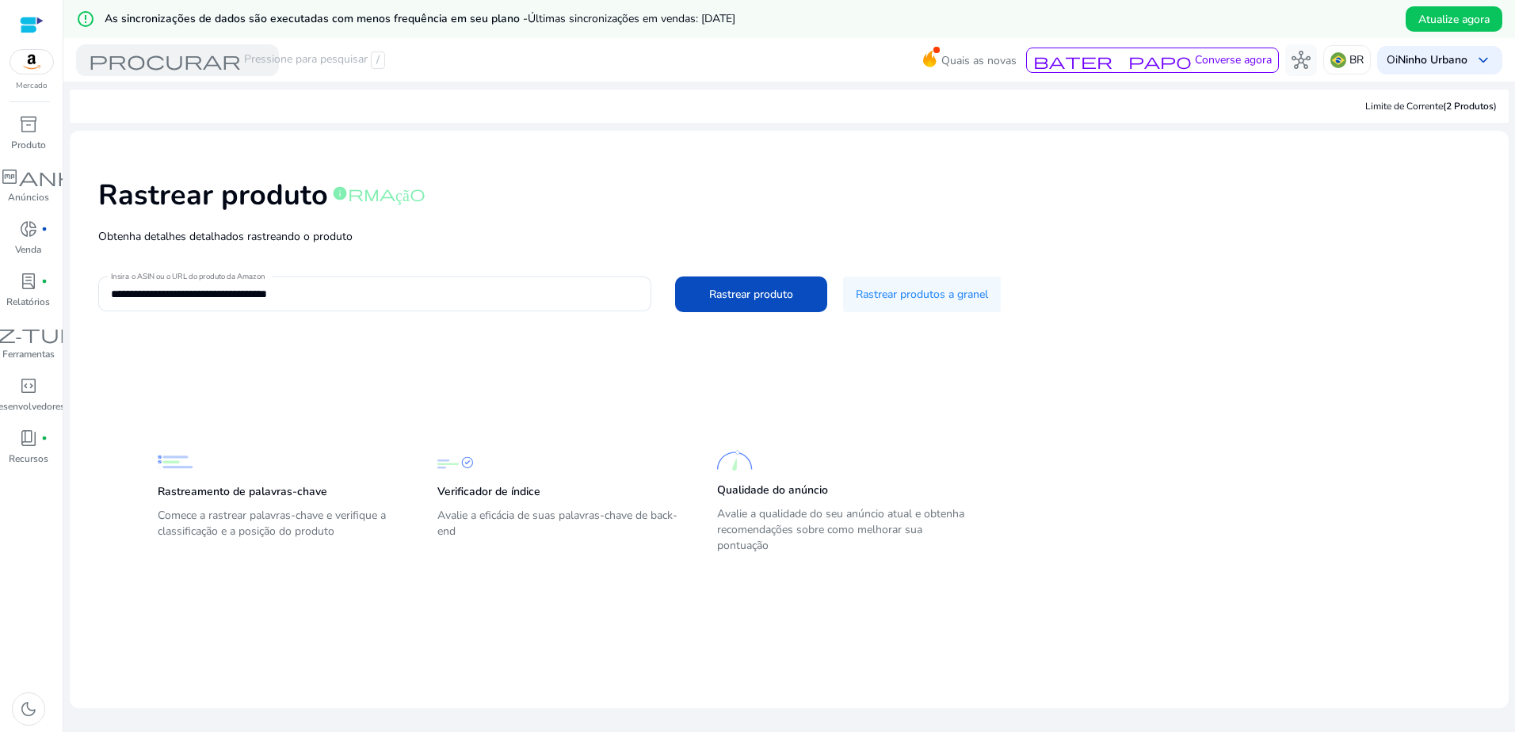
click at [714, 270] on div "**********" at bounding box center [789, 243] width 1414 height 201
click at [717, 271] on div "**********" at bounding box center [789, 243] width 1414 height 201
click at [740, 294] on span "Rastrear produto" at bounding box center [751, 294] width 84 height 17
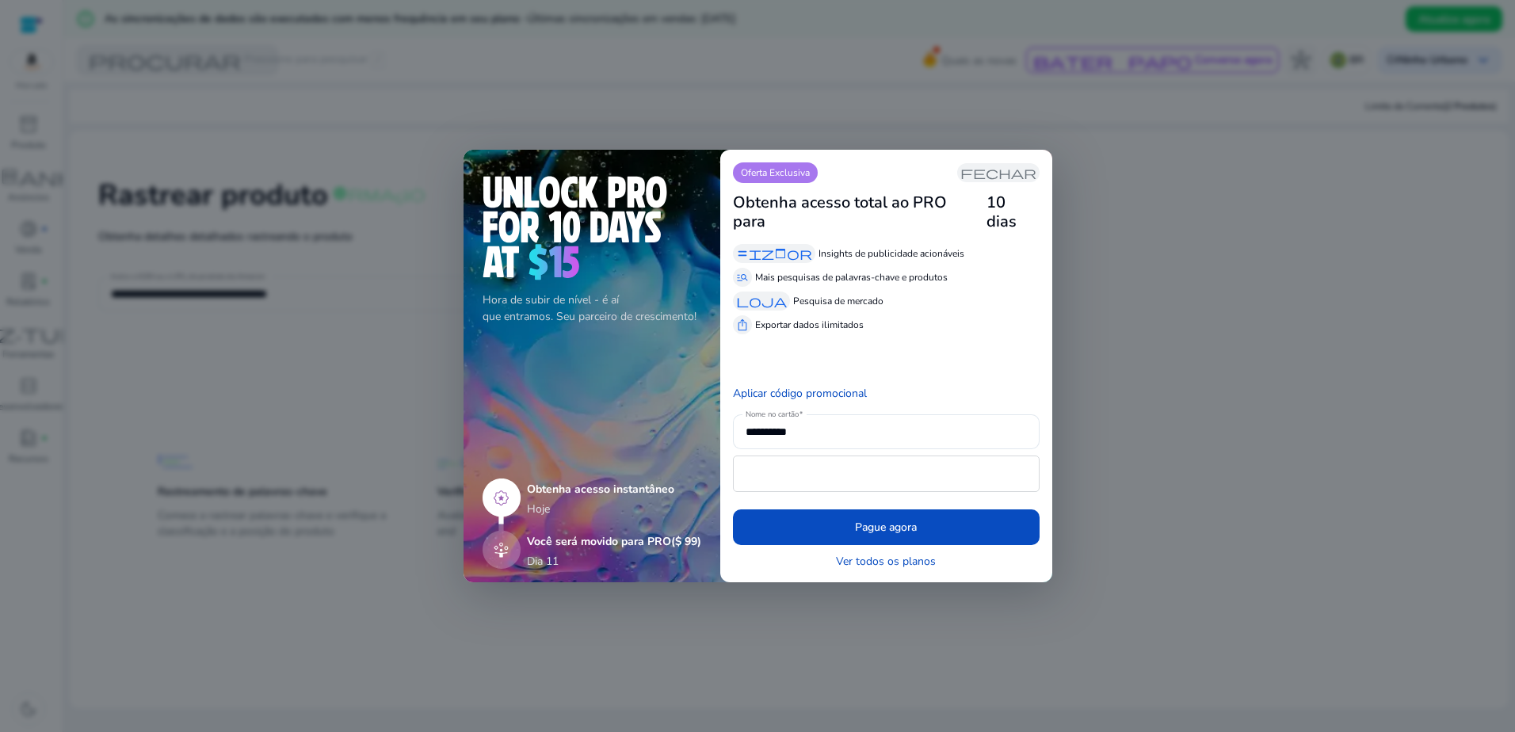
click at [740, 295] on span "Loja" at bounding box center [761, 301] width 51 height 13
click at [1011, 179] on span "fechar" at bounding box center [999, 172] width 76 height 13
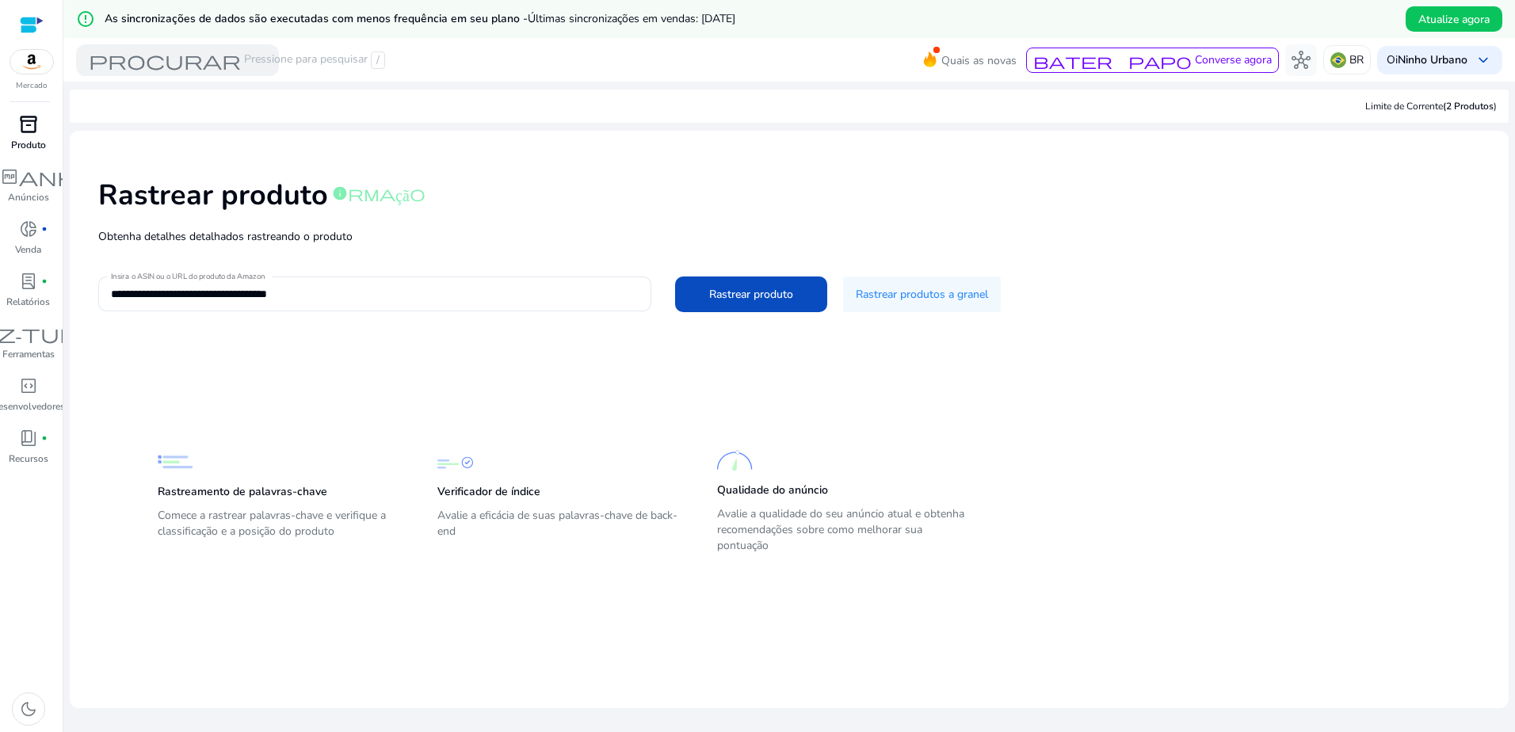
click at [45, 135] on div "inventory_2" at bounding box center [28, 124] width 44 height 25
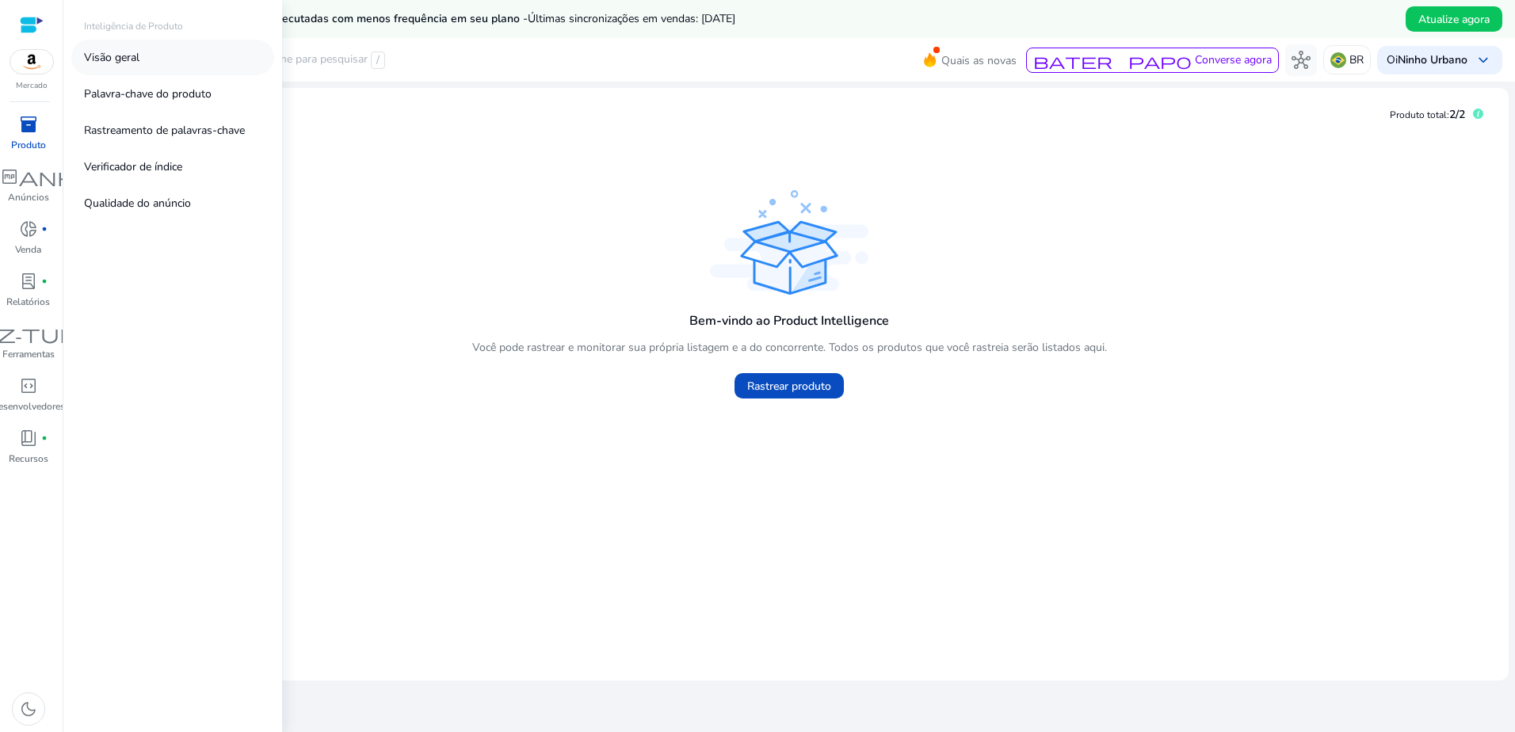
click at [189, 59] on link "Visão geral" at bounding box center [172, 58] width 203 height 36
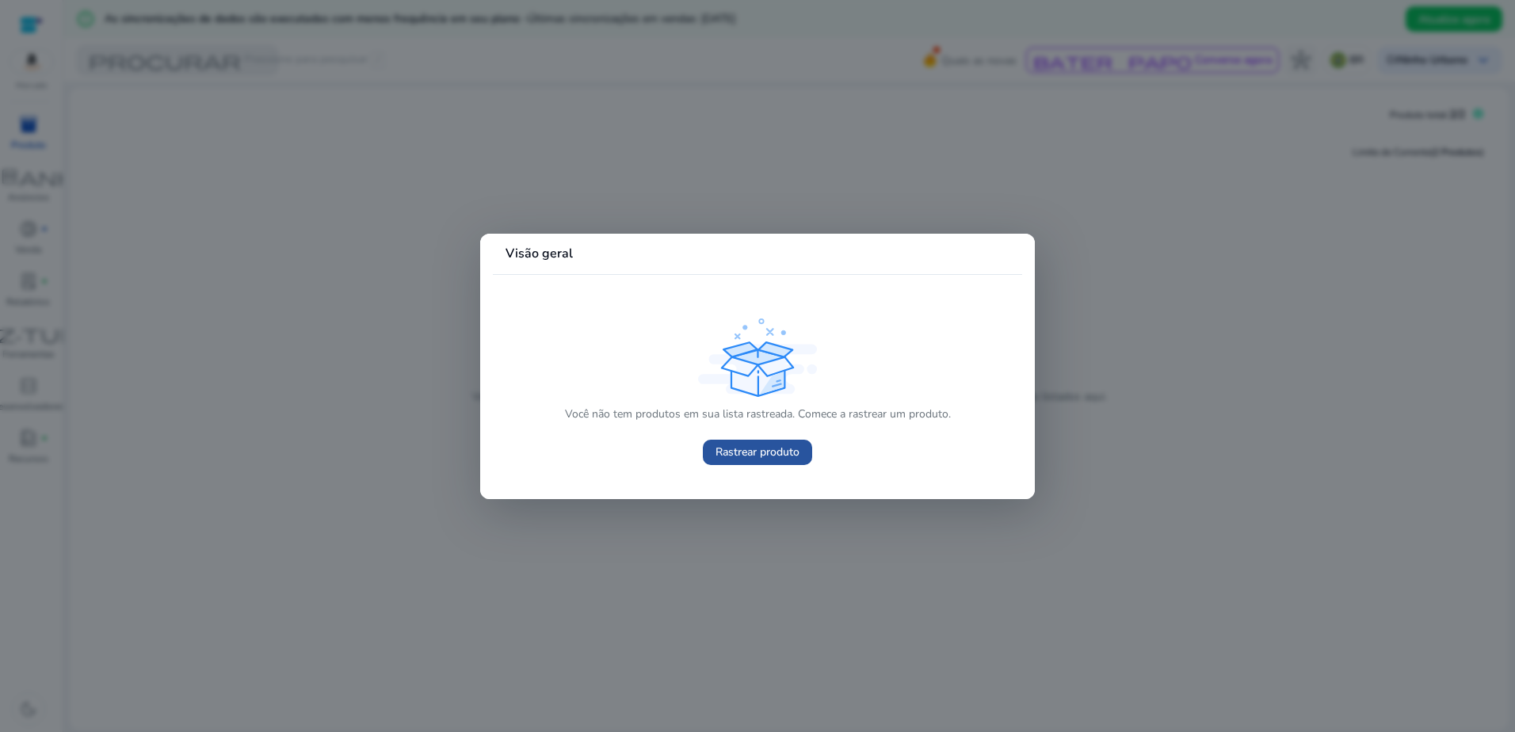
click at [781, 449] on span "Rastrear produto" at bounding box center [758, 452] width 84 height 17
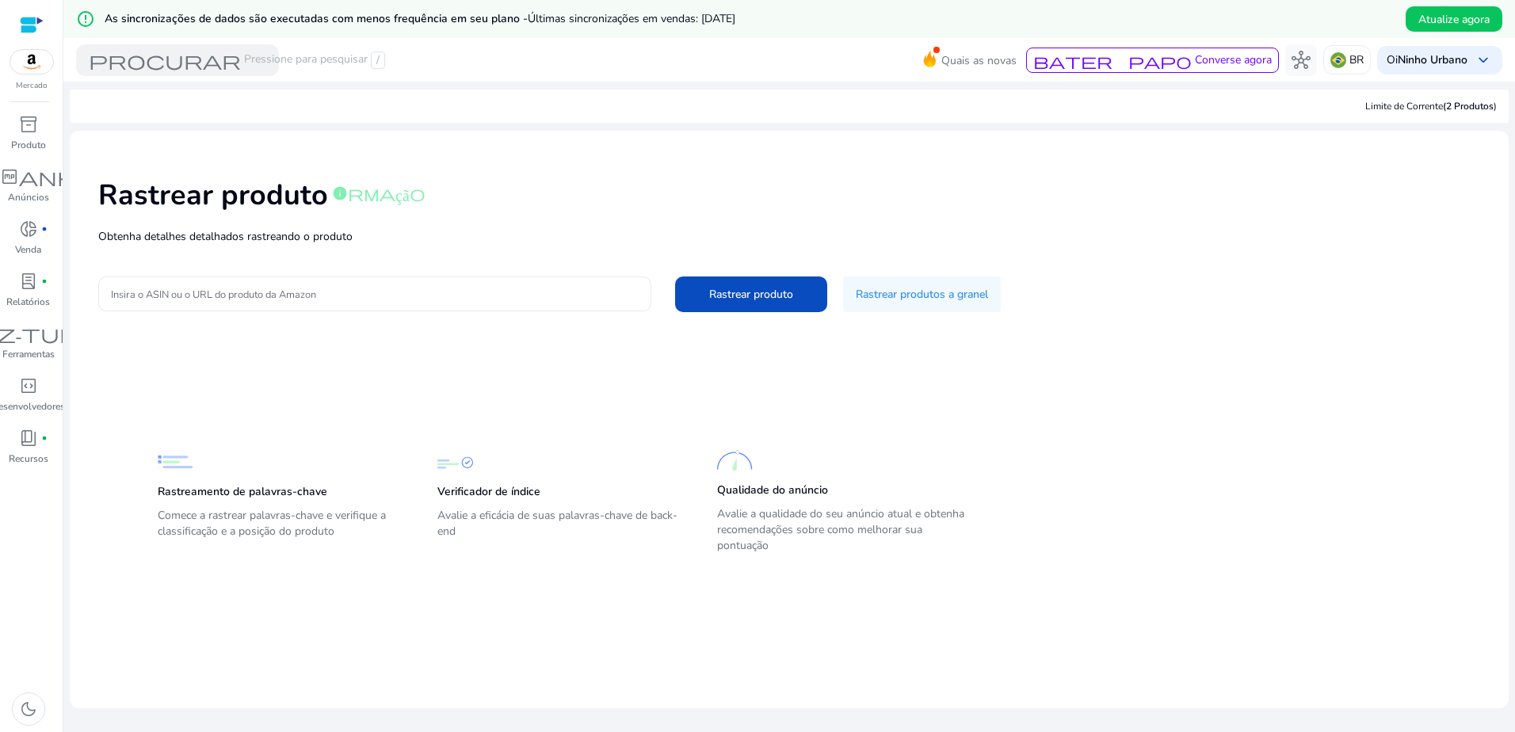
click at [549, 242] on p "Obtenha detalhes detalhados rastreando o produto" at bounding box center [789, 236] width 1382 height 17
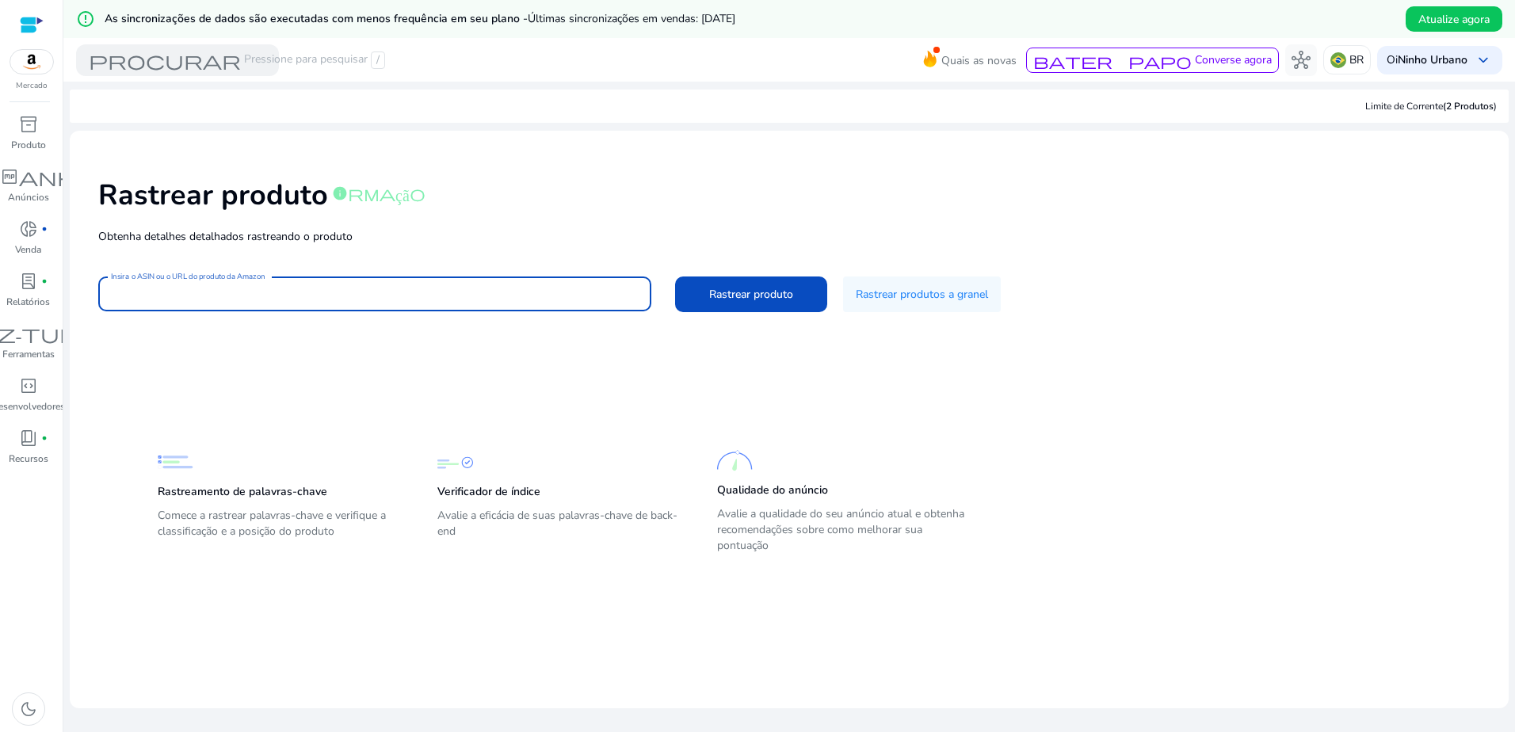
click at [533, 291] on input "Insira o ASIN ou o URL do produto da Amazon" at bounding box center [375, 293] width 528 height 17
paste input "**********"
type input "**********"
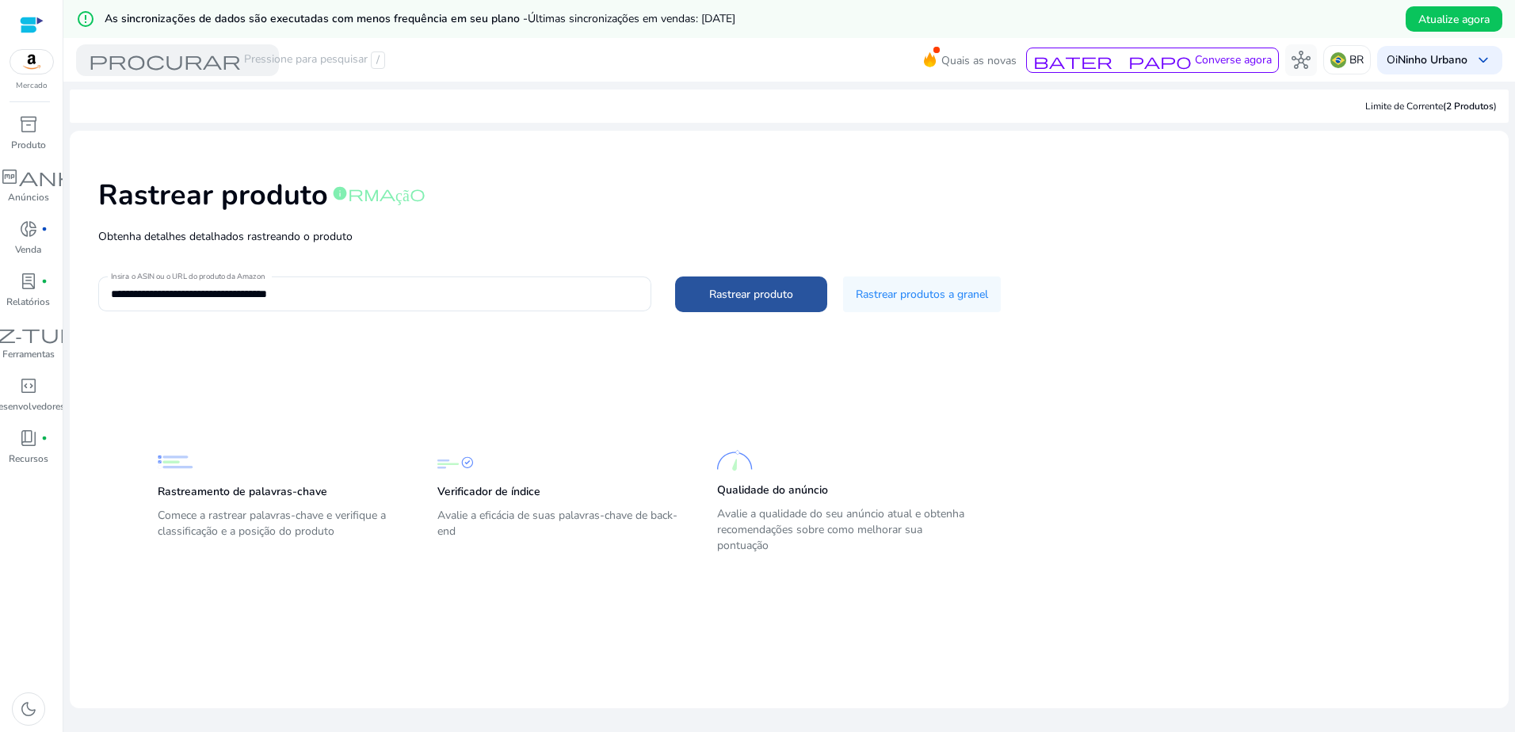
click at [750, 300] on span "Rastrear produto" at bounding box center [751, 294] width 84 height 17
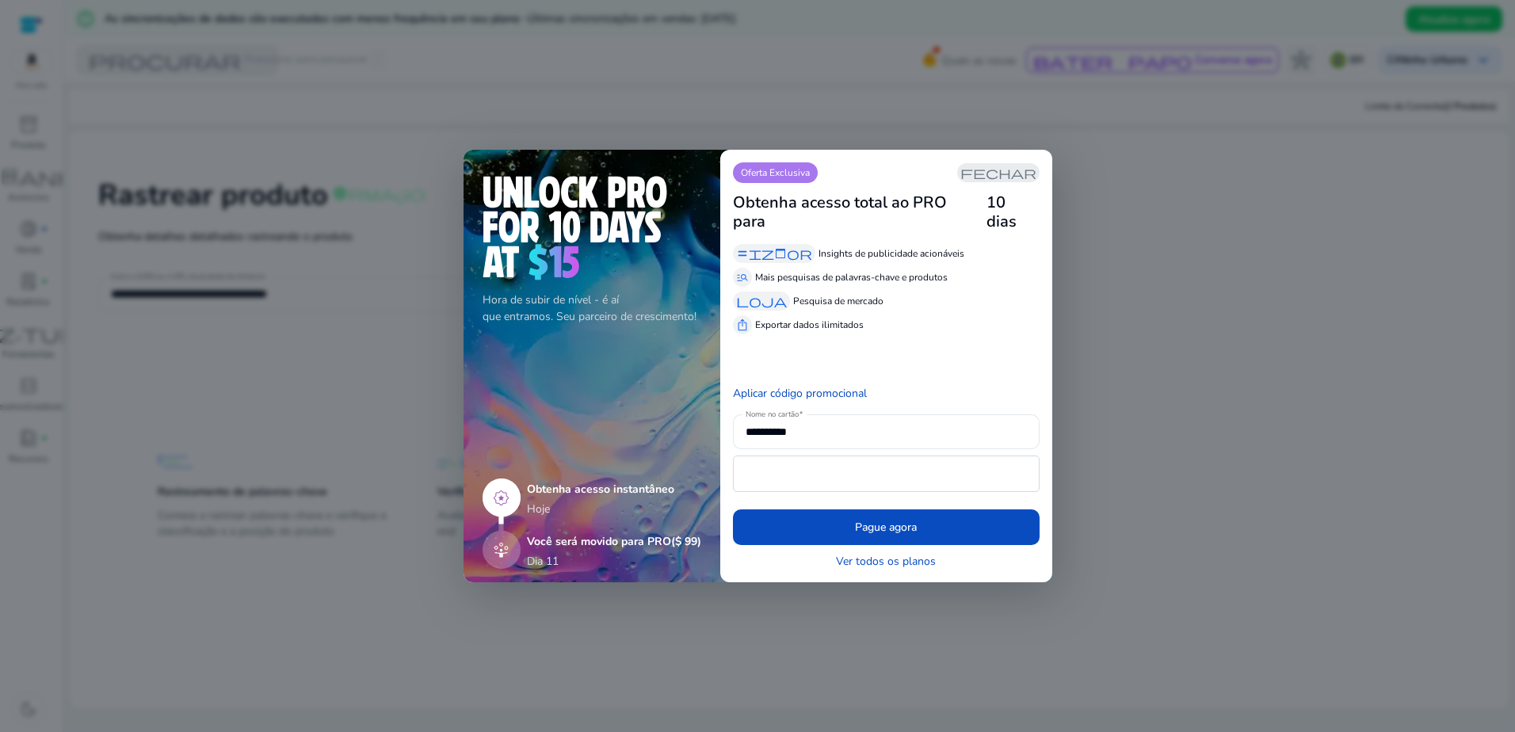
click at [1015, 179] on span "fechar" at bounding box center [999, 172] width 76 height 13
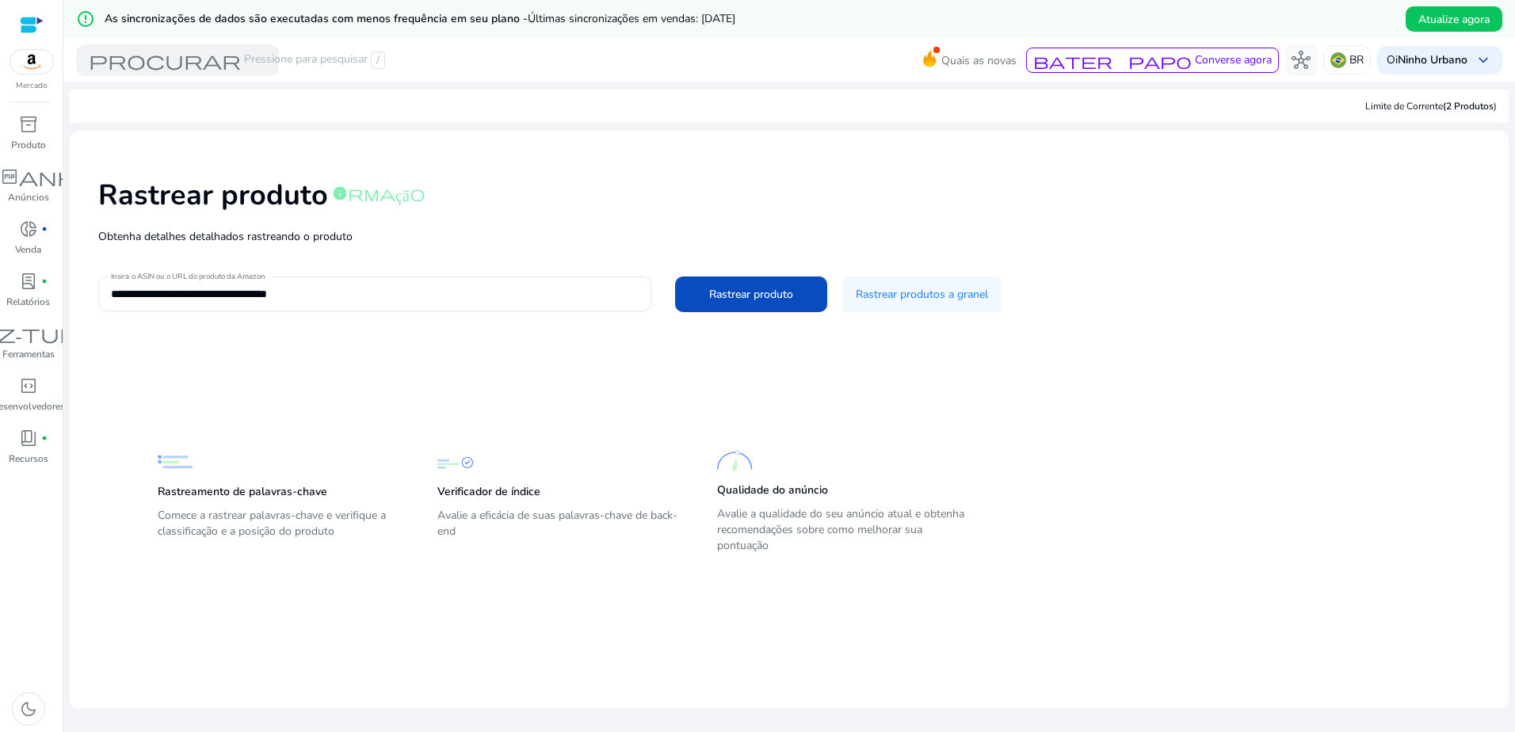
click at [1427, 106] on font "Limite de Corrente (2 Produtos" at bounding box center [1430, 106] width 128 height 13
click at [203, 67] on span "procurar" at bounding box center [165, 60] width 152 height 19
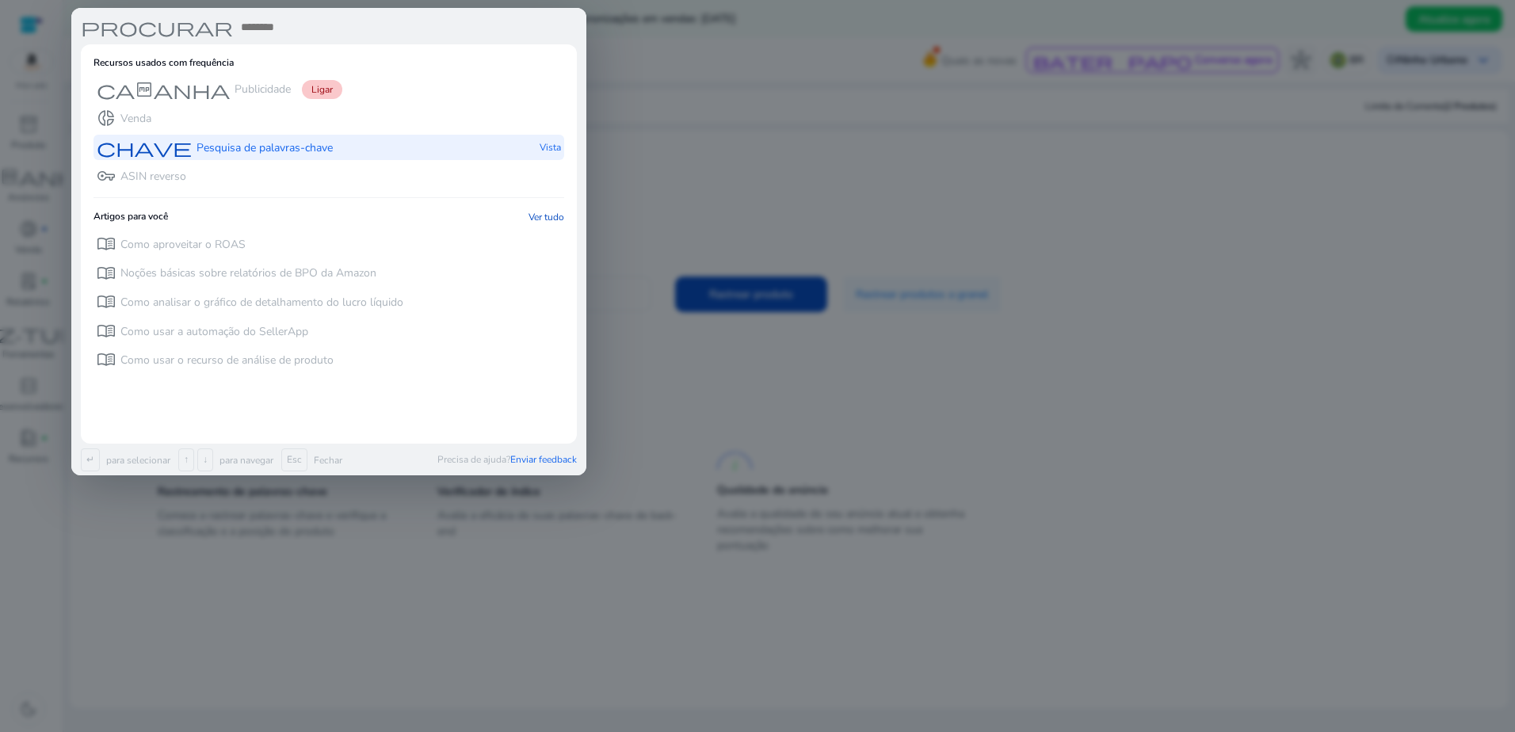
click at [232, 153] on p "Pesquisa de palavras-chave" at bounding box center [265, 148] width 136 height 16
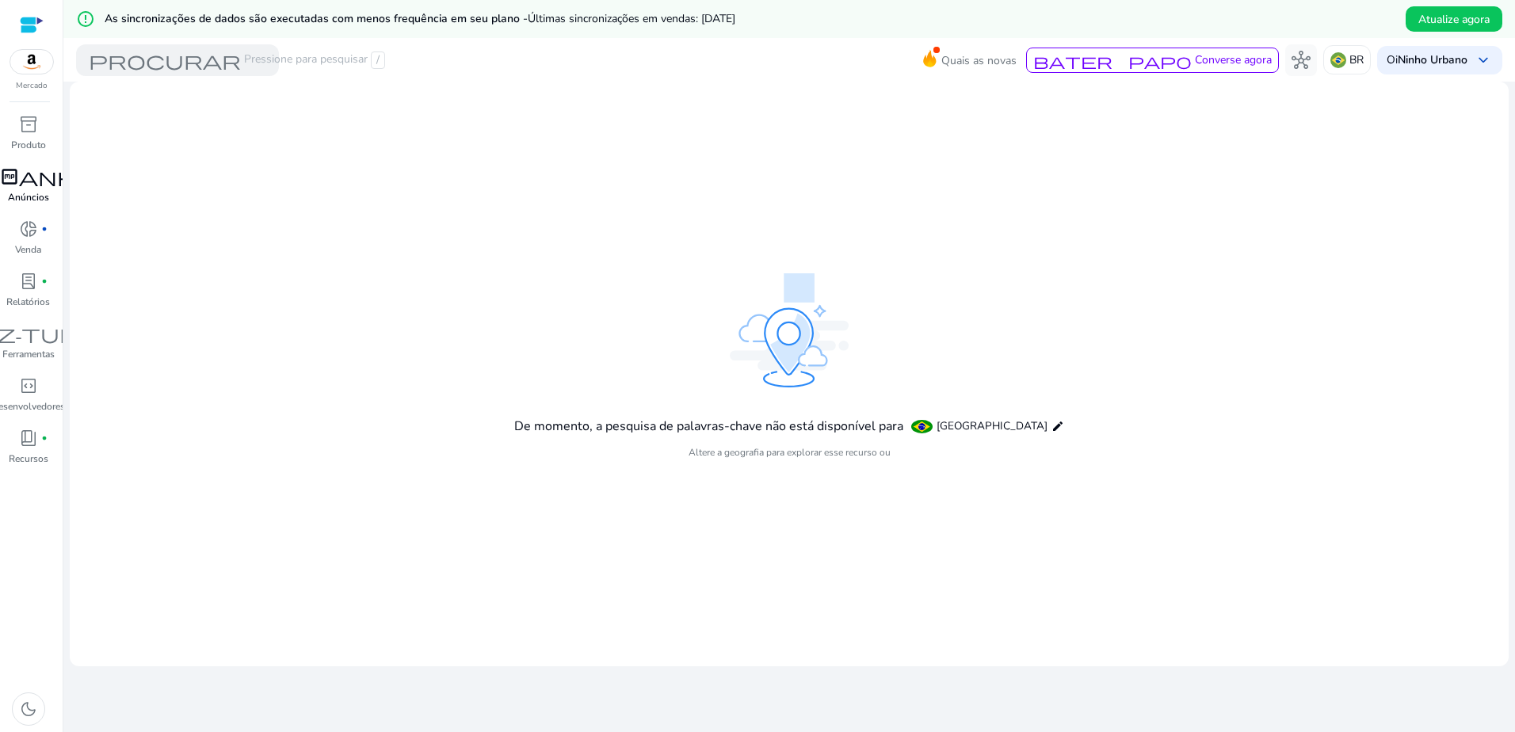
click at [35, 216] on link "campanha fiber_manual_record Anúncios" at bounding box center [28, 190] width 56 height 52
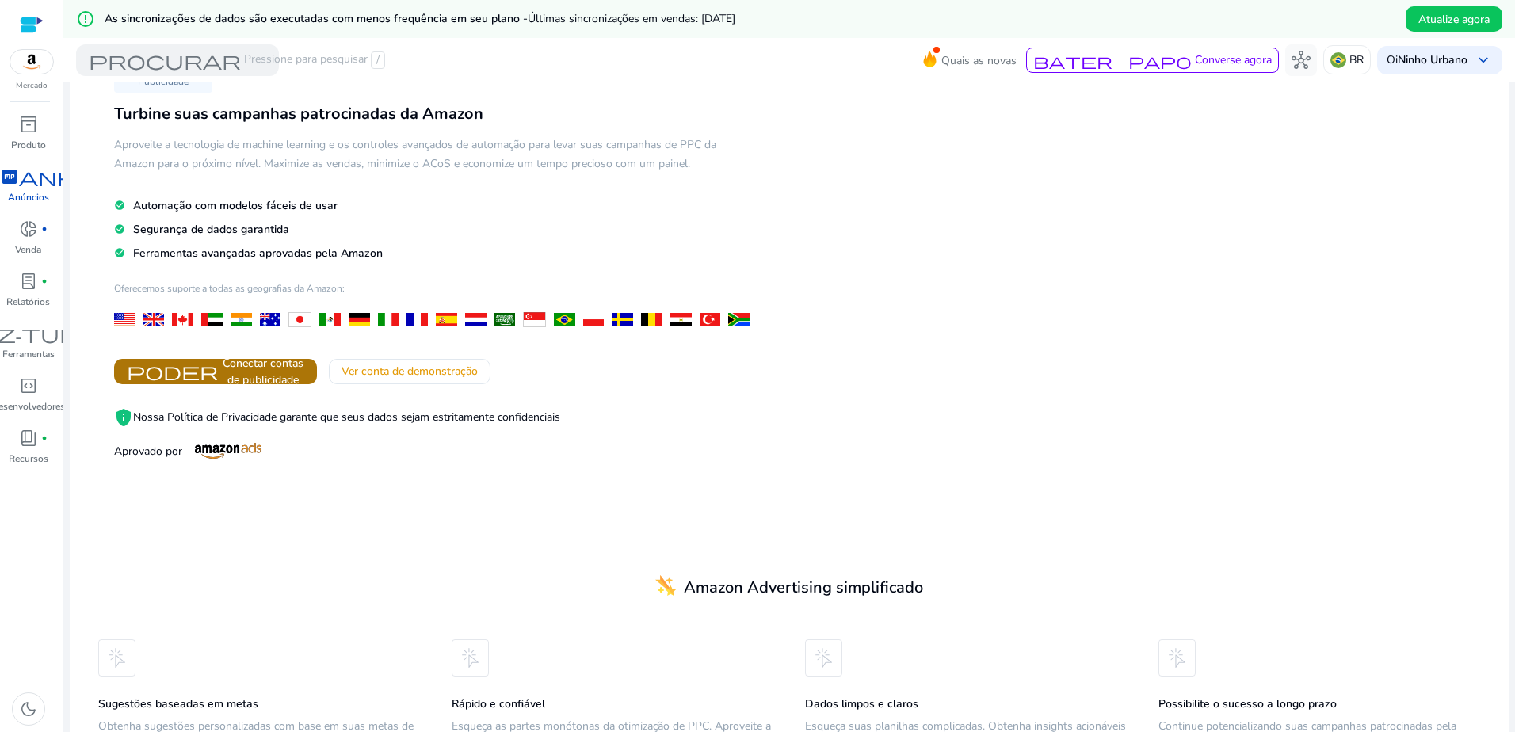
scroll to position [79, 0]
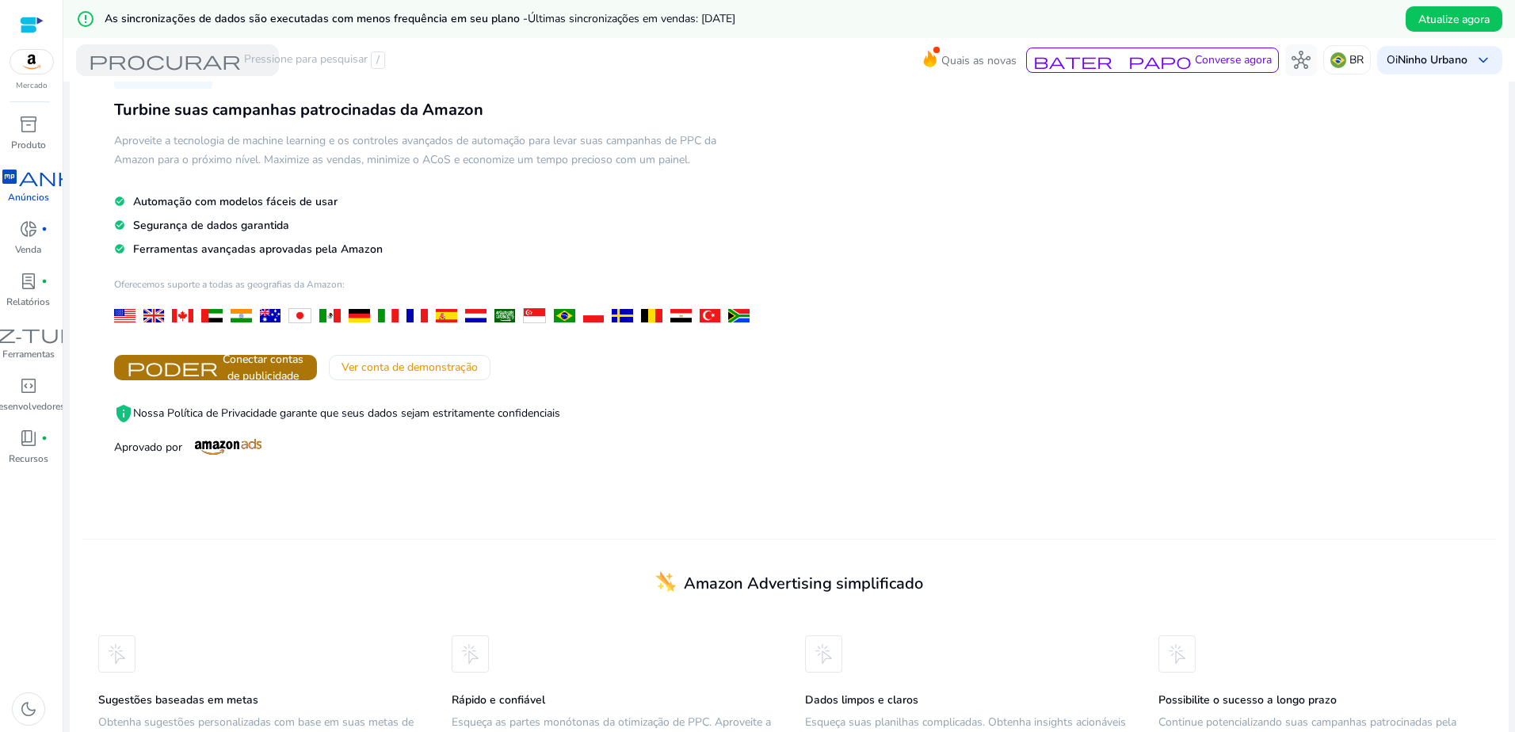
click at [270, 368] on span "Conectar contas de publicidade" at bounding box center [262, 367] width 83 height 33
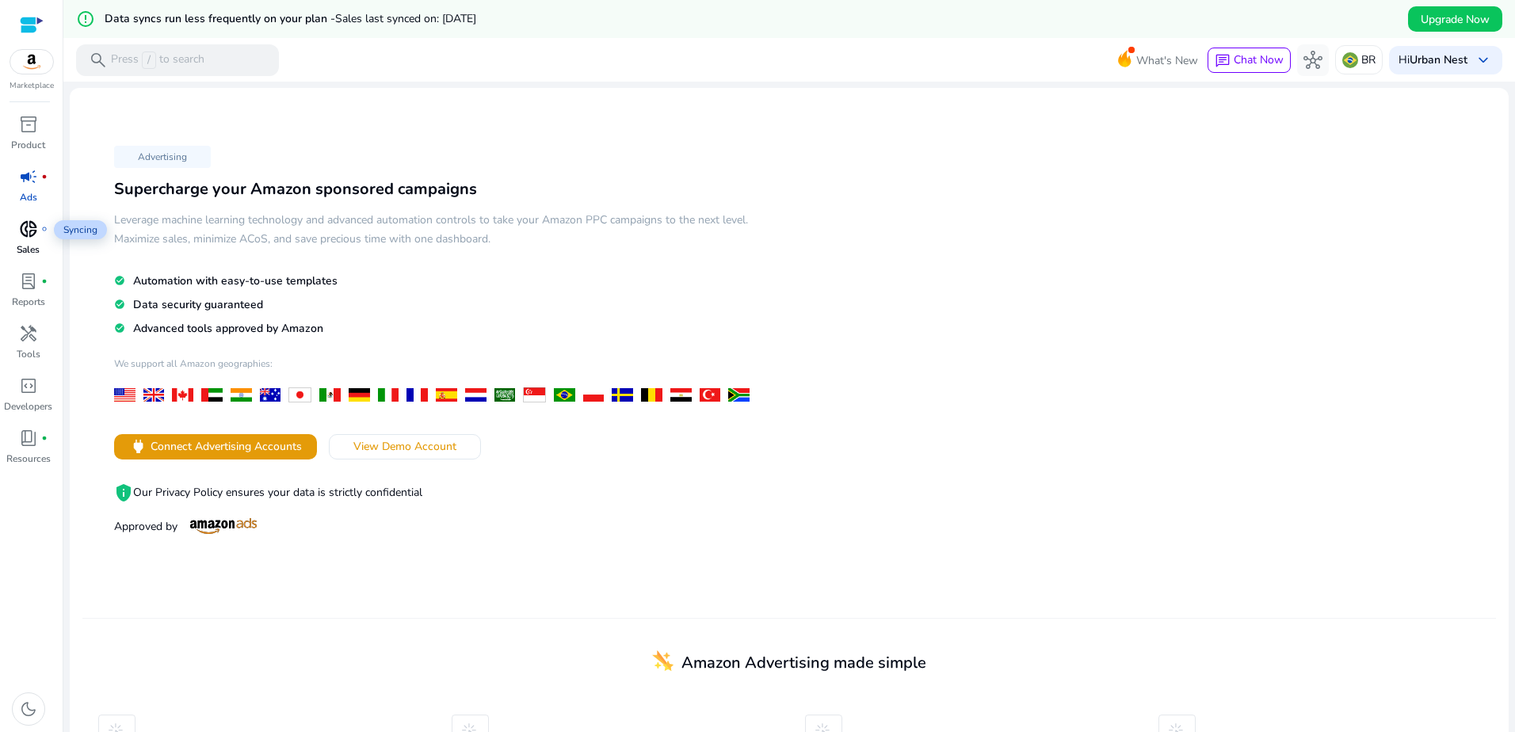
click at [32, 227] on span "donut_small" at bounding box center [28, 229] width 19 height 19
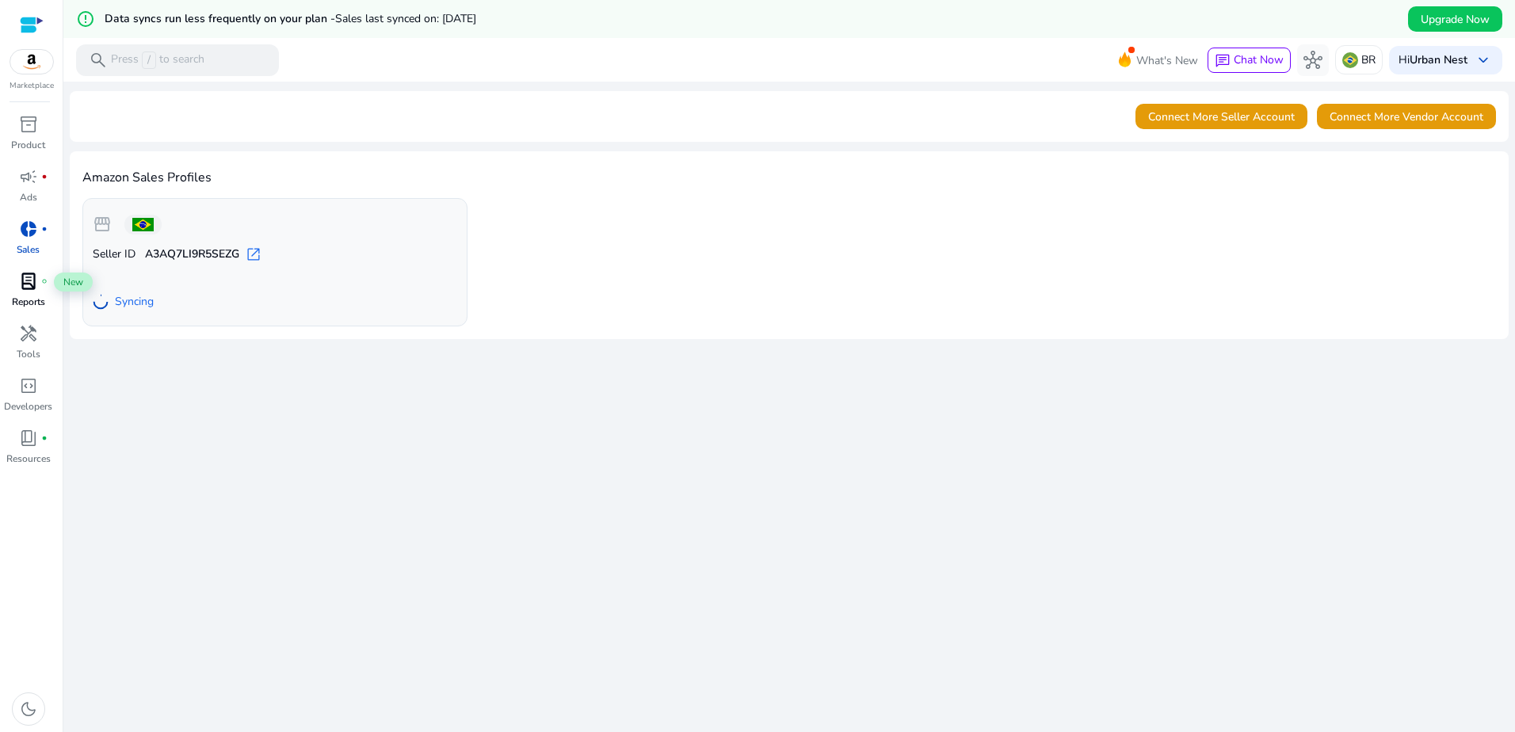
click at [29, 291] on span "lab_profile" at bounding box center [28, 281] width 19 height 19
click at [33, 342] on span "handyman" at bounding box center [28, 333] width 19 height 19
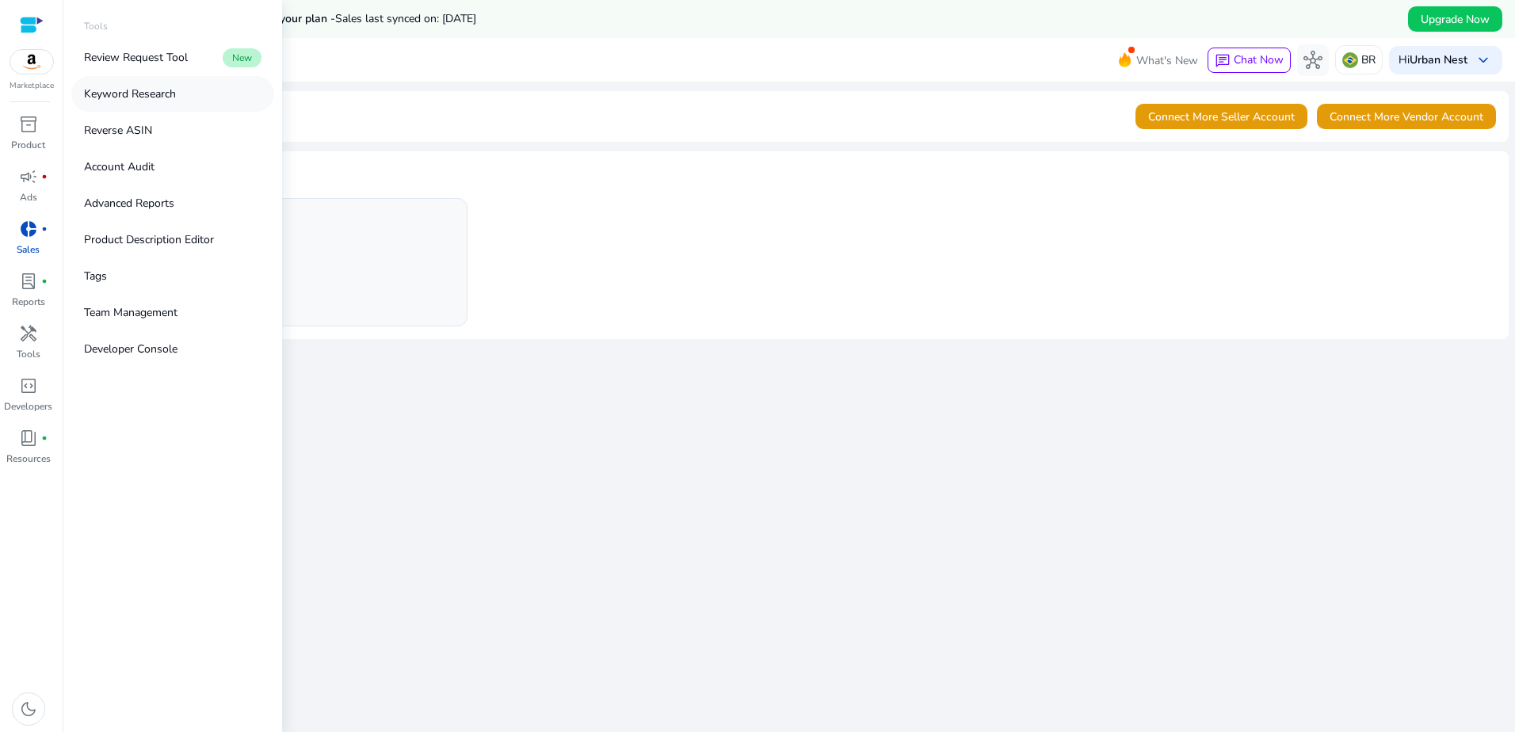
click at [159, 84] on link "Keyword Research" at bounding box center [172, 94] width 203 height 36
click at [156, 90] on p "Keyword Research" at bounding box center [130, 94] width 92 height 17
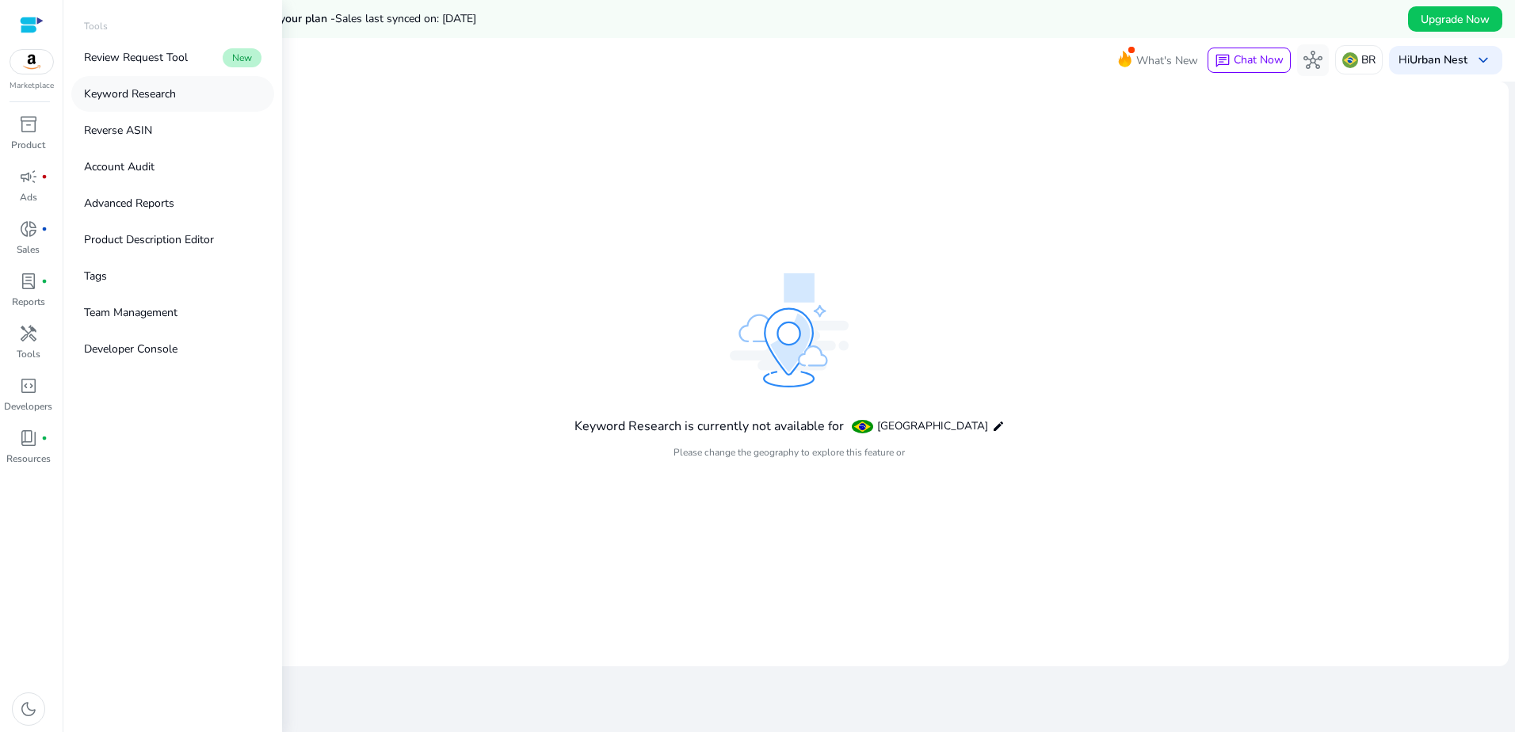
click at [156, 90] on p "Keyword Research" at bounding box center [130, 94] width 92 height 17
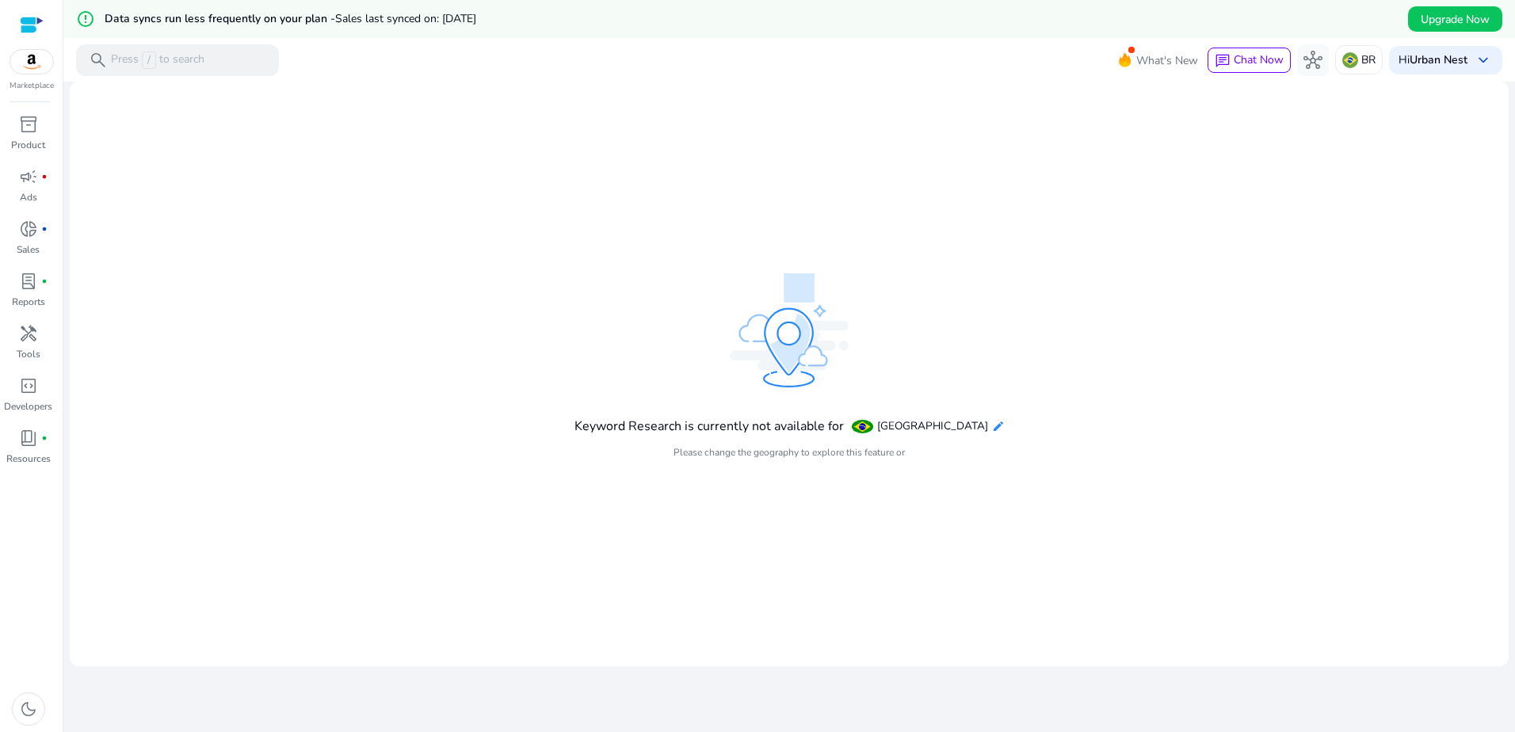
click at [992, 421] on mat-icon "edit" at bounding box center [998, 426] width 13 height 13
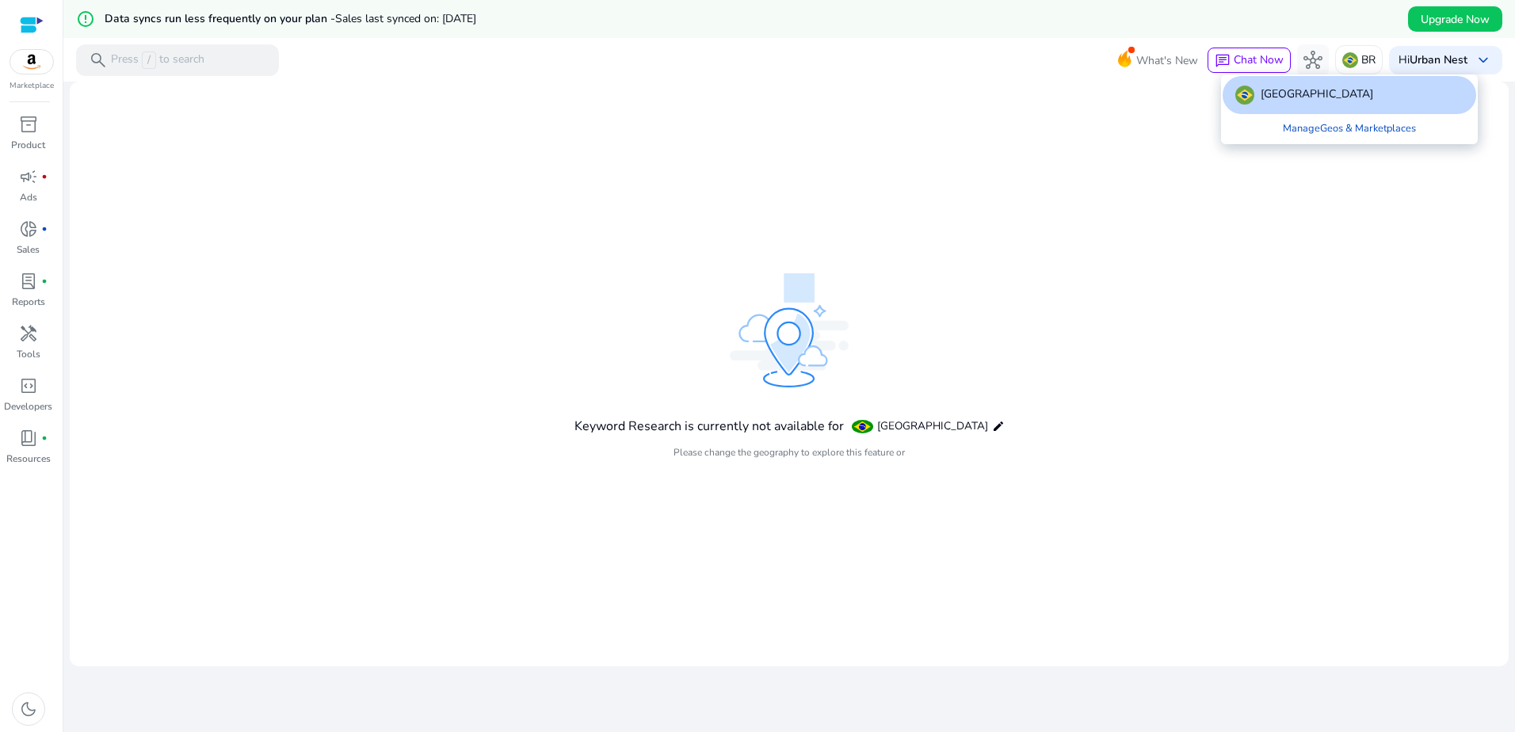
click at [1113, 246] on div at bounding box center [757, 366] width 1515 height 732
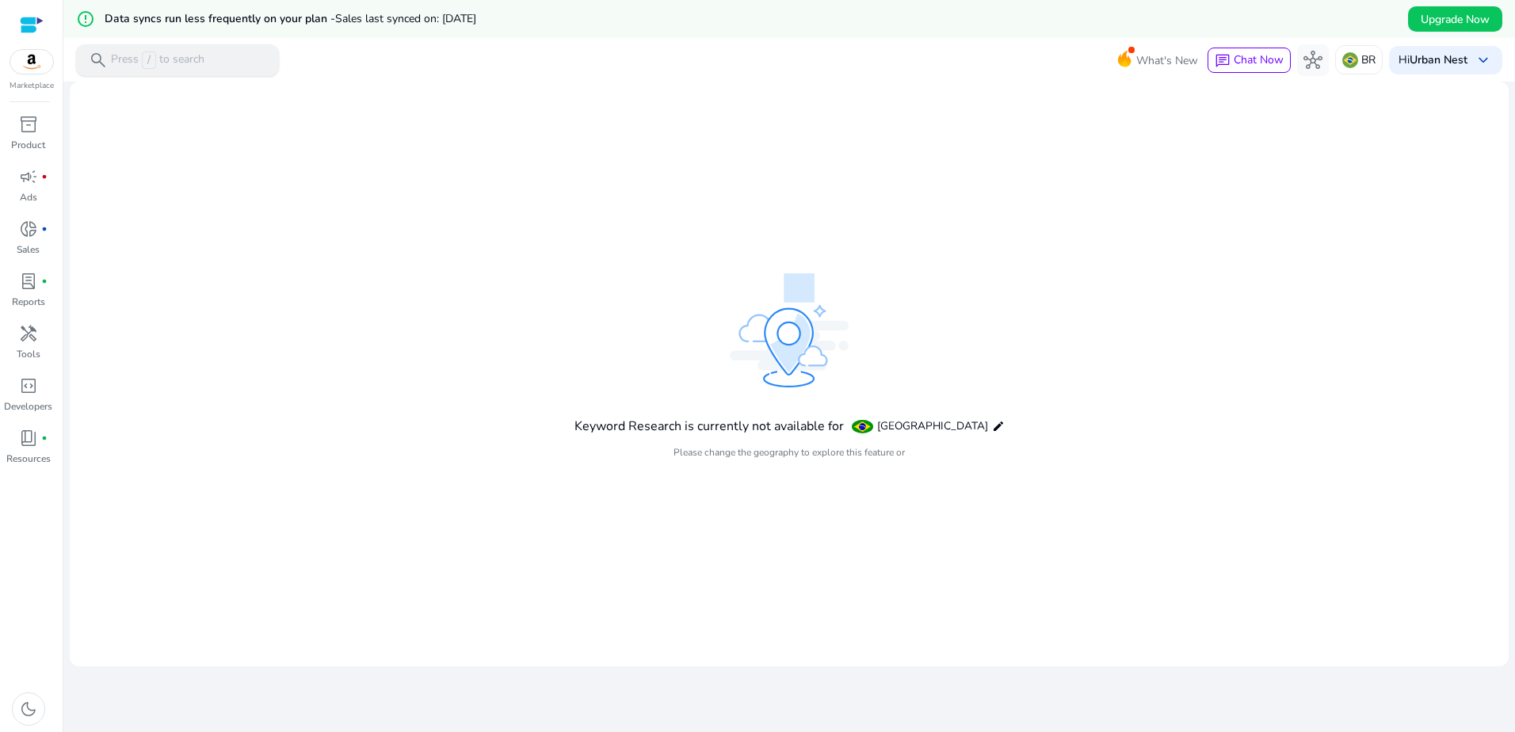
click at [214, 68] on div "search Press / to search" at bounding box center [177, 60] width 203 height 32
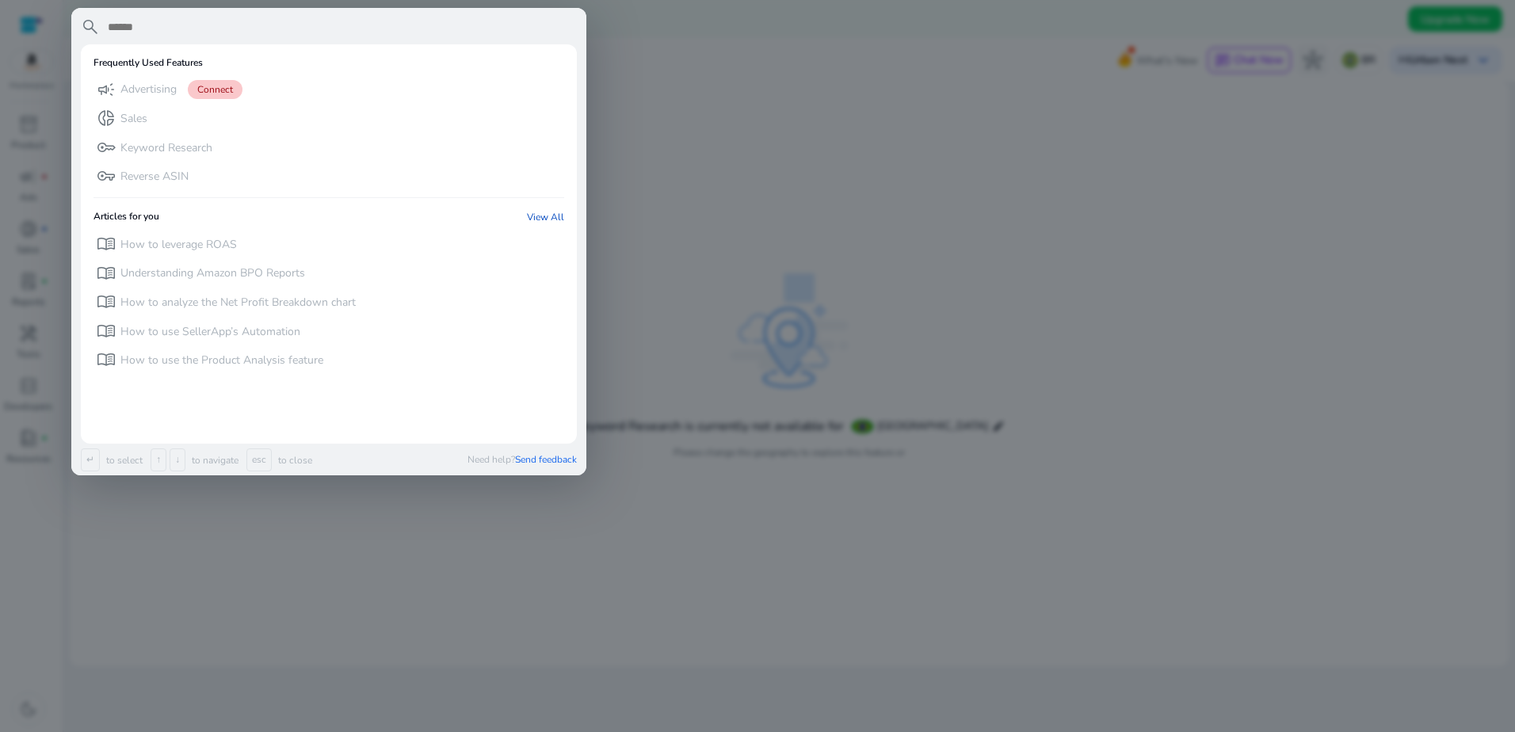
click at [243, 30] on input "text" at bounding box center [341, 26] width 471 height 19
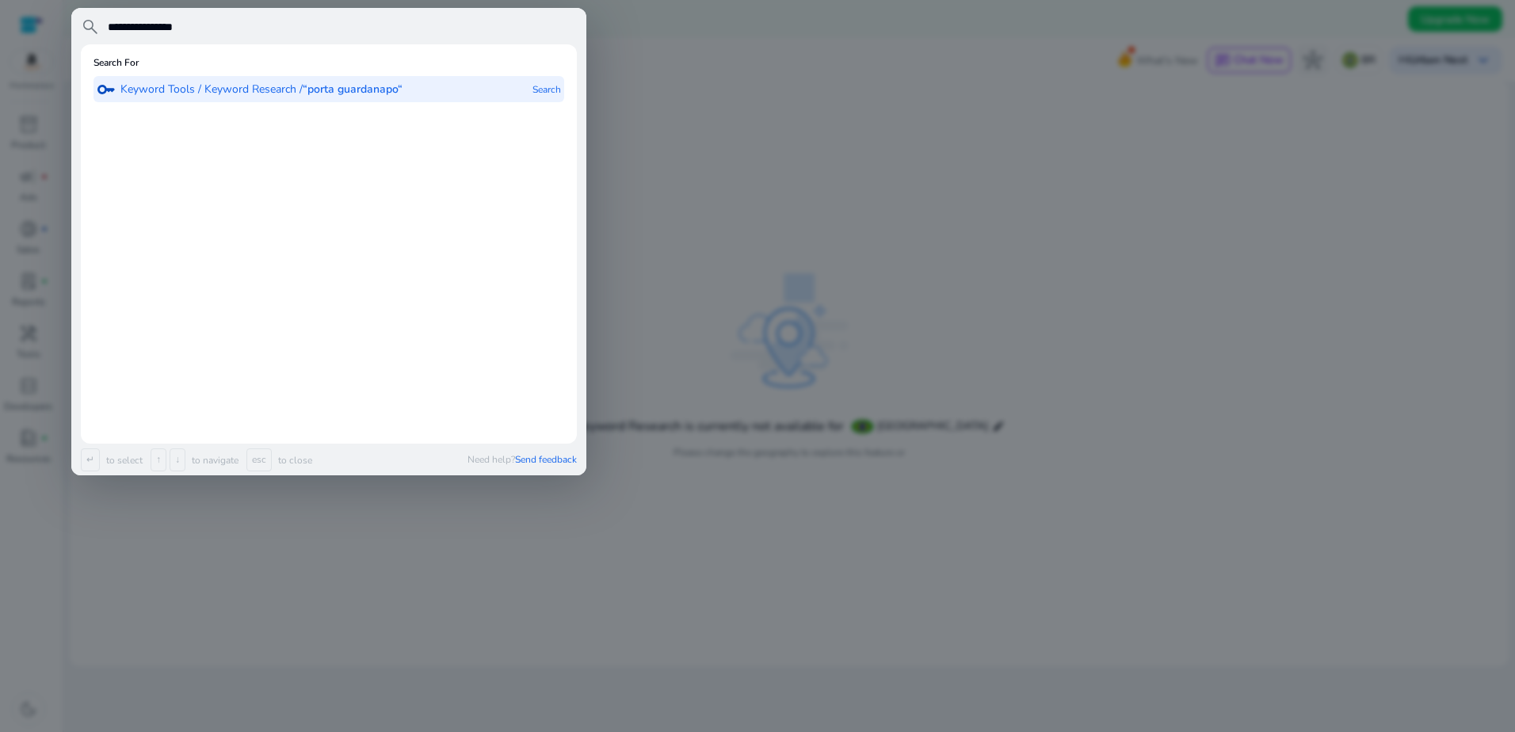
type input "**********"
click at [238, 82] on p "Keyword Tools / Keyword Research / “porta guardanapo“" at bounding box center [261, 90] width 282 height 16
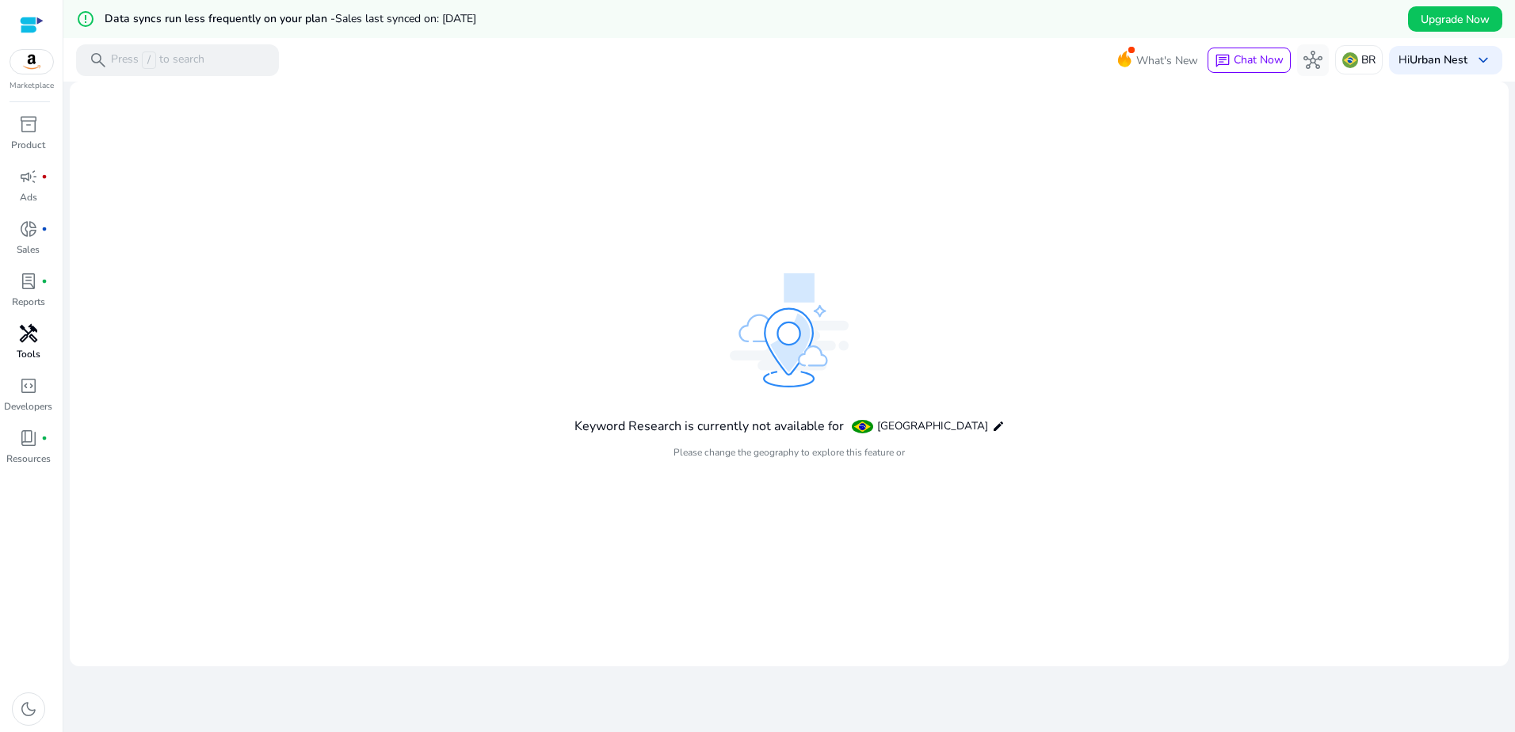
click at [40, 350] on p "Tools" at bounding box center [29, 354] width 24 height 14
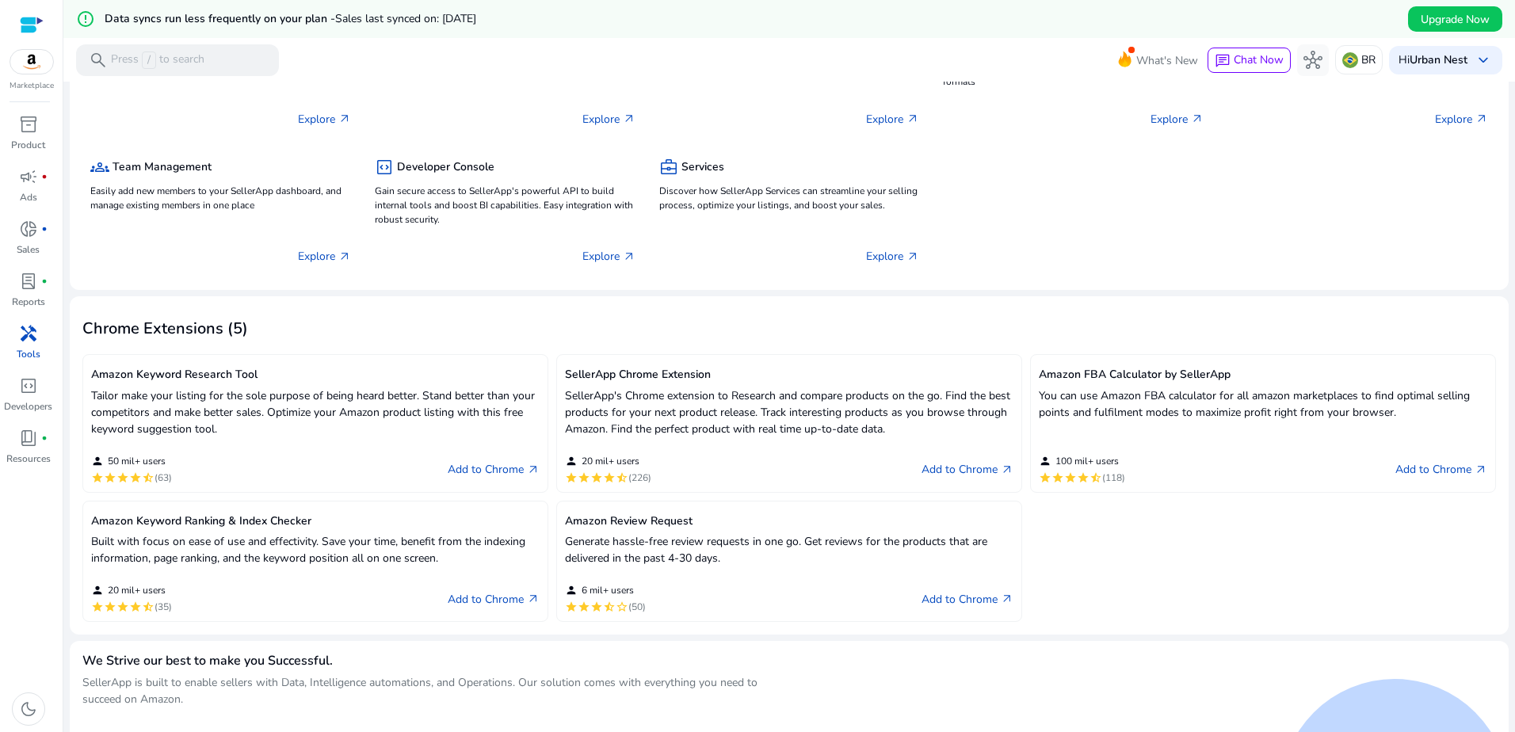
scroll to position [210, 0]
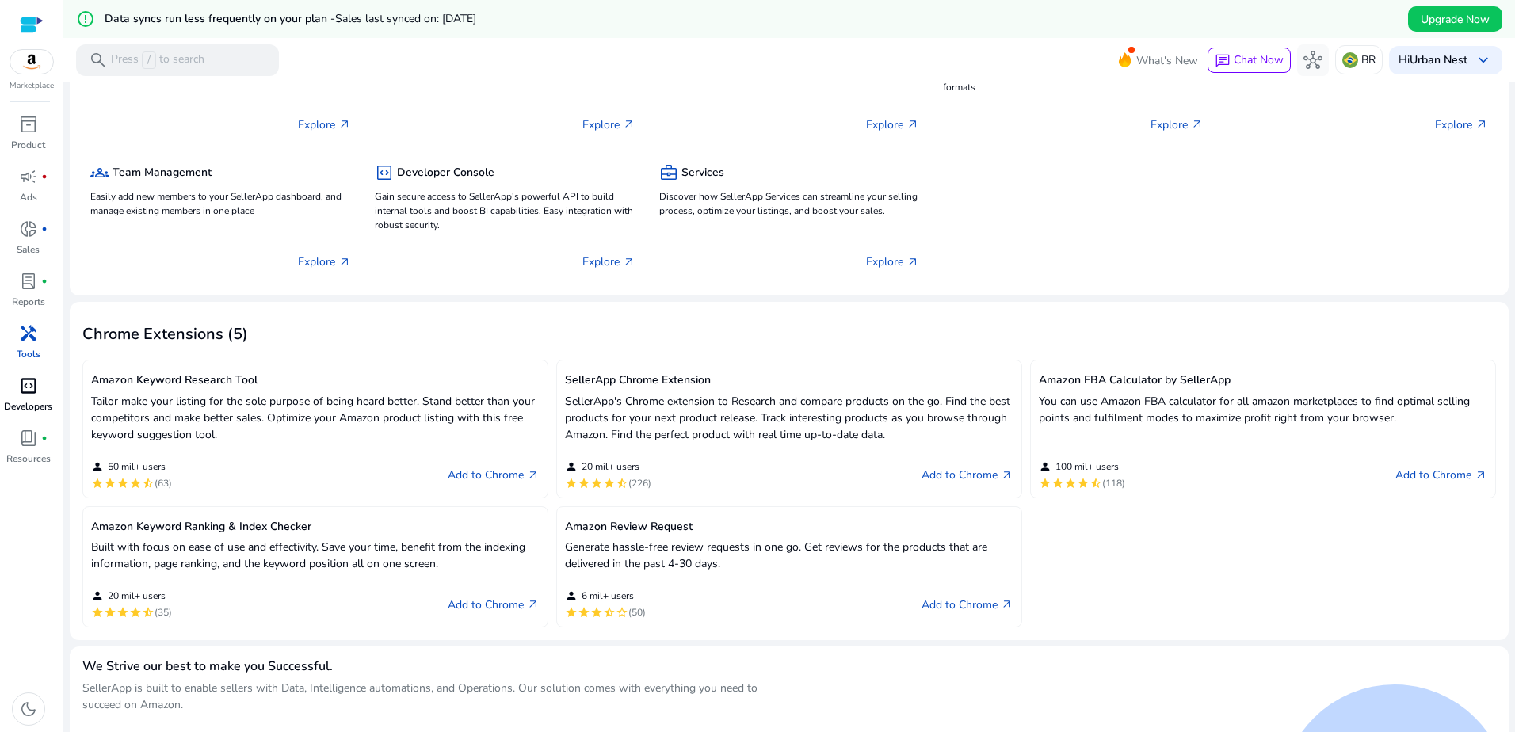
click at [33, 392] on span "code_blocks" at bounding box center [28, 385] width 19 height 19
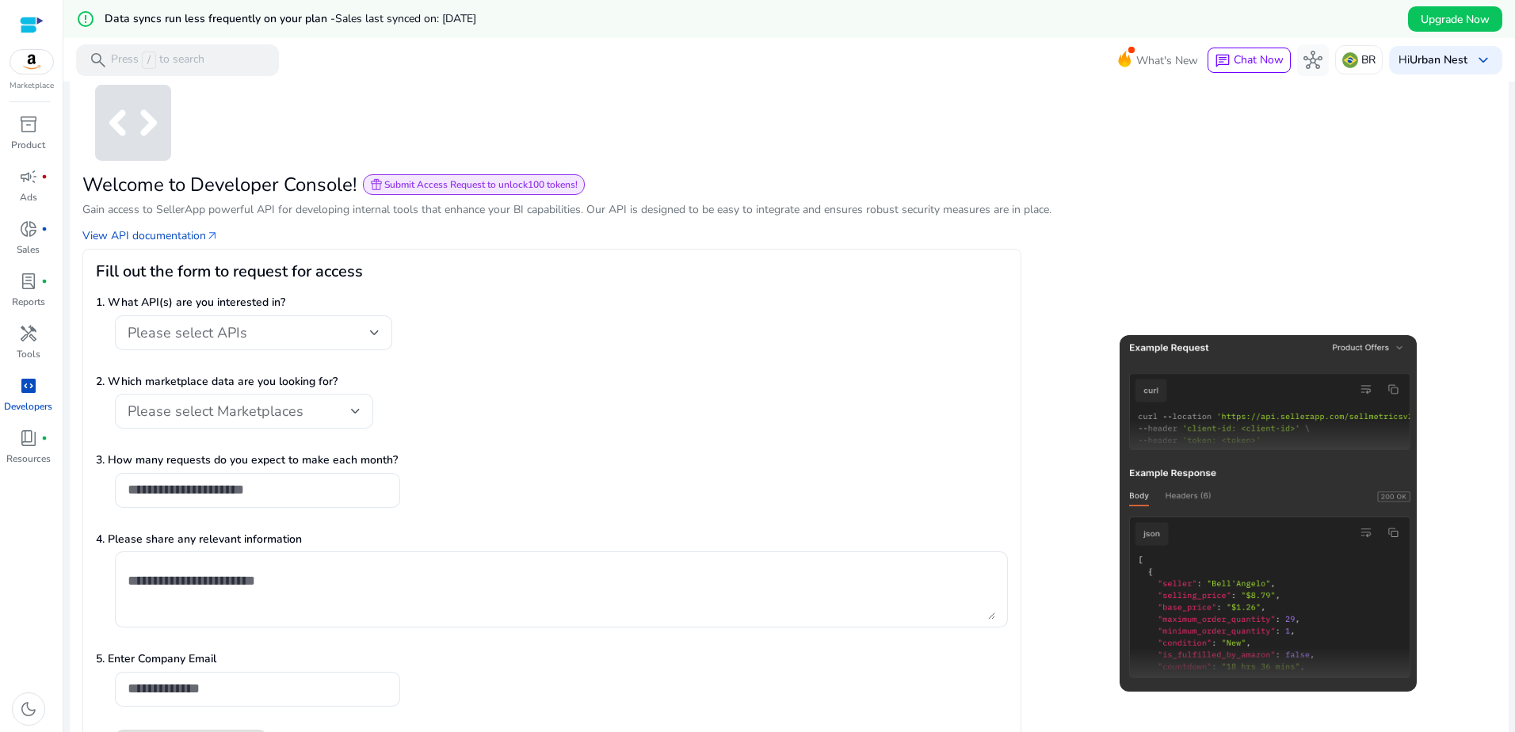
scroll to position [88, 0]
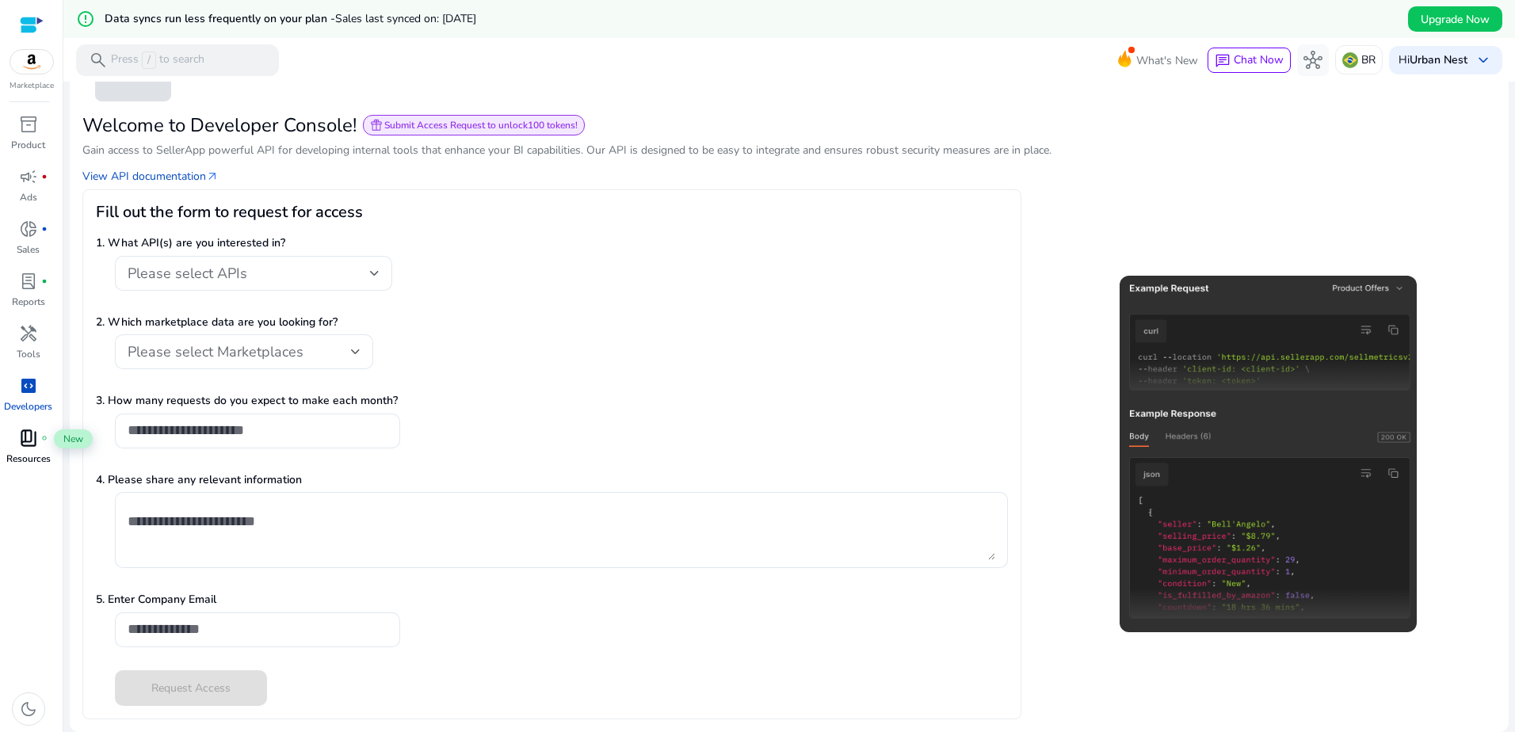
click at [27, 438] on span "book_4" at bounding box center [28, 438] width 19 height 19
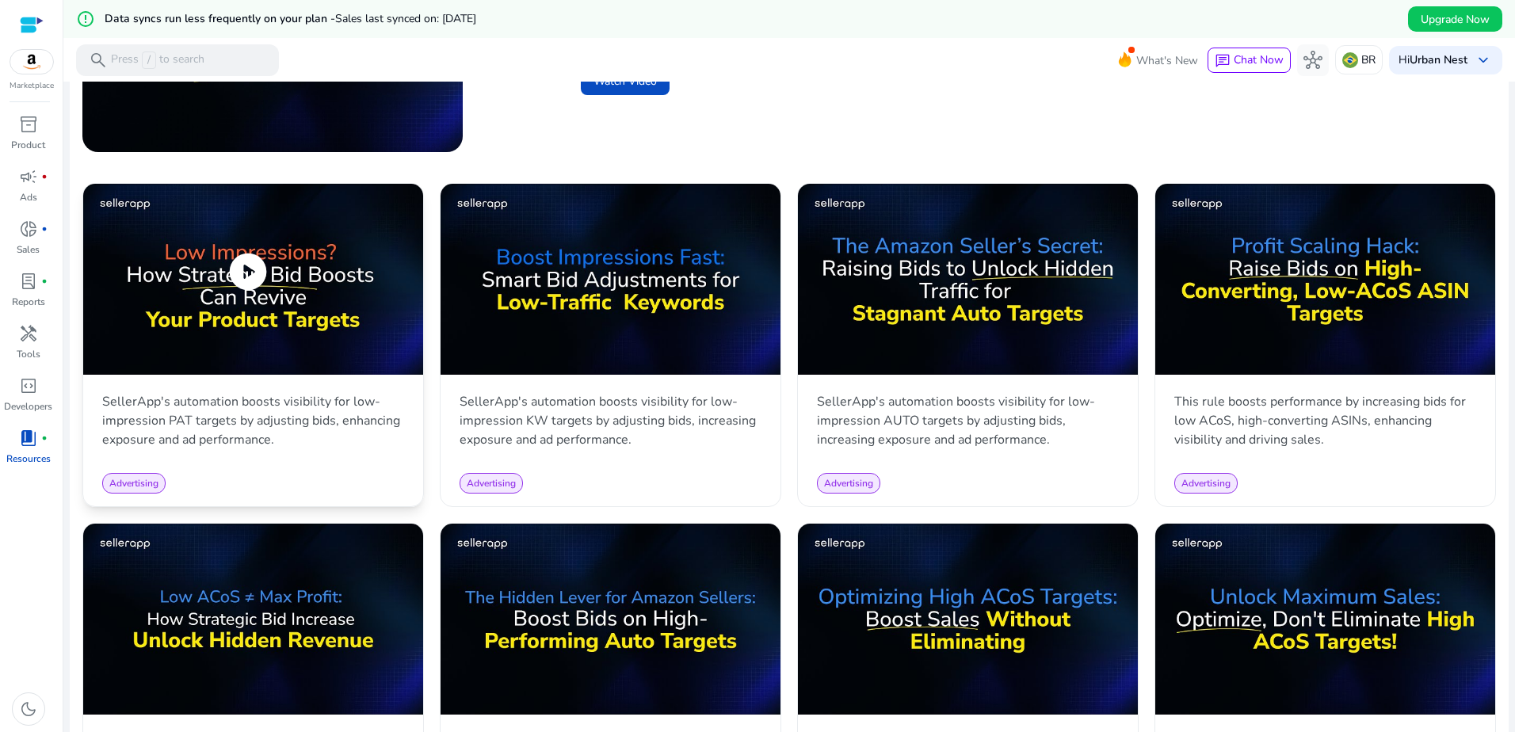
scroll to position [713, 0]
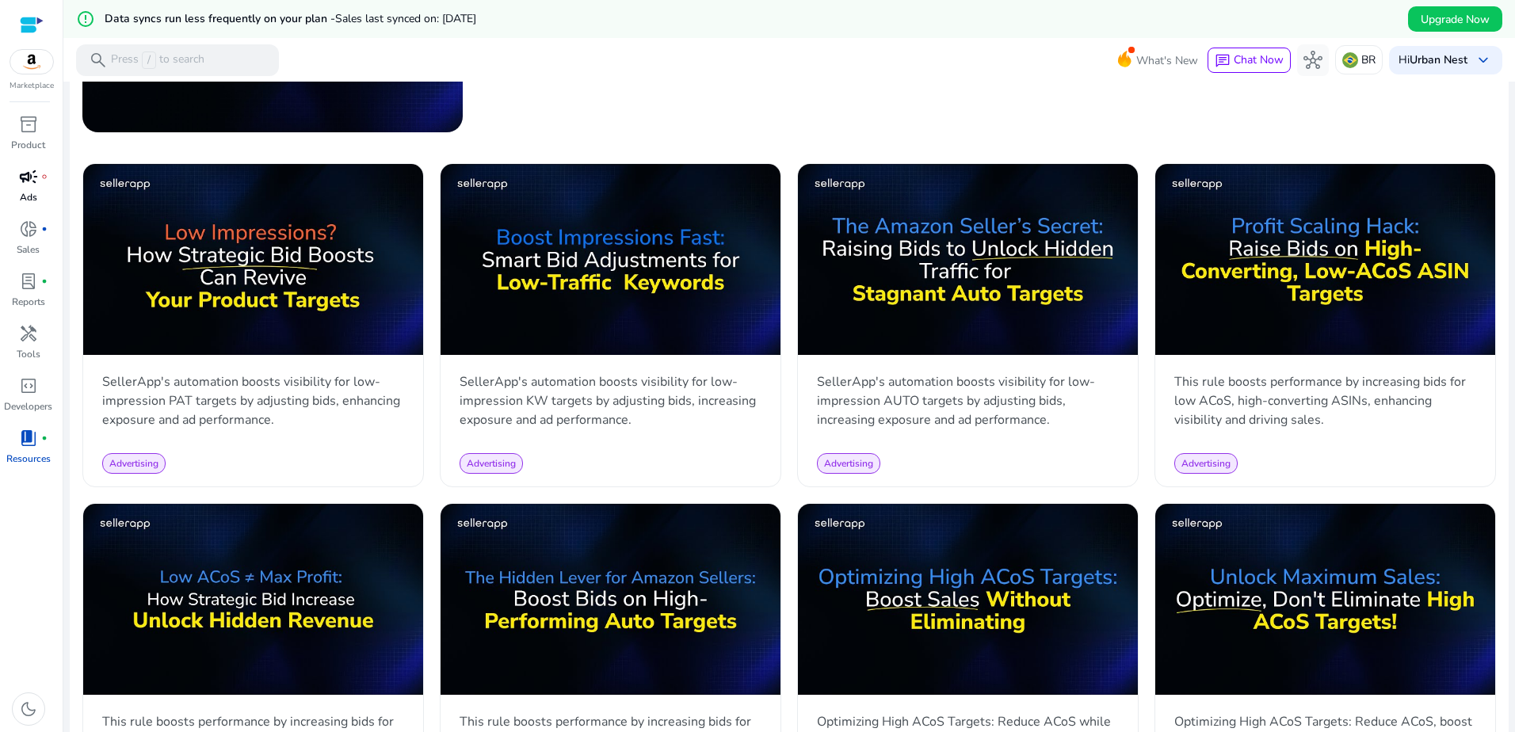
click at [31, 197] on p "Ads" at bounding box center [28, 197] width 17 height 14
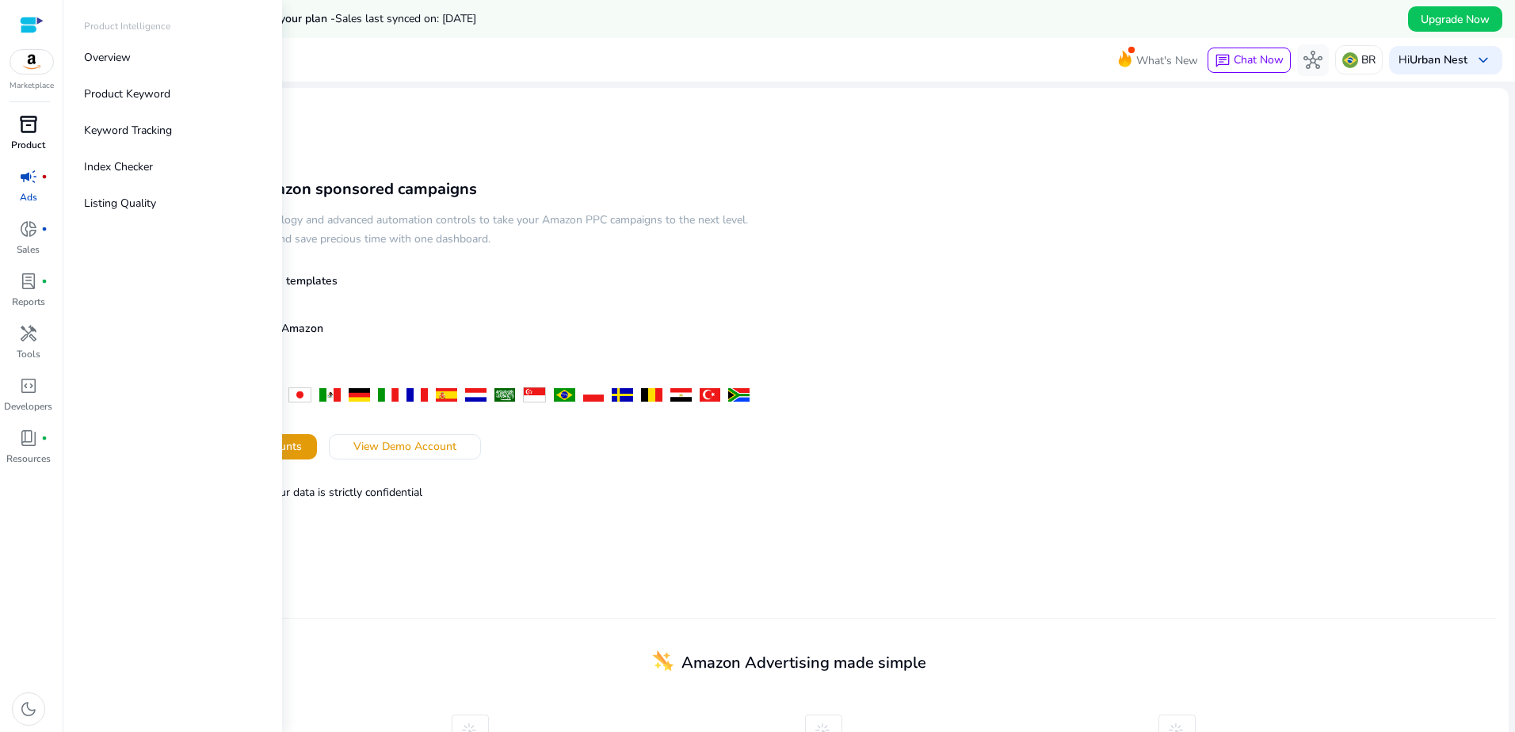
click at [29, 122] on span "inventory_2" at bounding box center [28, 124] width 19 height 19
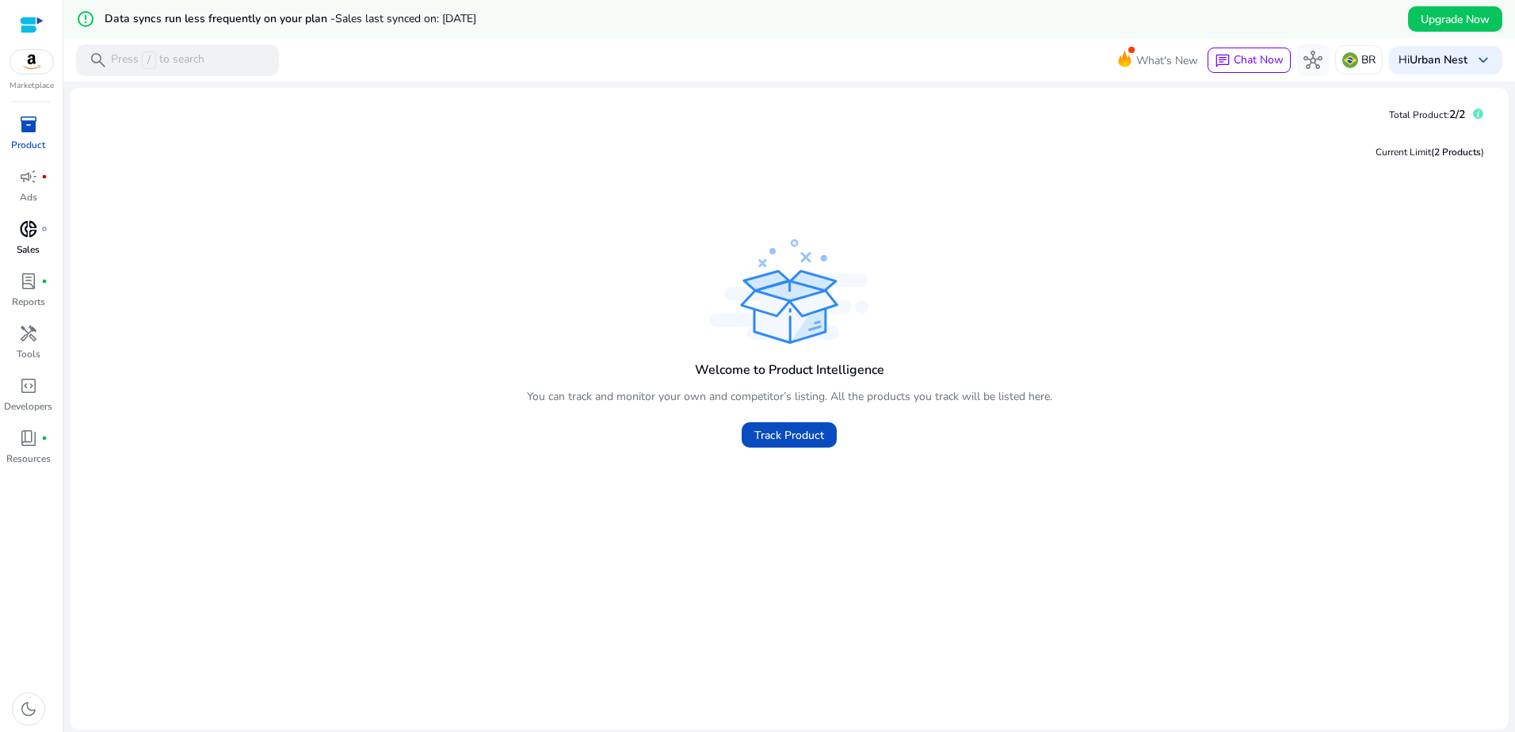
click at [32, 245] on p "Sales" at bounding box center [28, 250] width 23 height 14
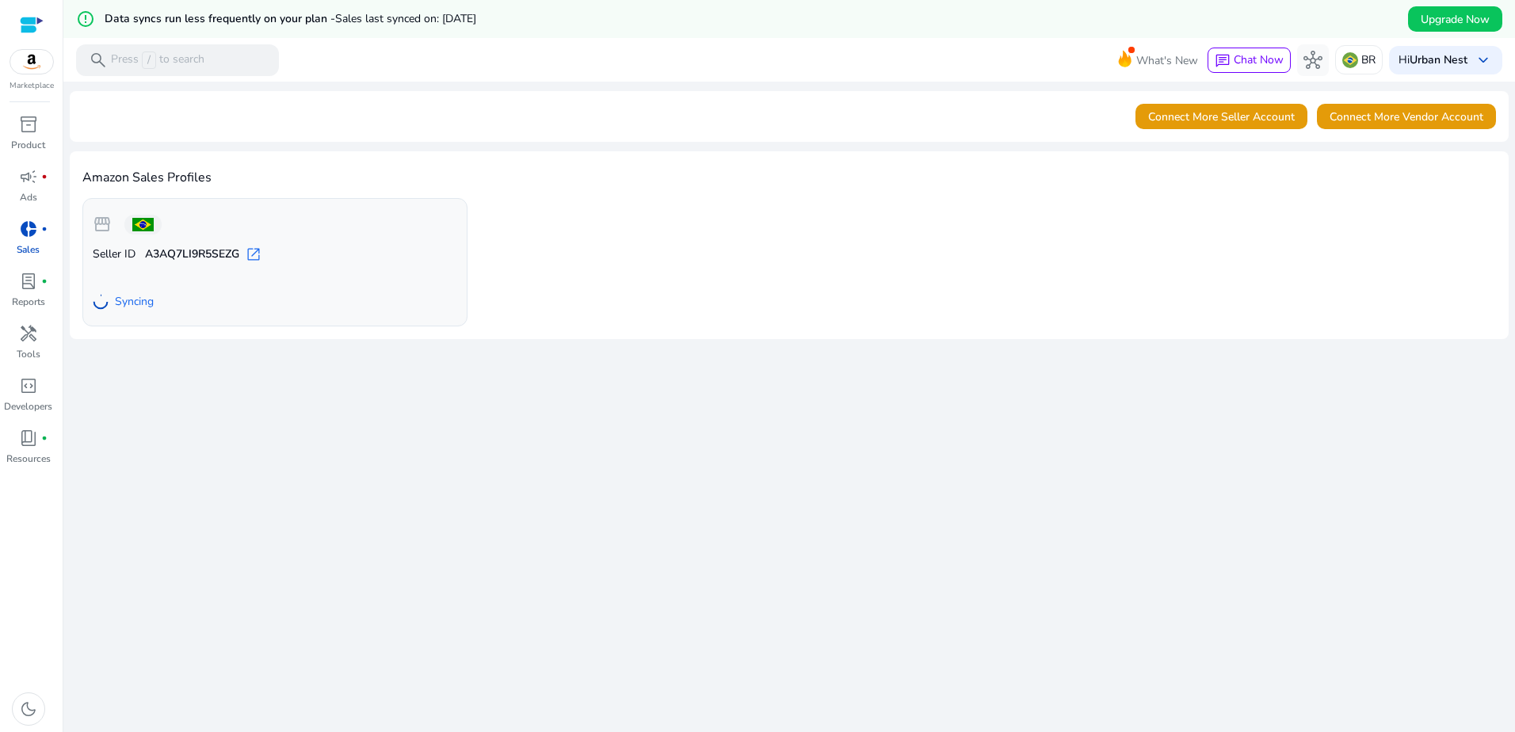
click at [118, 293] on div "Syncing" at bounding box center [123, 302] width 61 height 29
click at [33, 122] on span "inventory_2" at bounding box center [28, 124] width 19 height 19
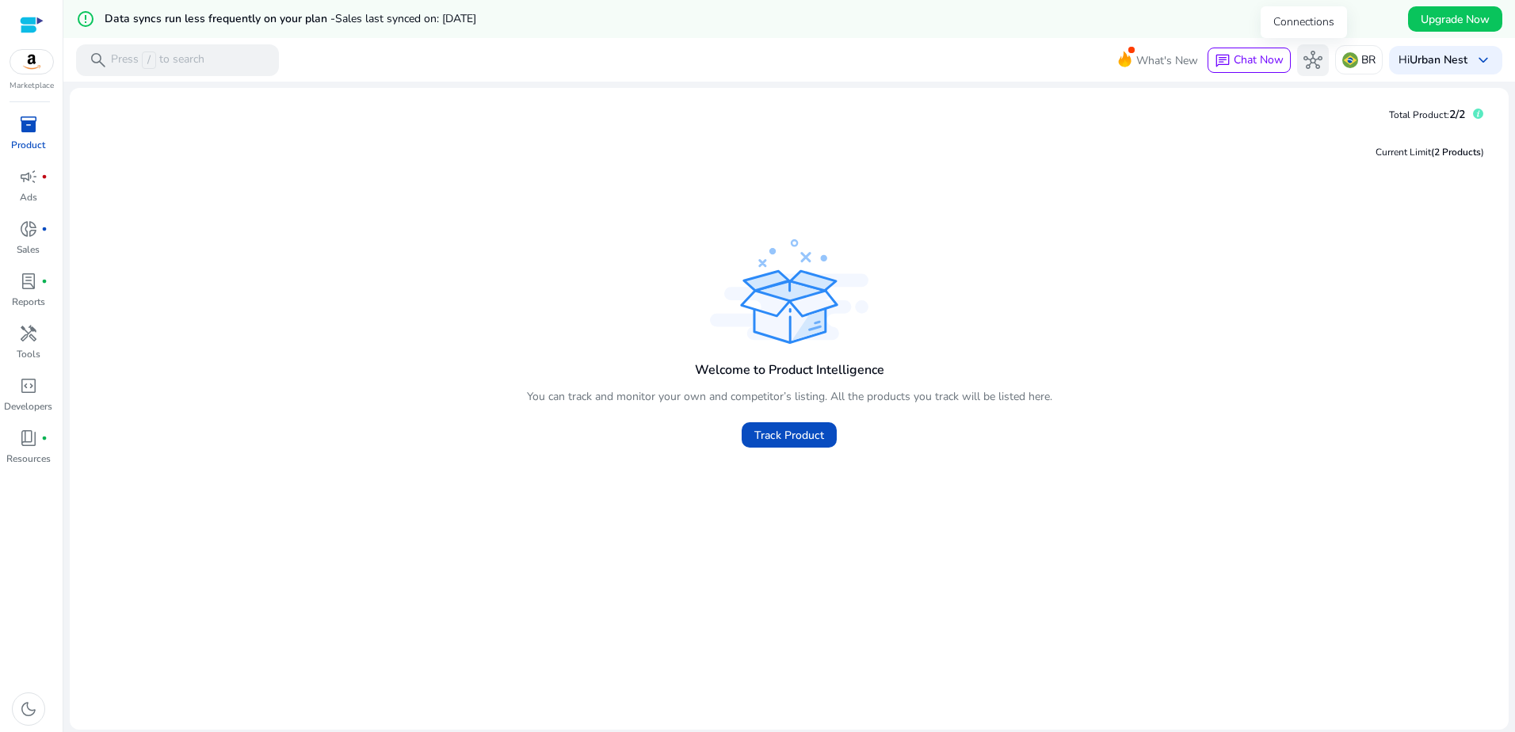
click at [1304, 63] on span "hub" at bounding box center [1313, 60] width 19 height 19
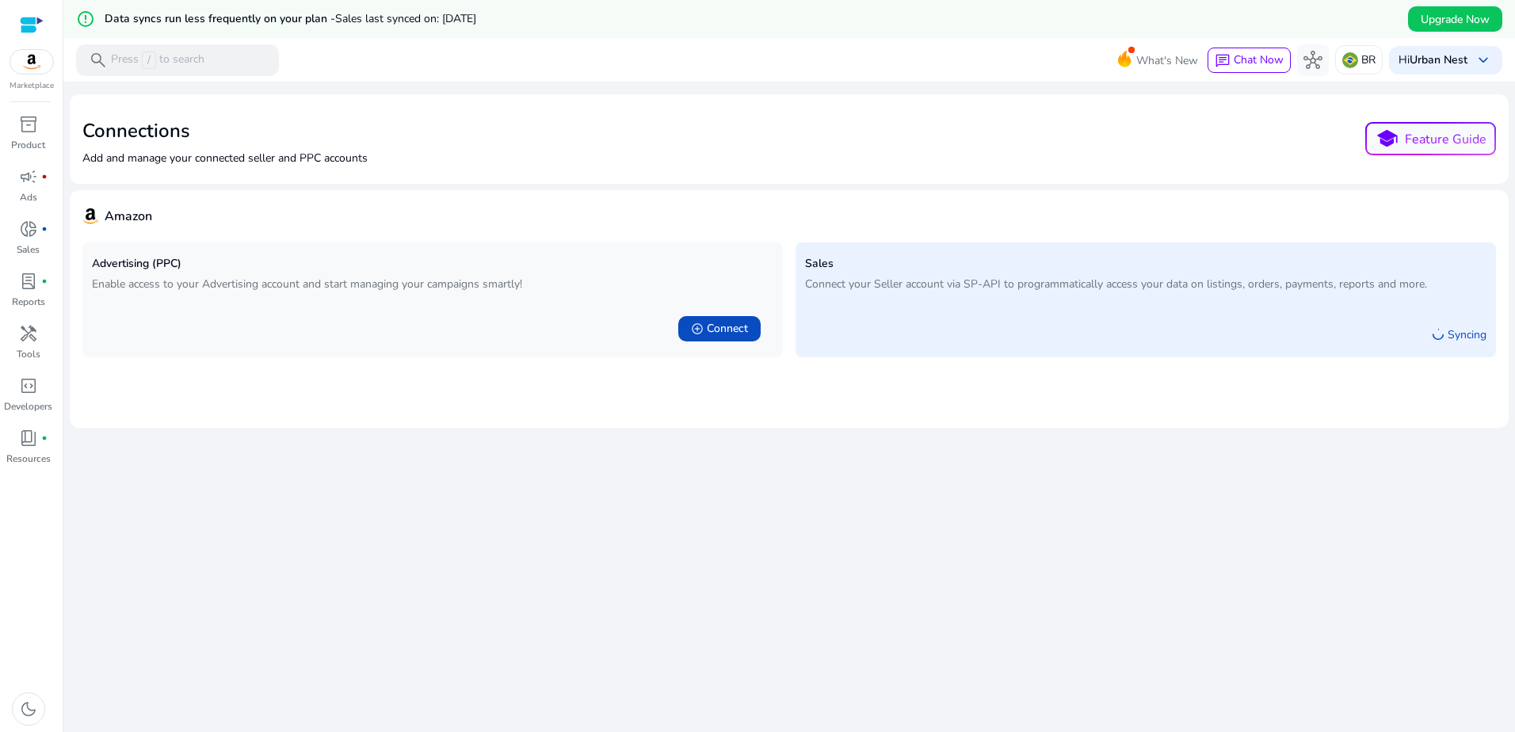
click at [1448, 335] on p "Syncing" at bounding box center [1467, 335] width 39 height 17
